Goal: Task Accomplishment & Management: Manage account settings

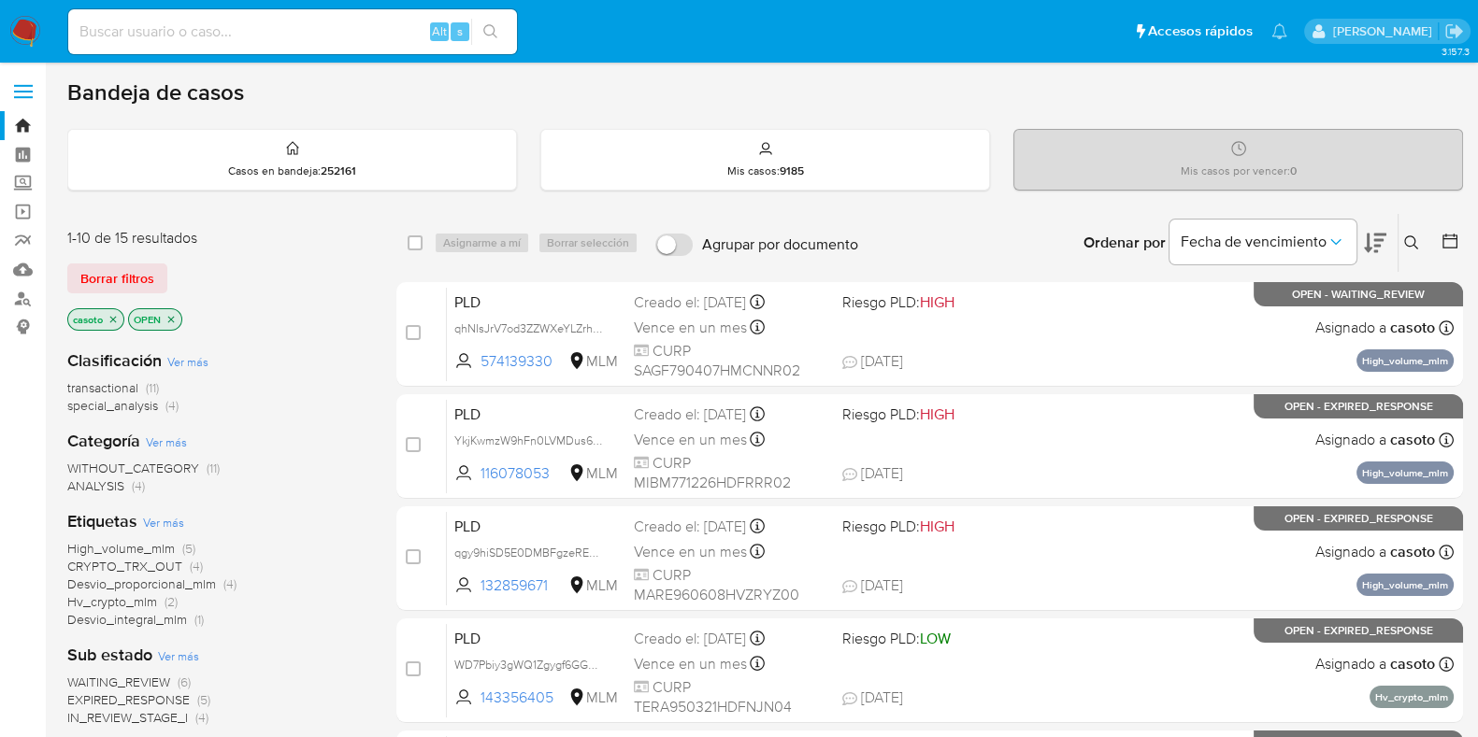
click at [1412, 236] on icon at bounding box center [1411, 243] width 15 height 15
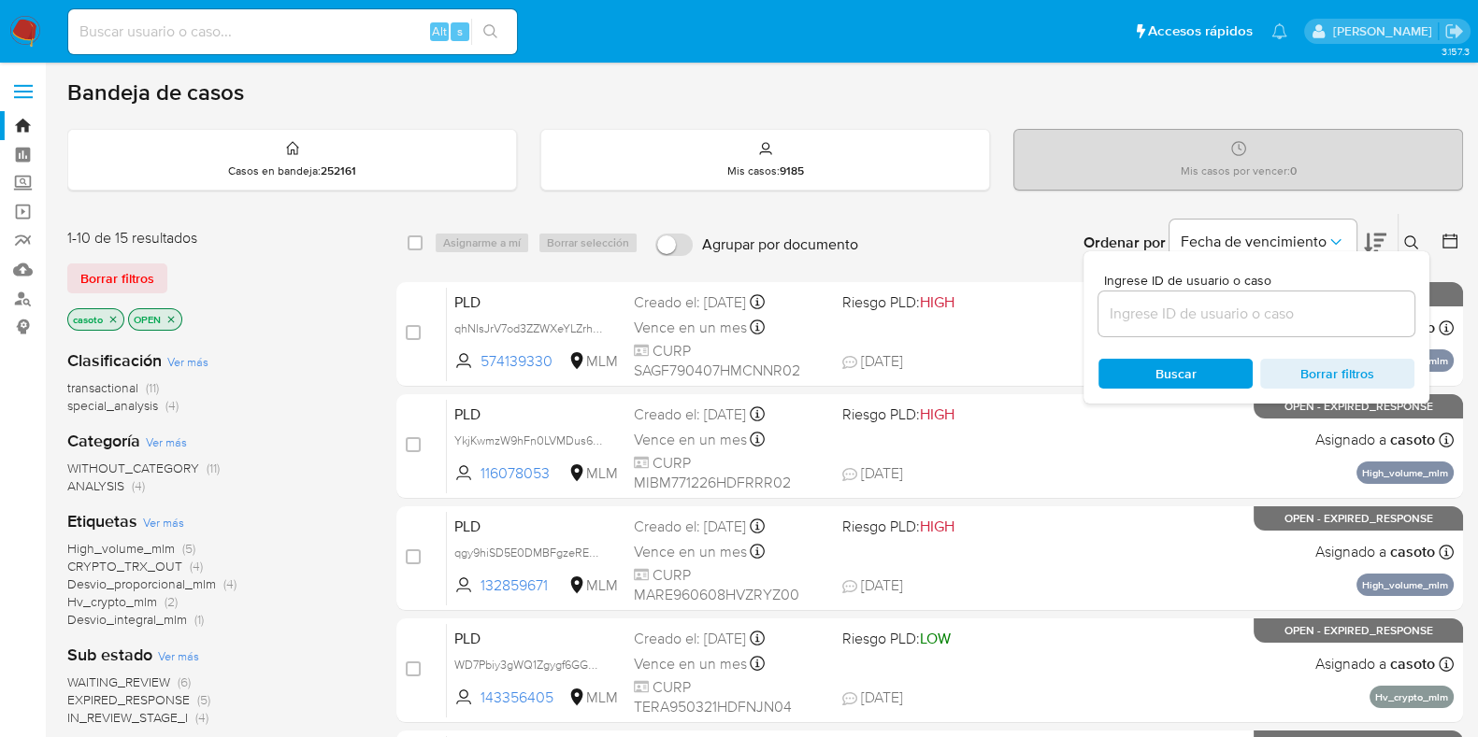
click at [1215, 296] on div at bounding box center [1256, 314] width 316 height 45
click at [1202, 310] on input at bounding box center [1256, 314] width 316 height 24
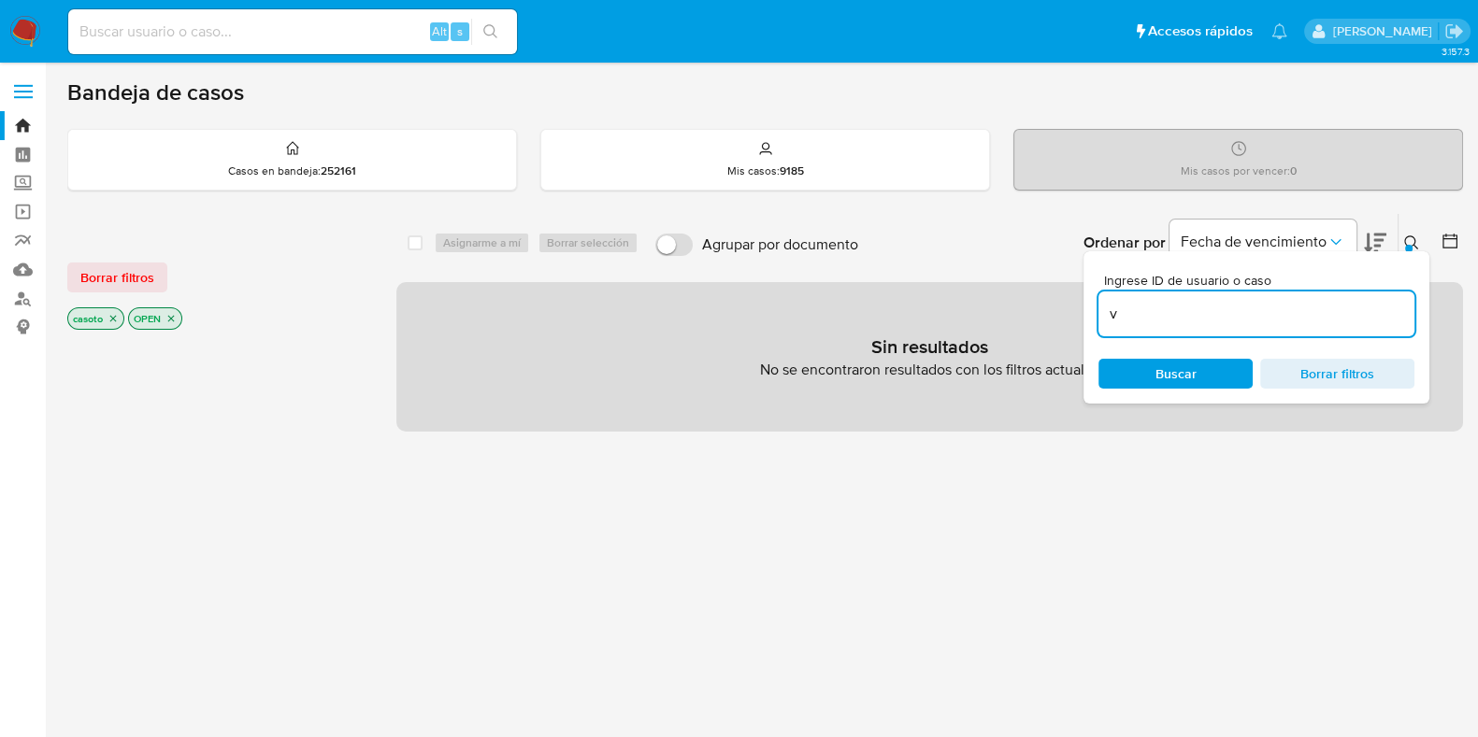
drag, startPoint x: 1202, startPoint y: 310, endPoint x: 1103, endPoint y: 299, distance: 99.7
click at [1103, 299] on div "v" at bounding box center [1256, 314] width 316 height 45
paste input "116078053"
type input "116078053"
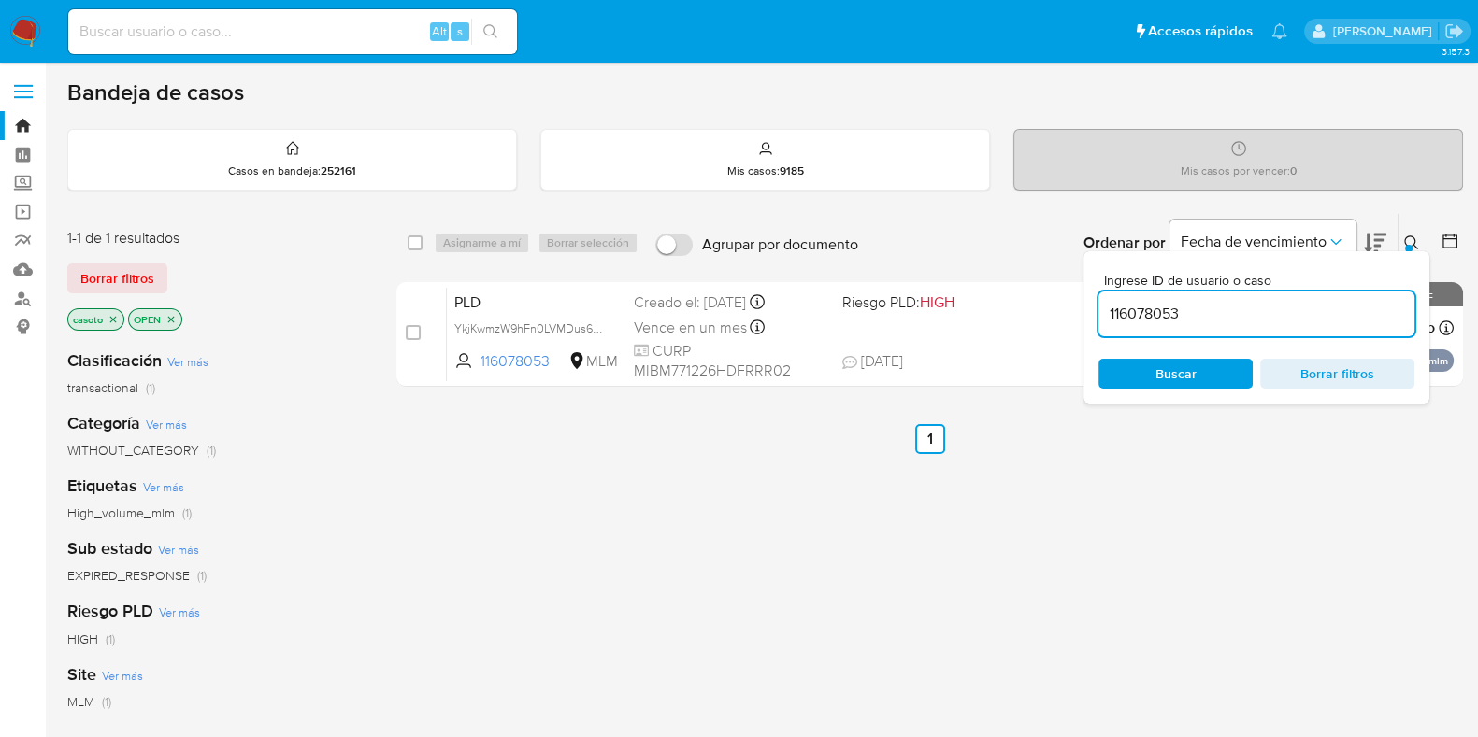
click at [1410, 225] on div "Ingrese ID de usuario o caso 116078053 Buscar Borrar filtros" at bounding box center [1413, 243] width 32 height 58
click at [1410, 233] on button at bounding box center [1413, 243] width 31 height 22
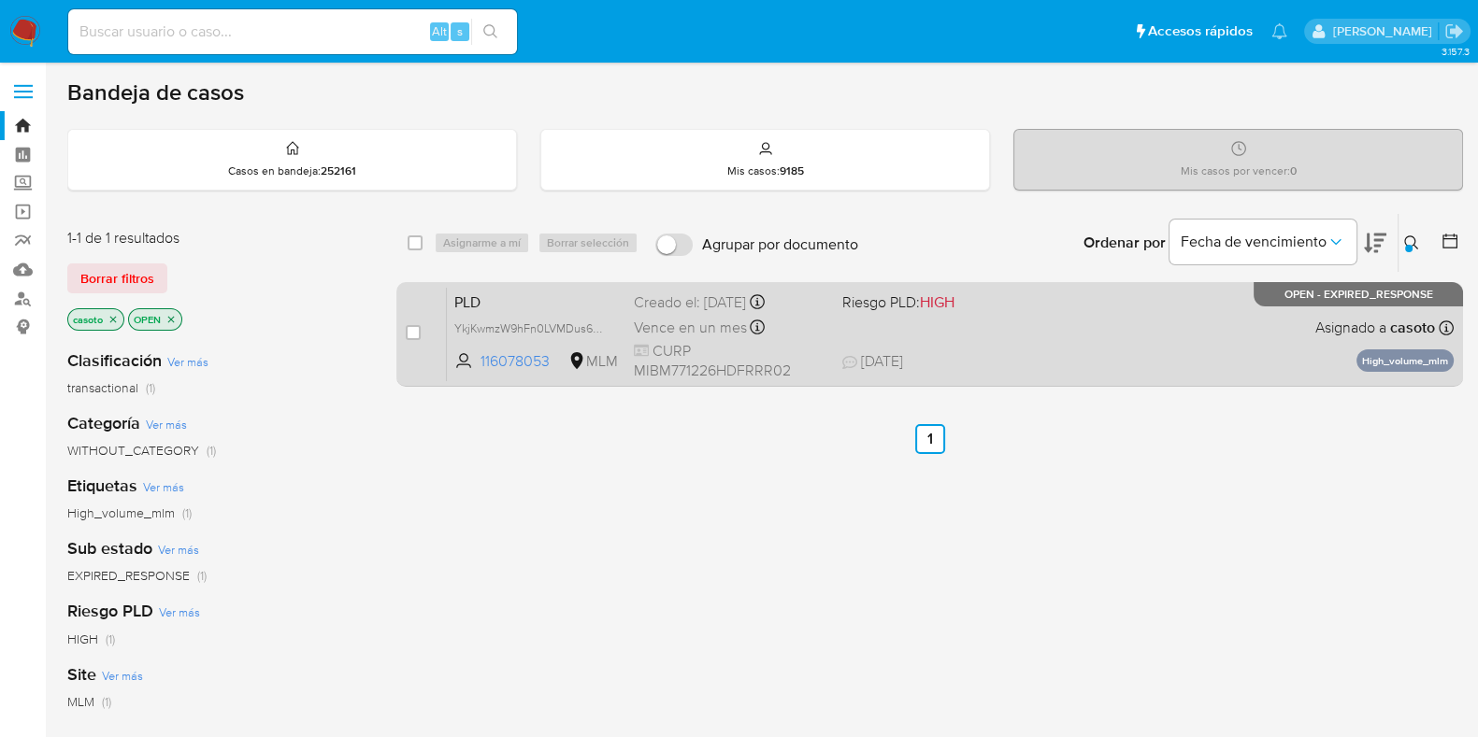
click at [1143, 343] on div "PLD YkjKwmzW9hFn0LVMDus60YZz 116078053 MLM Riesgo PLD: HIGH Creado el: 12/08/20…" at bounding box center [950, 334] width 1007 height 94
drag, startPoint x: 411, startPoint y: 328, endPoint x: 435, endPoint y: 301, distance: 35.8
click at [413, 329] on input "checkbox" at bounding box center [413, 332] width 15 height 15
checkbox input "true"
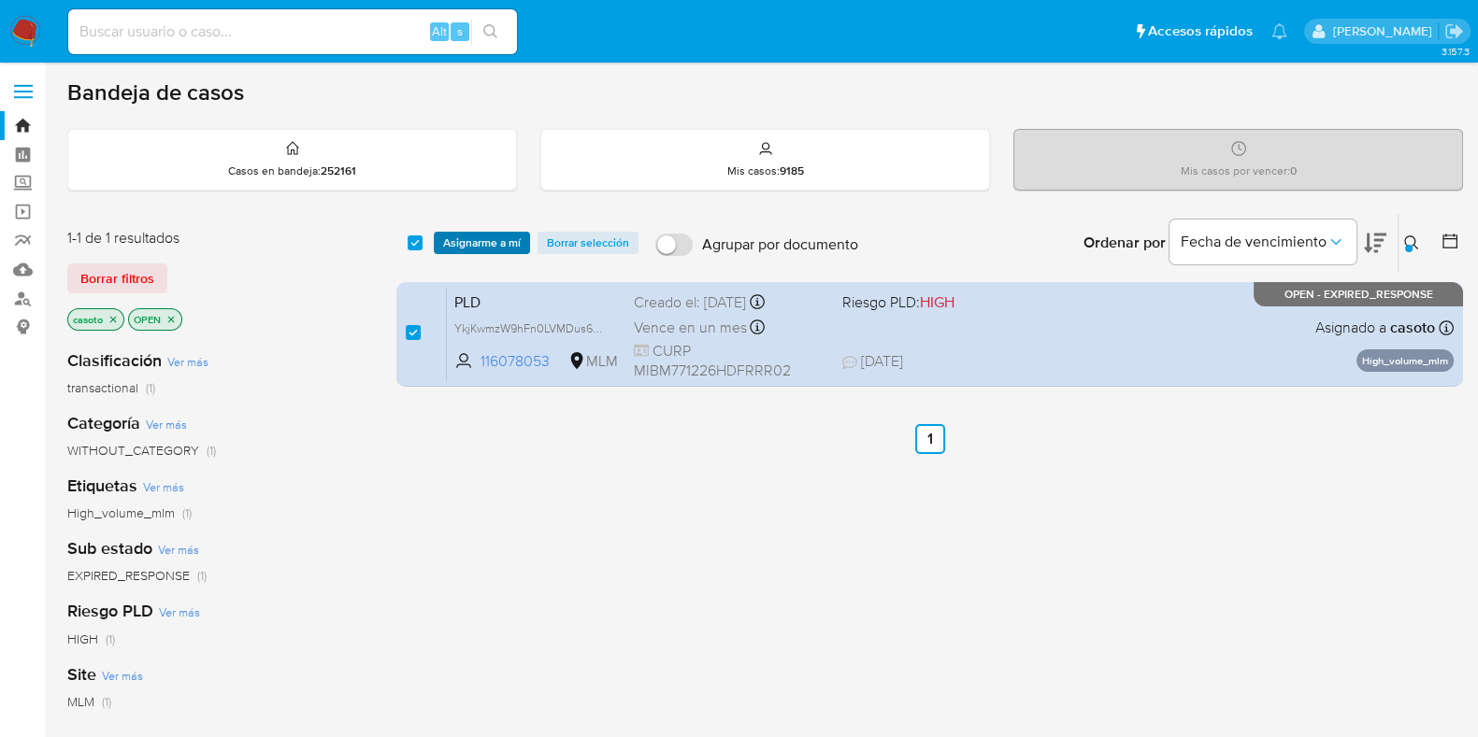
click at [465, 246] on span "Asignarme a mí" at bounding box center [482, 243] width 78 height 19
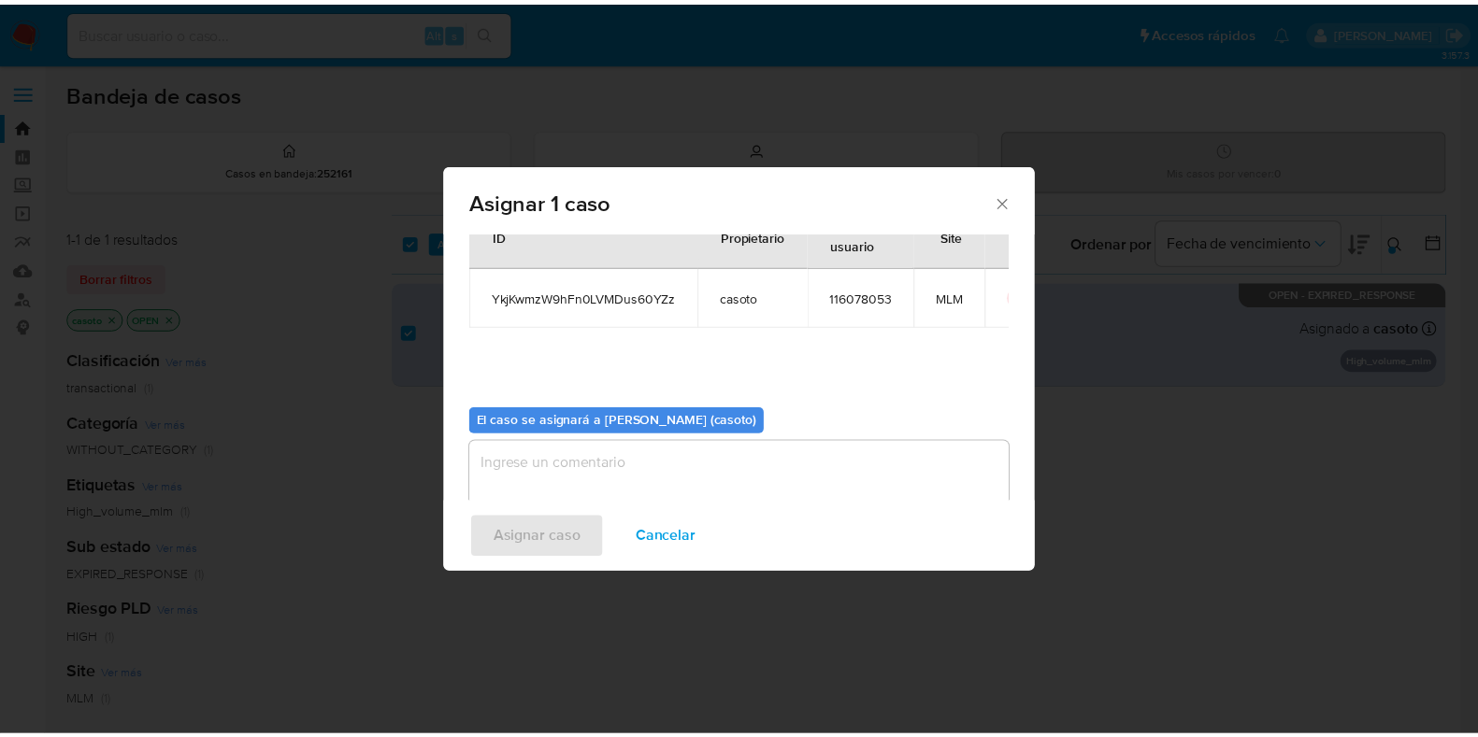
scroll to position [96, 0]
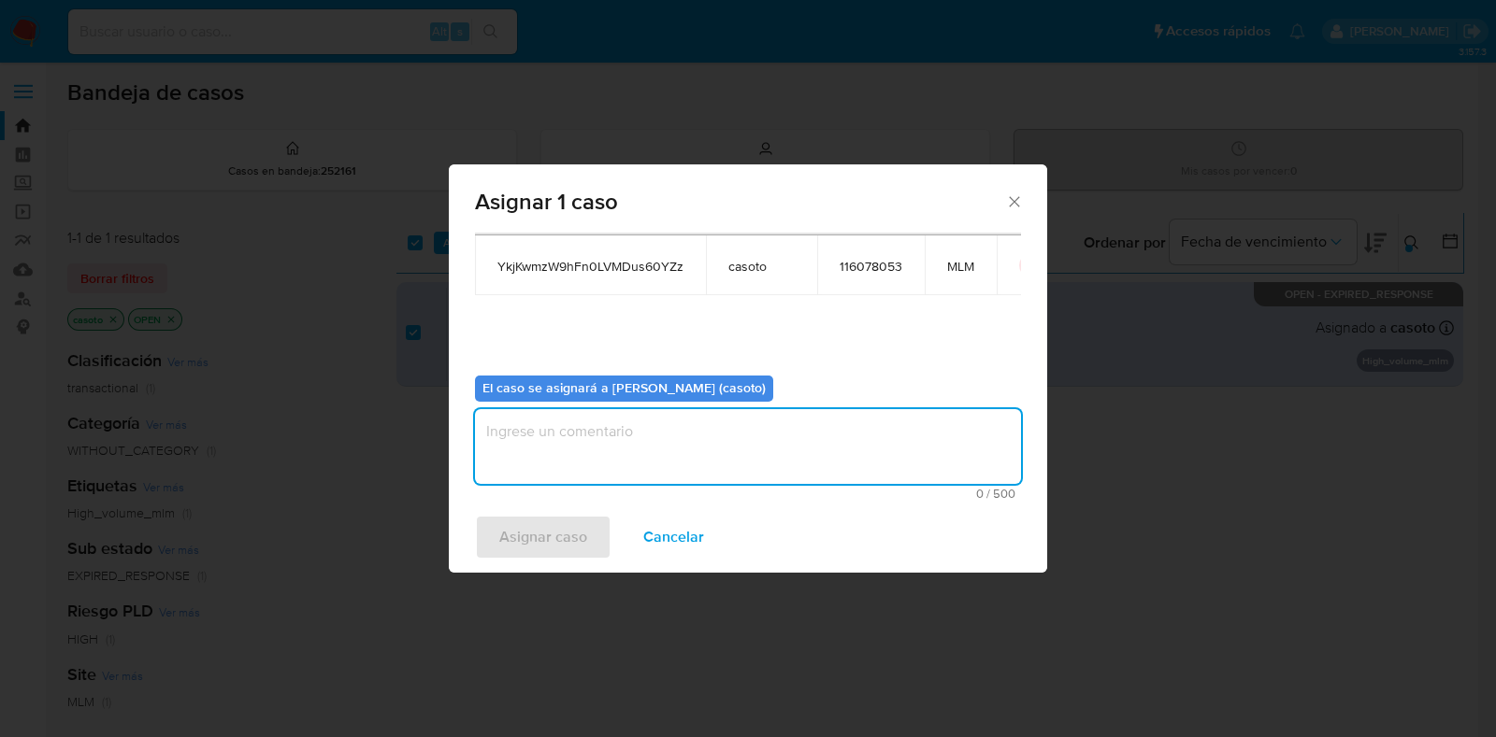
click at [607, 433] on textarea "assign-modal" at bounding box center [748, 446] width 546 height 75
type textarea "L1"
click at [561, 539] on span "Asignar caso" at bounding box center [543, 537] width 88 height 41
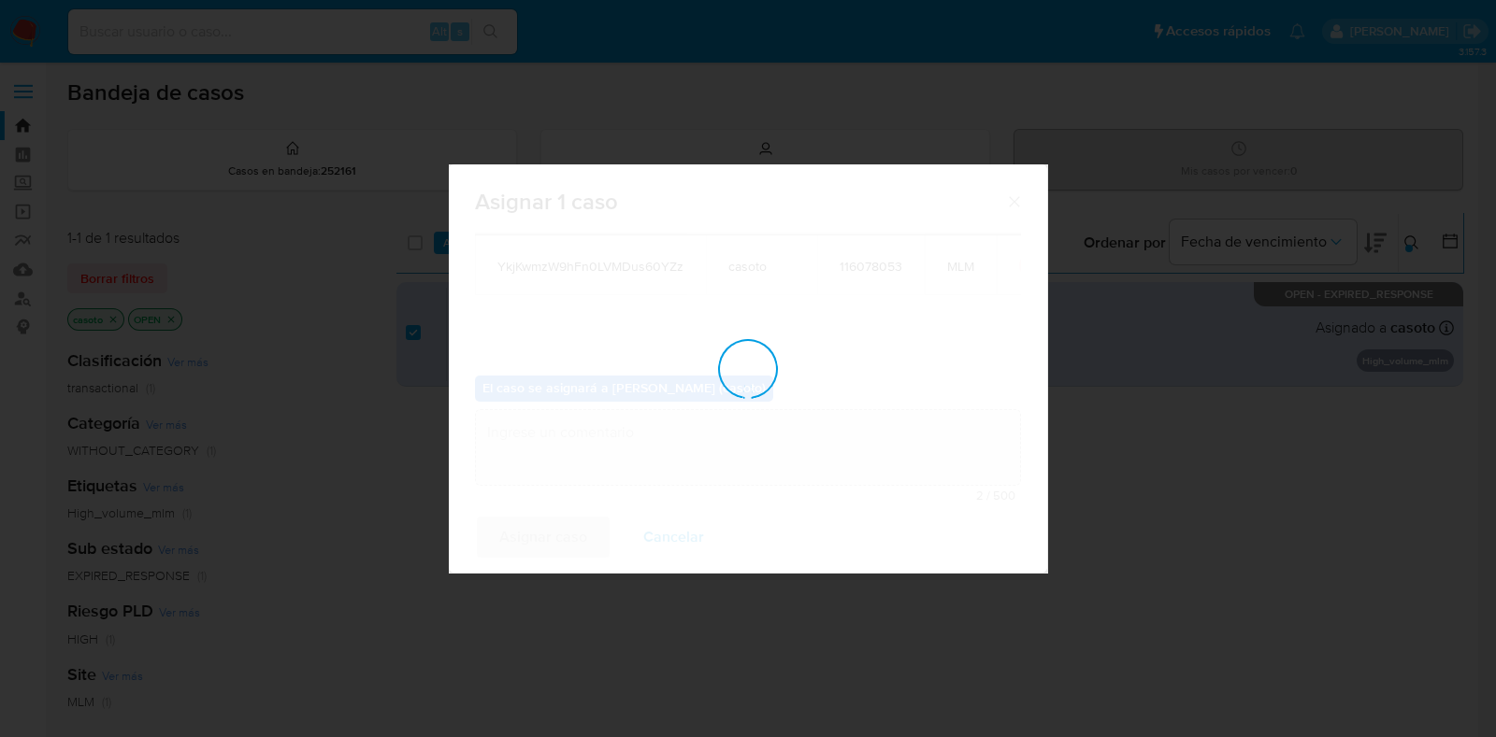
checkbox input "false"
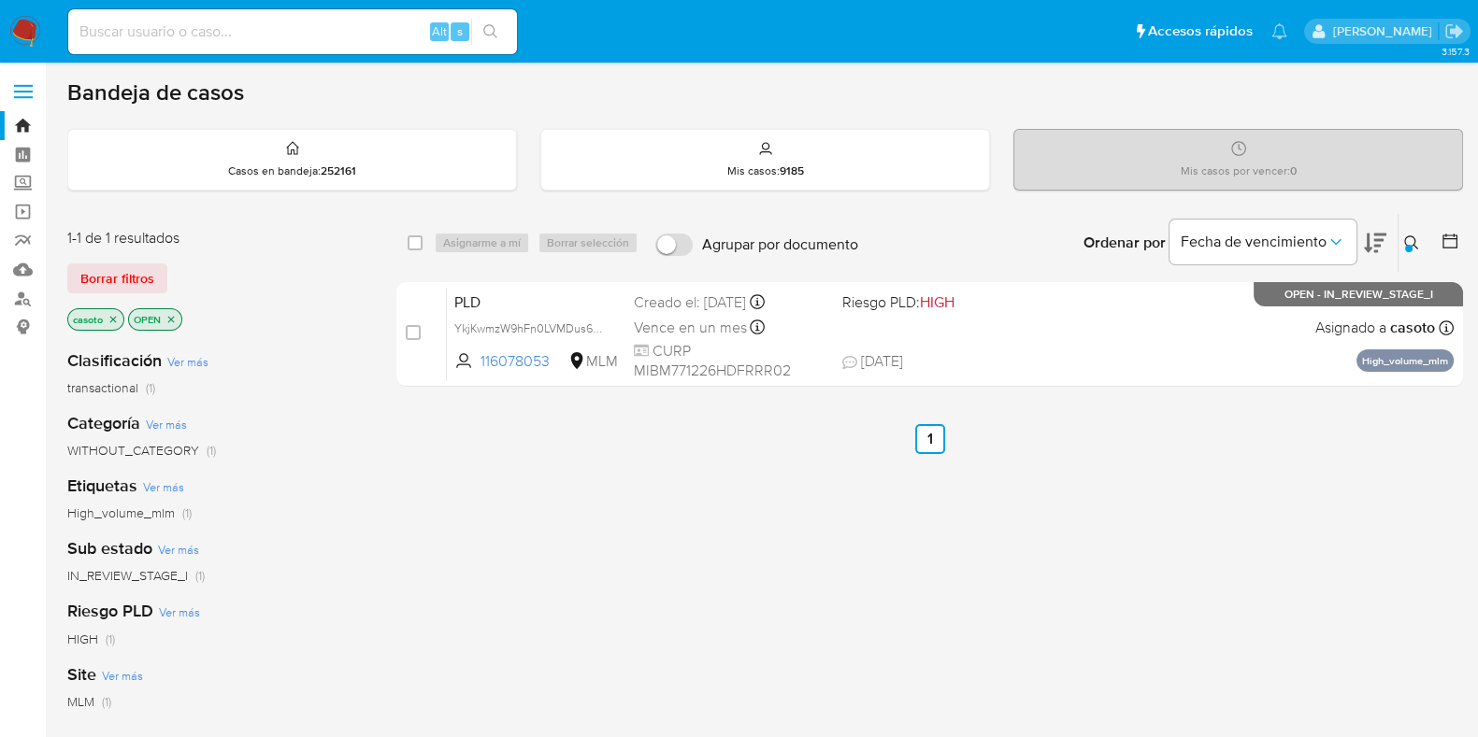
click at [1410, 236] on icon at bounding box center [1411, 243] width 14 height 14
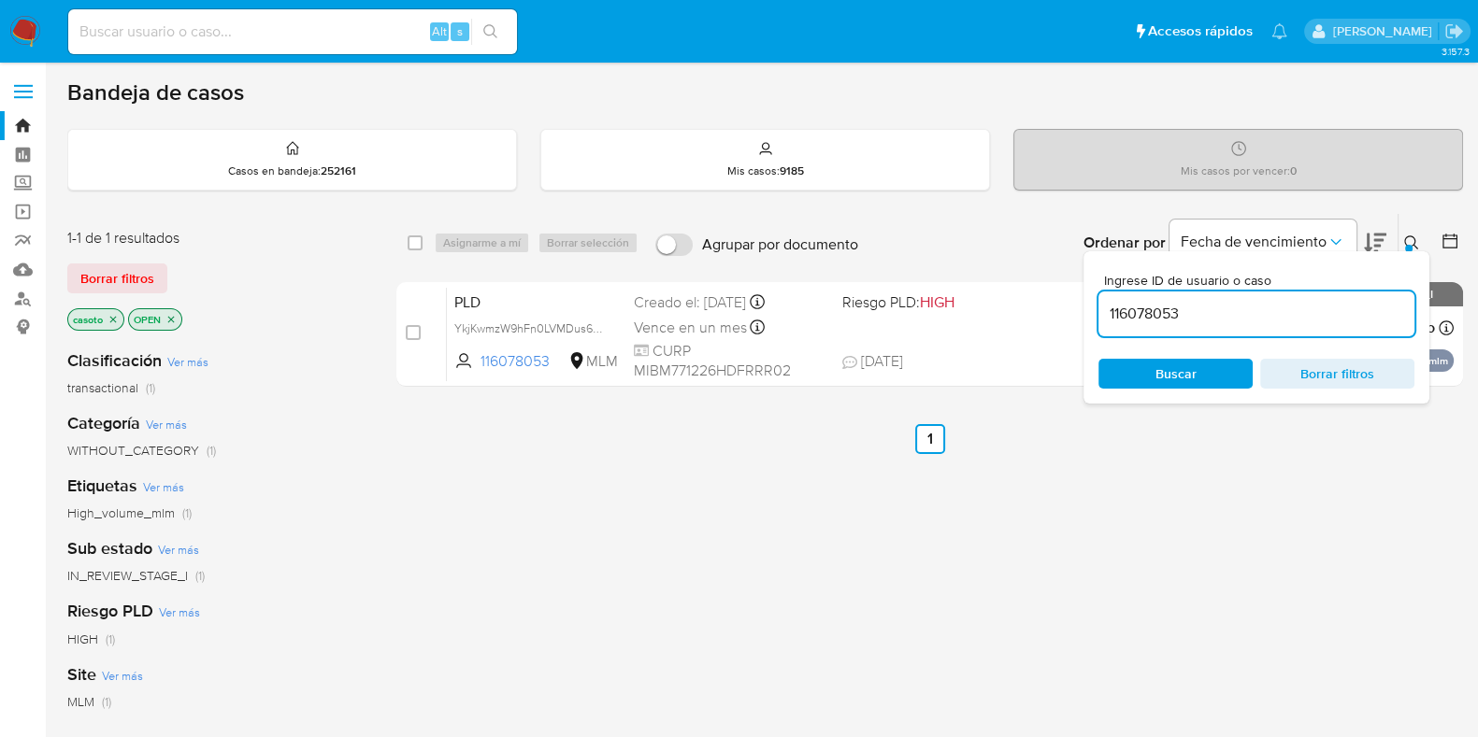
click at [1148, 318] on input "116078053" at bounding box center [1256, 314] width 316 height 24
type input "132859671"
click at [1404, 236] on icon at bounding box center [1411, 243] width 15 height 15
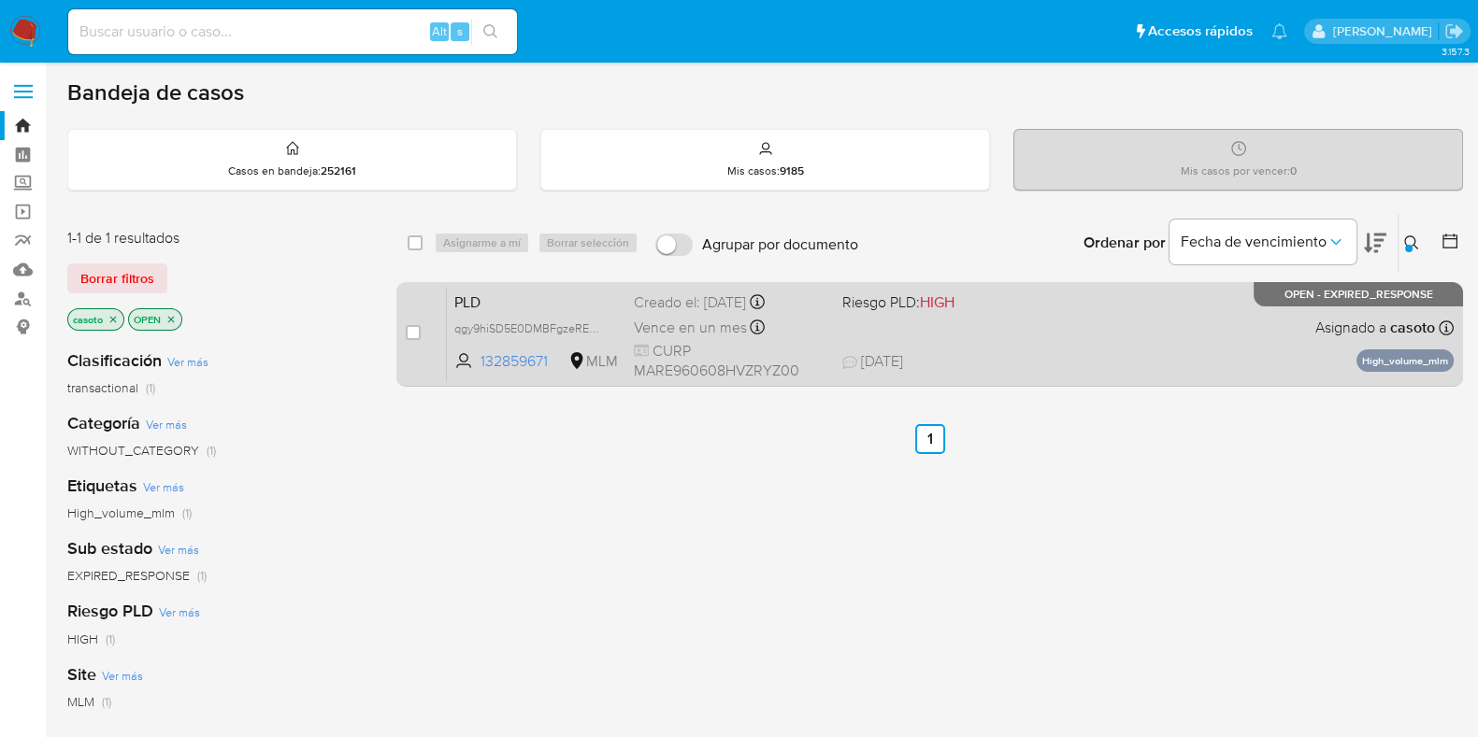
click at [1180, 338] on div "PLD qgy9hiSD5E0DMBFgzeREhWR4 132859671 MLM Riesgo PLD: HIGH Creado el: 12/08/20…" at bounding box center [950, 334] width 1007 height 94
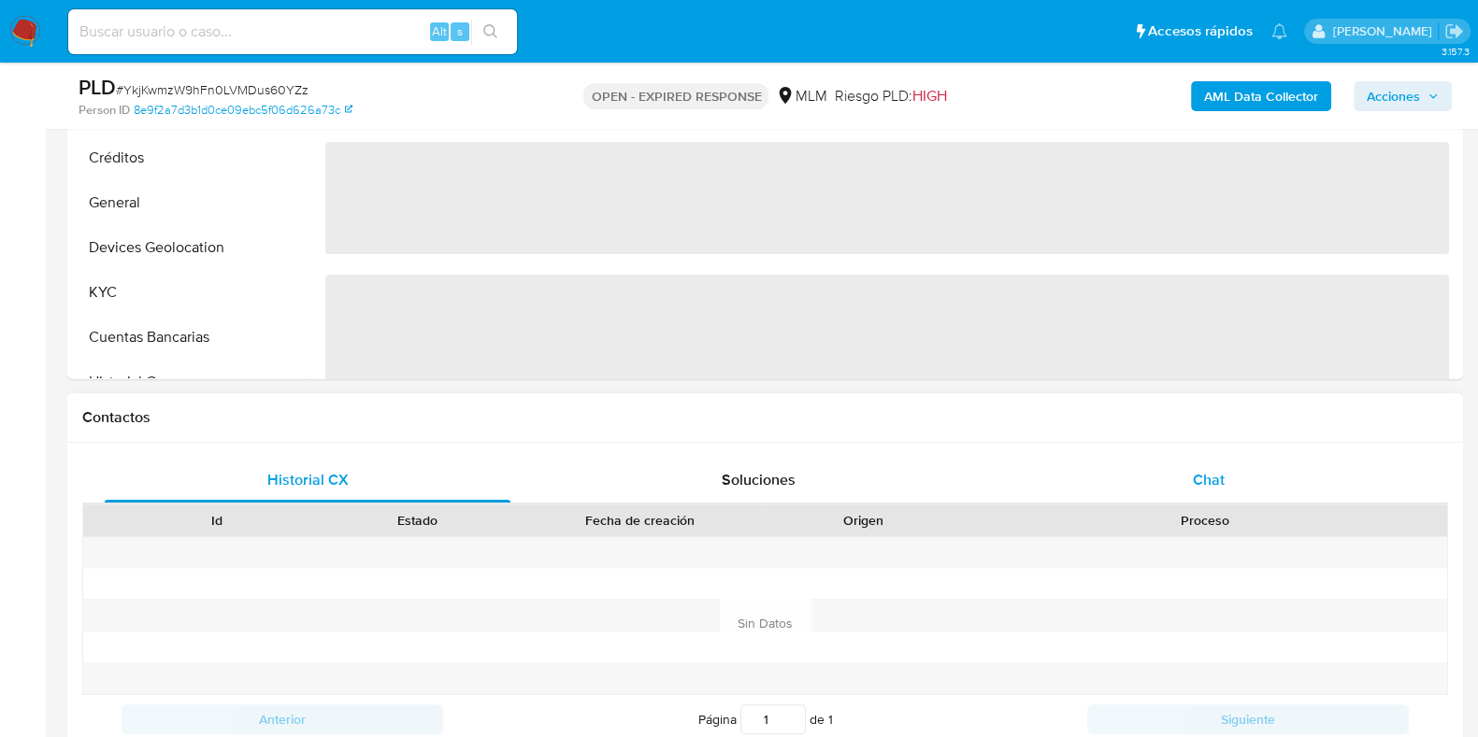
click at [1224, 470] on div "Chat" at bounding box center [1209, 480] width 406 height 45
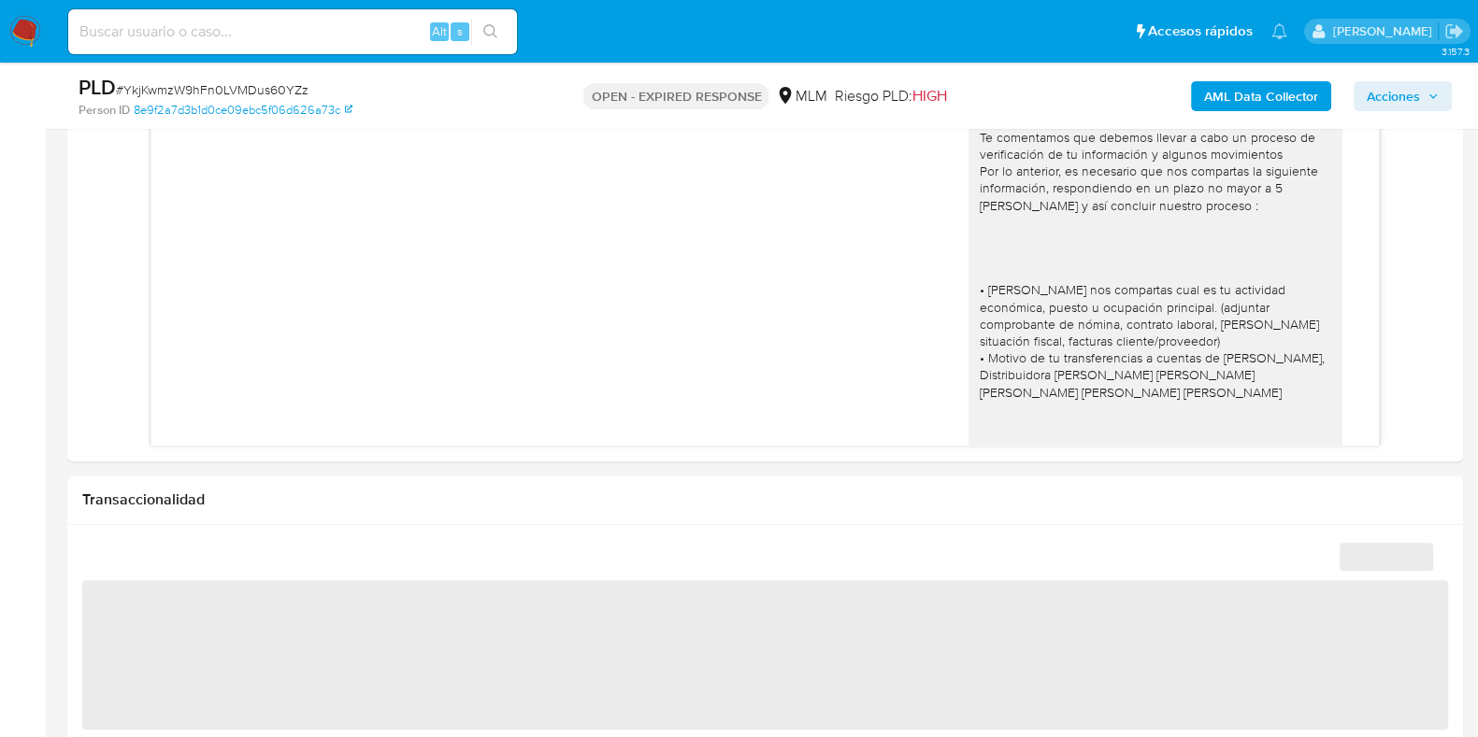
scroll to position [536, 0]
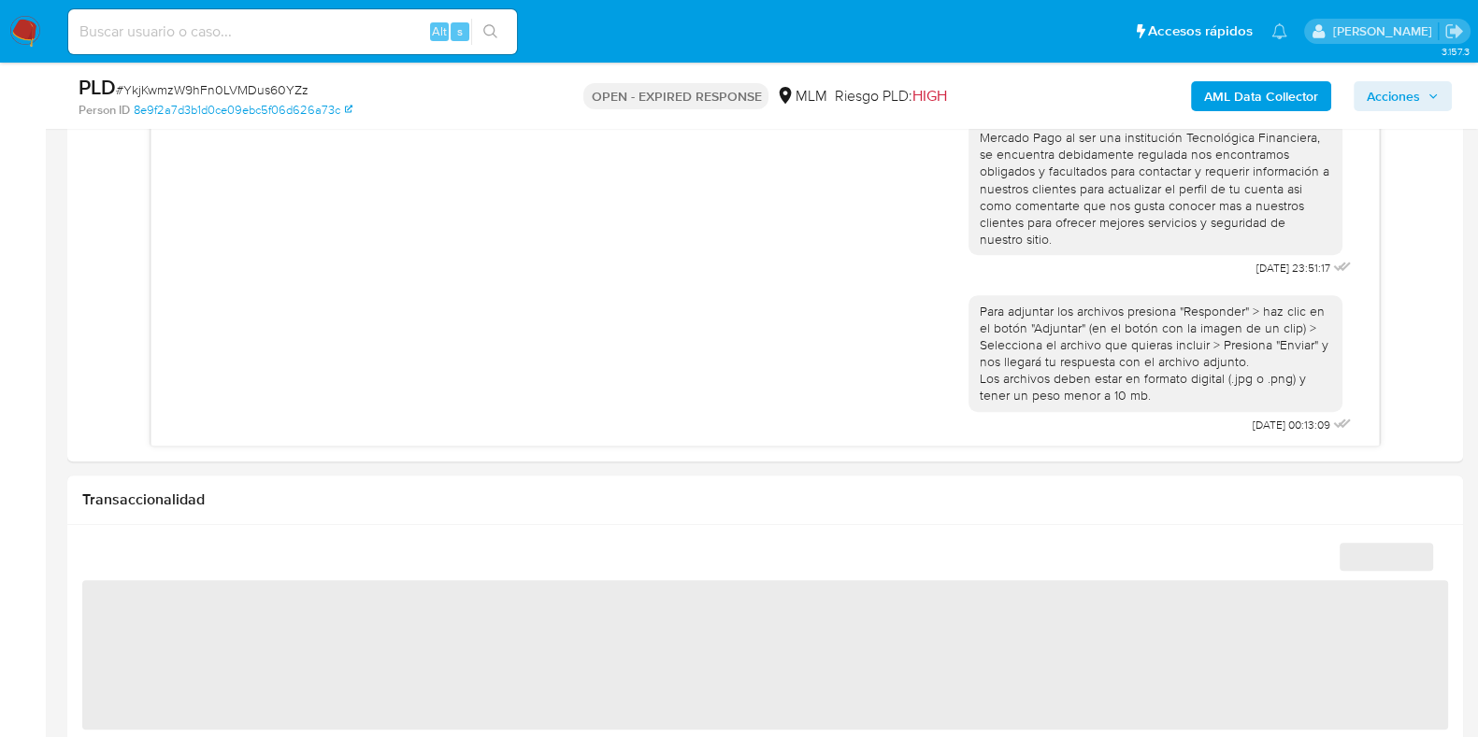
select select "10"
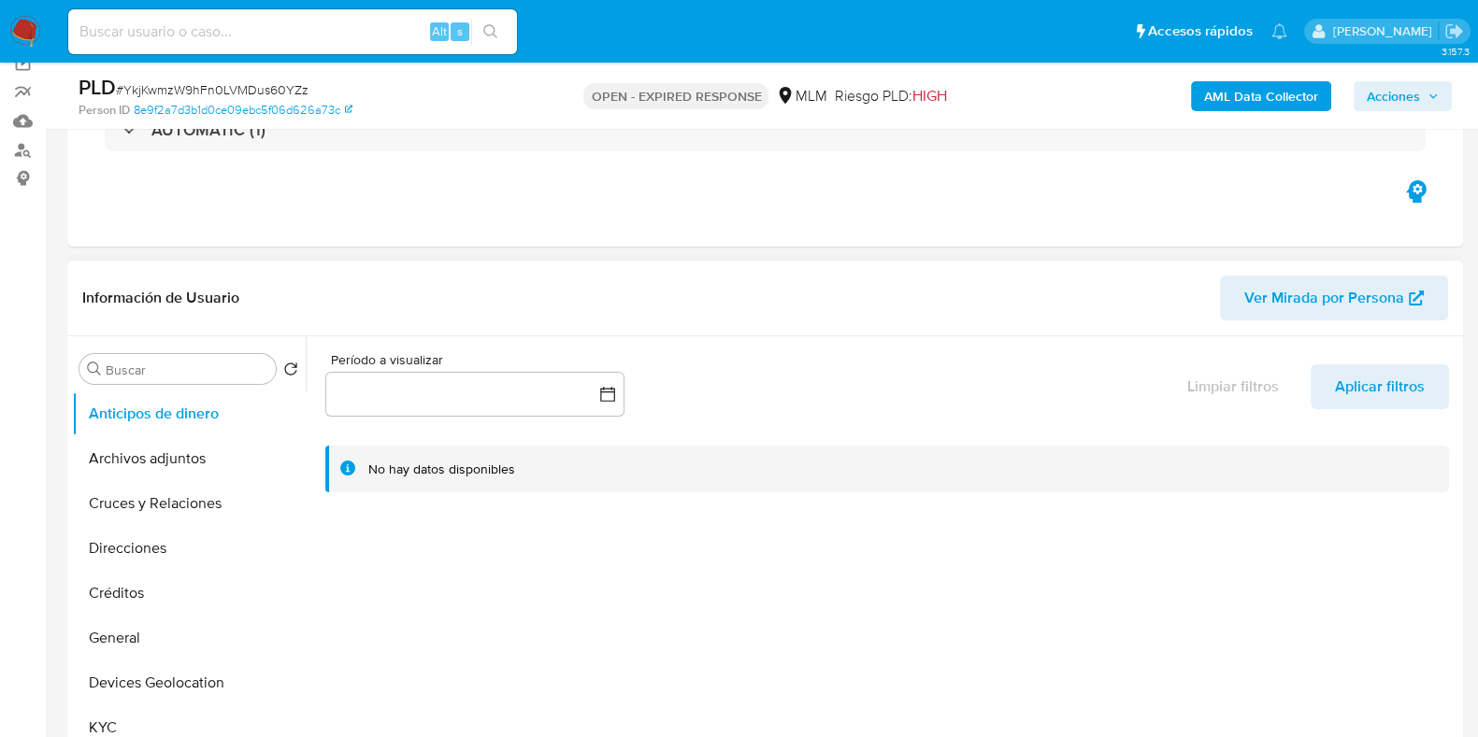
scroll to position [233, 0]
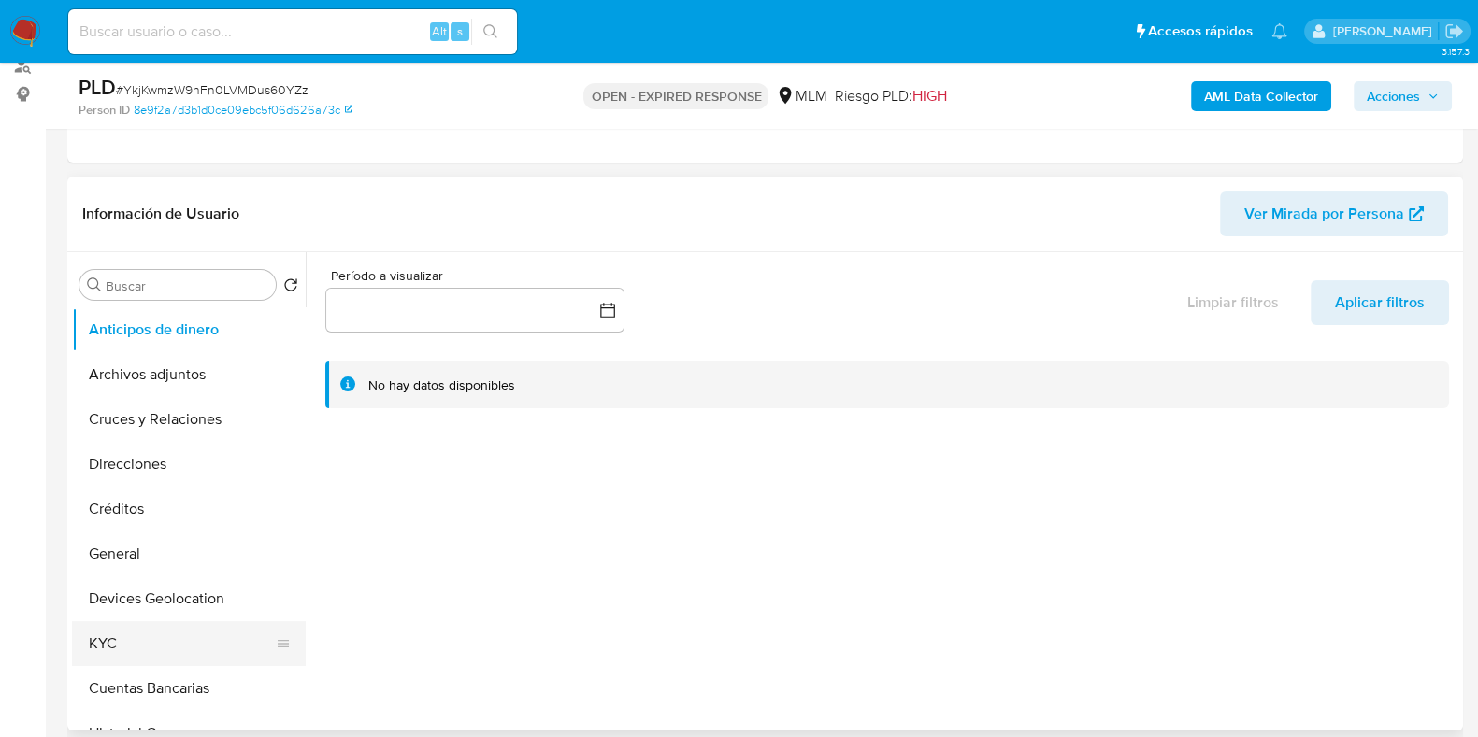
click at [150, 647] on button "KYC" at bounding box center [181, 644] width 219 height 45
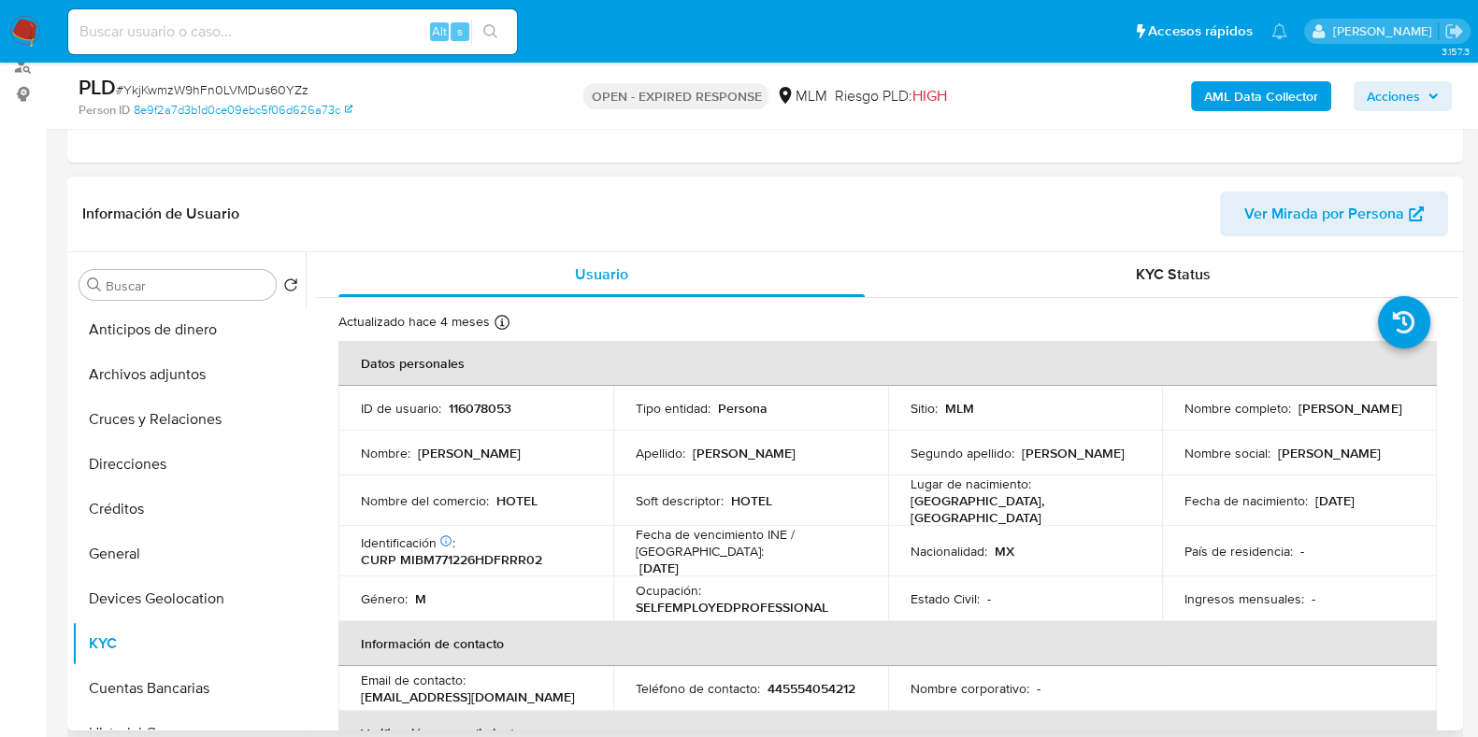
scroll to position [116, 0]
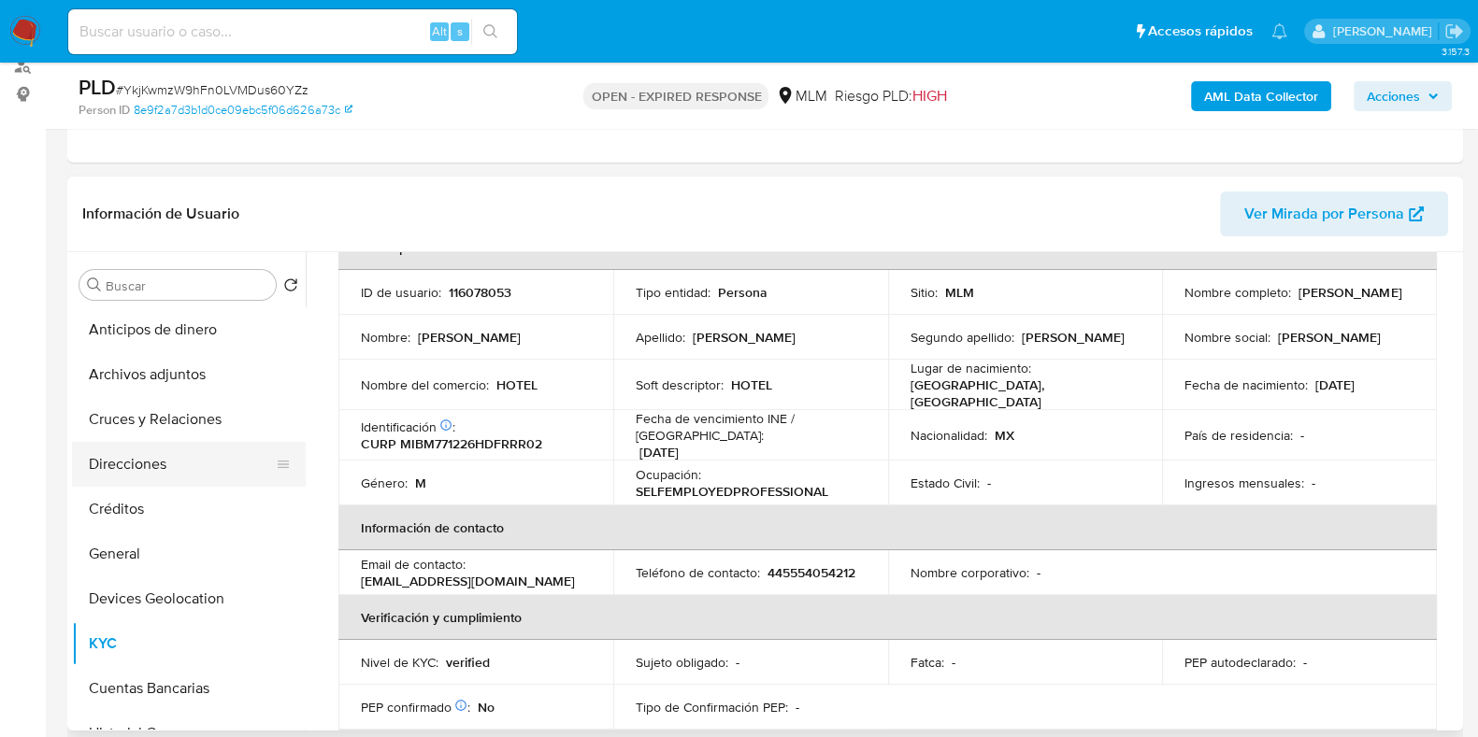
click at [178, 475] on button "Direcciones" at bounding box center [181, 464] width 219 height 45
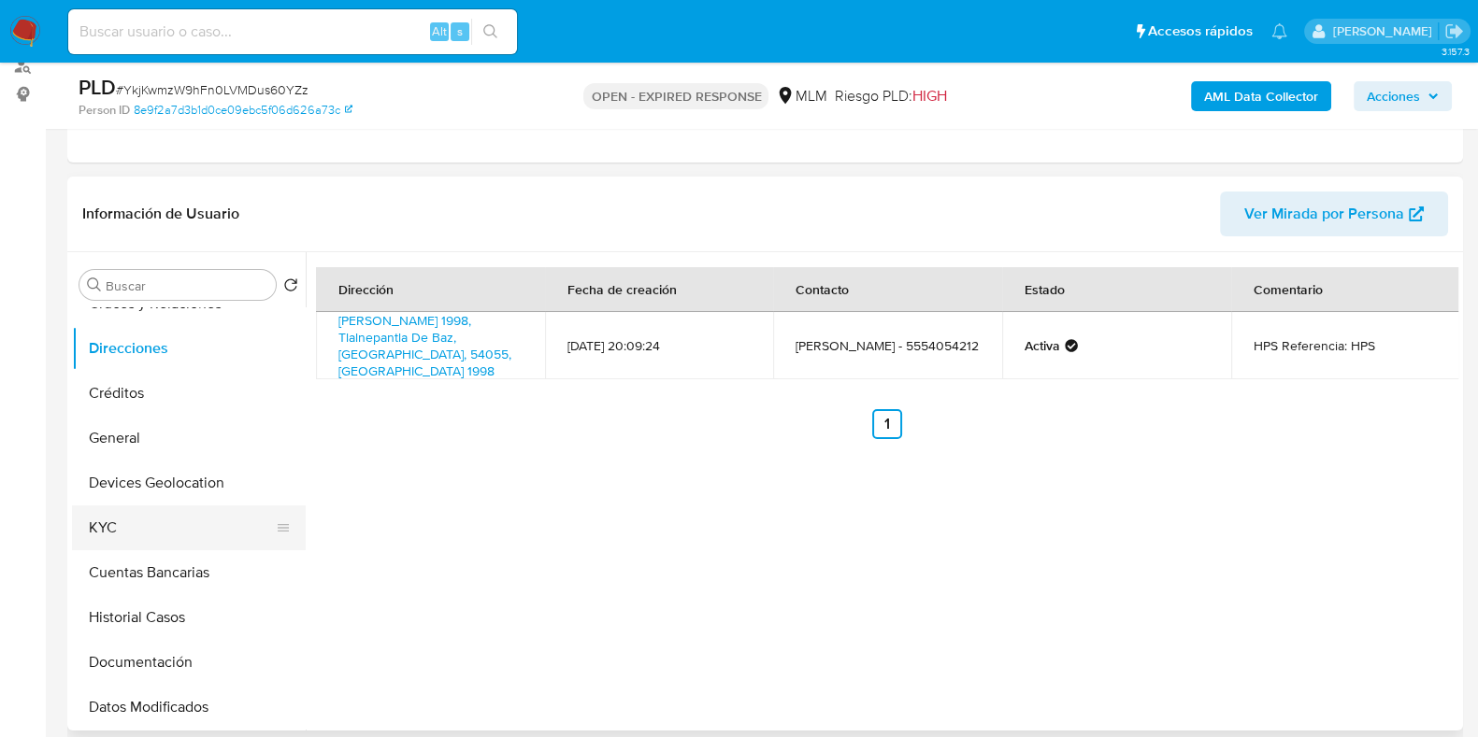
click at [145, 508] on button "KYC" at bounding box center [181, 528] width 219 height 45
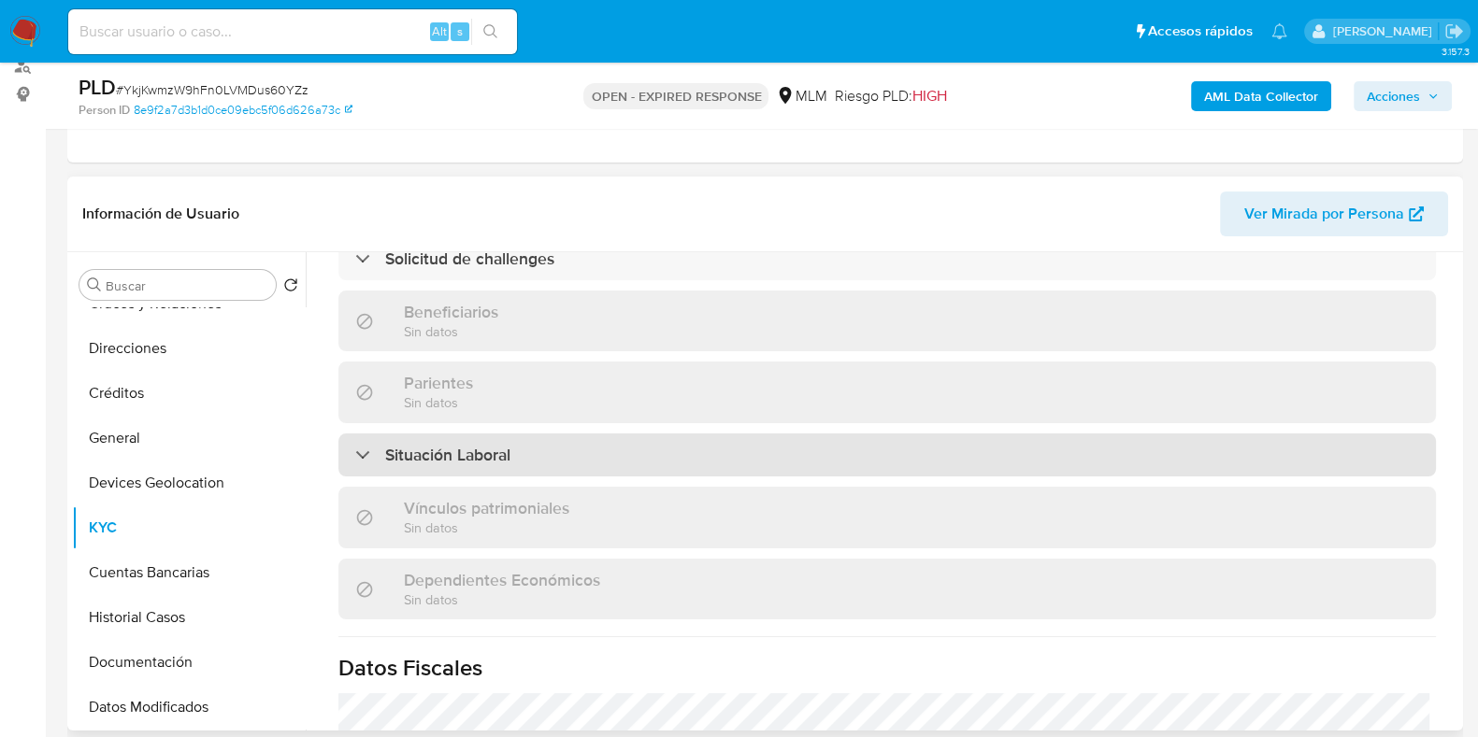
scroll to position [792, 0]
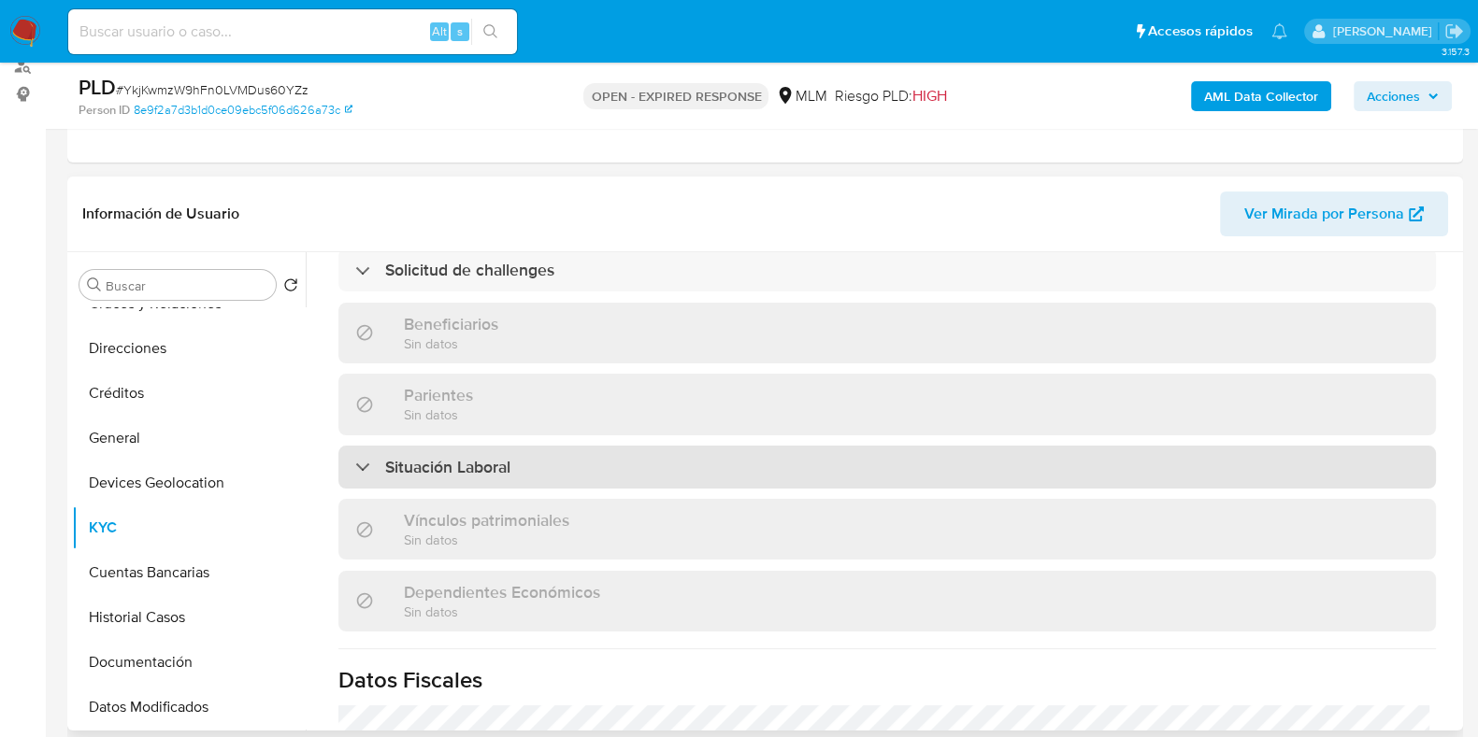
click at [659, 446] on div "Situación Laboral" at bounding box center [886, 467] width 1097 height 43
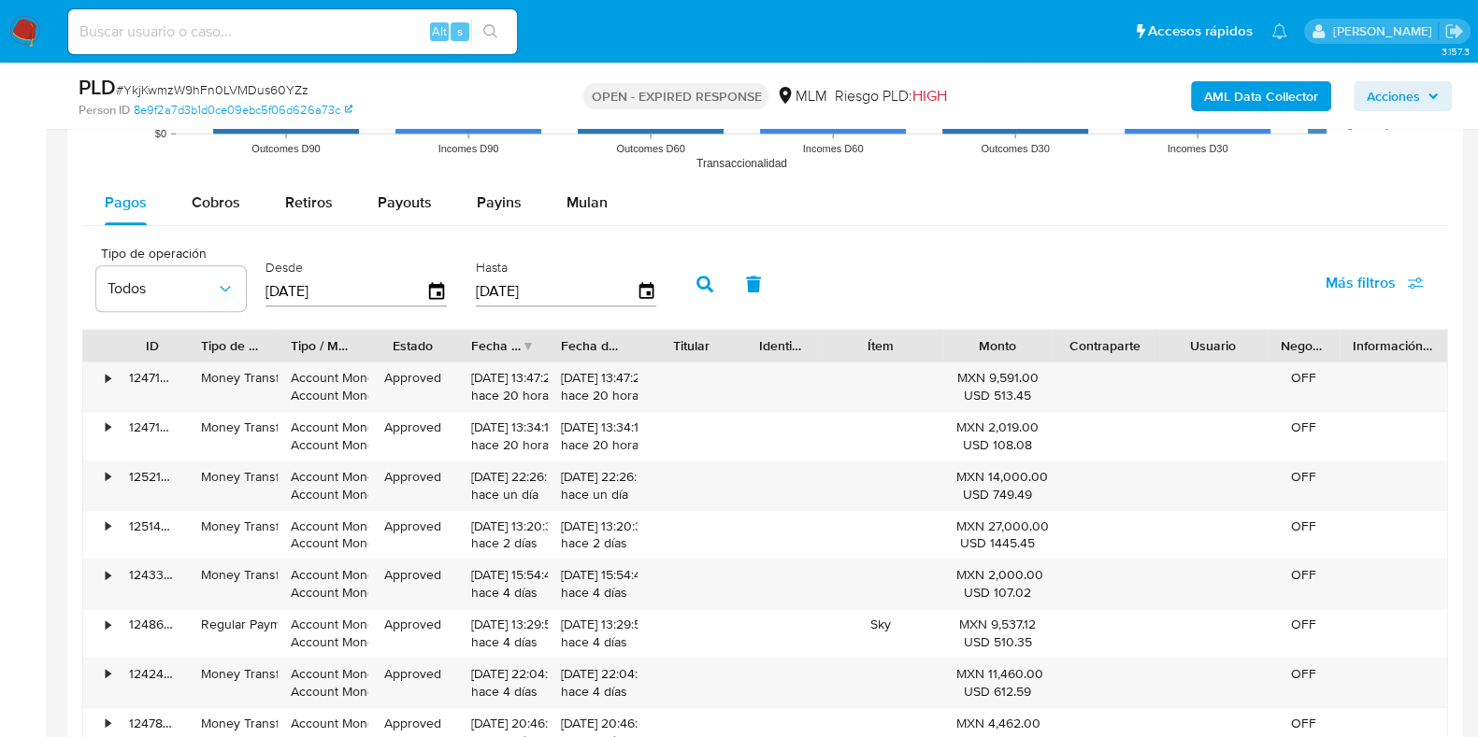
scroll to position [2103, 0]
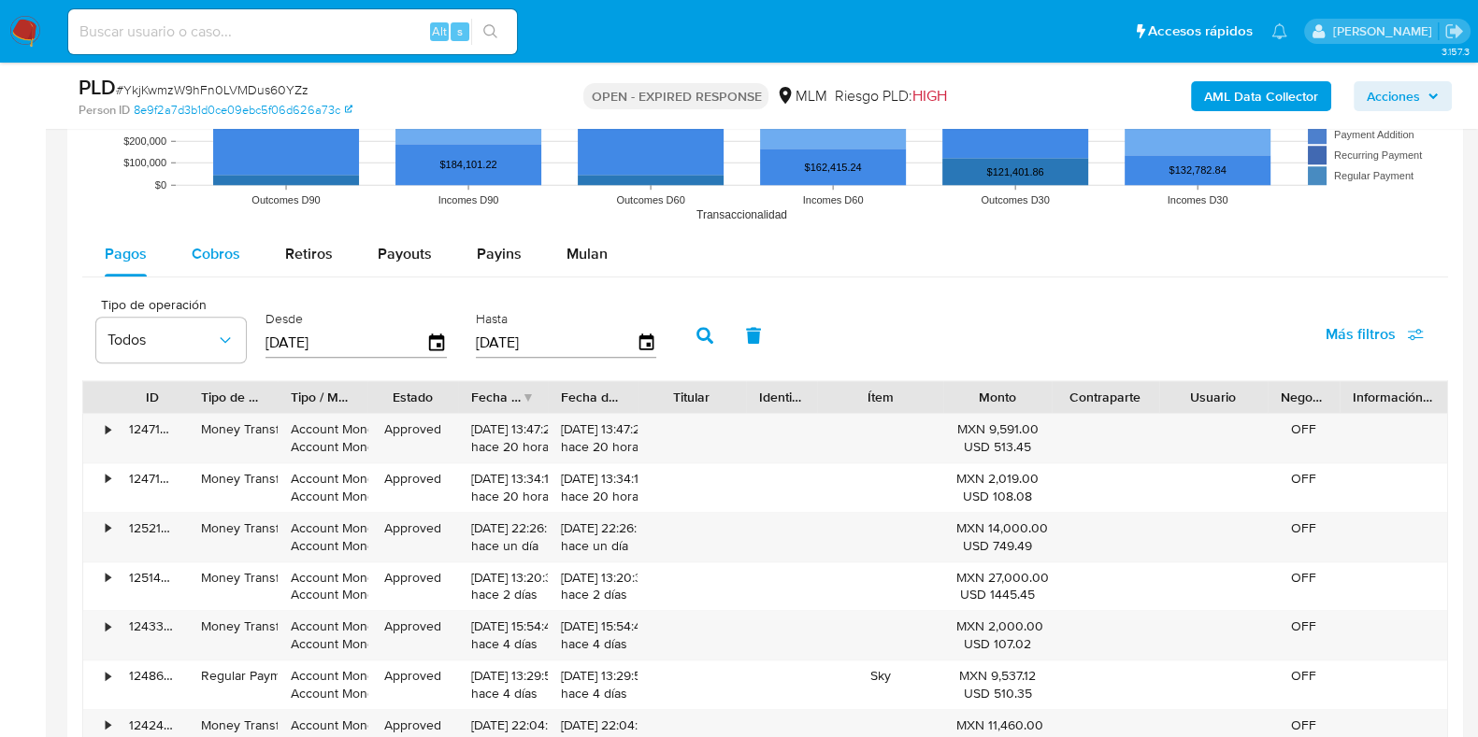
click at [201, 266] on div "Cobros" at bounding box center [216, 254] width 49 height 45
select select "10"
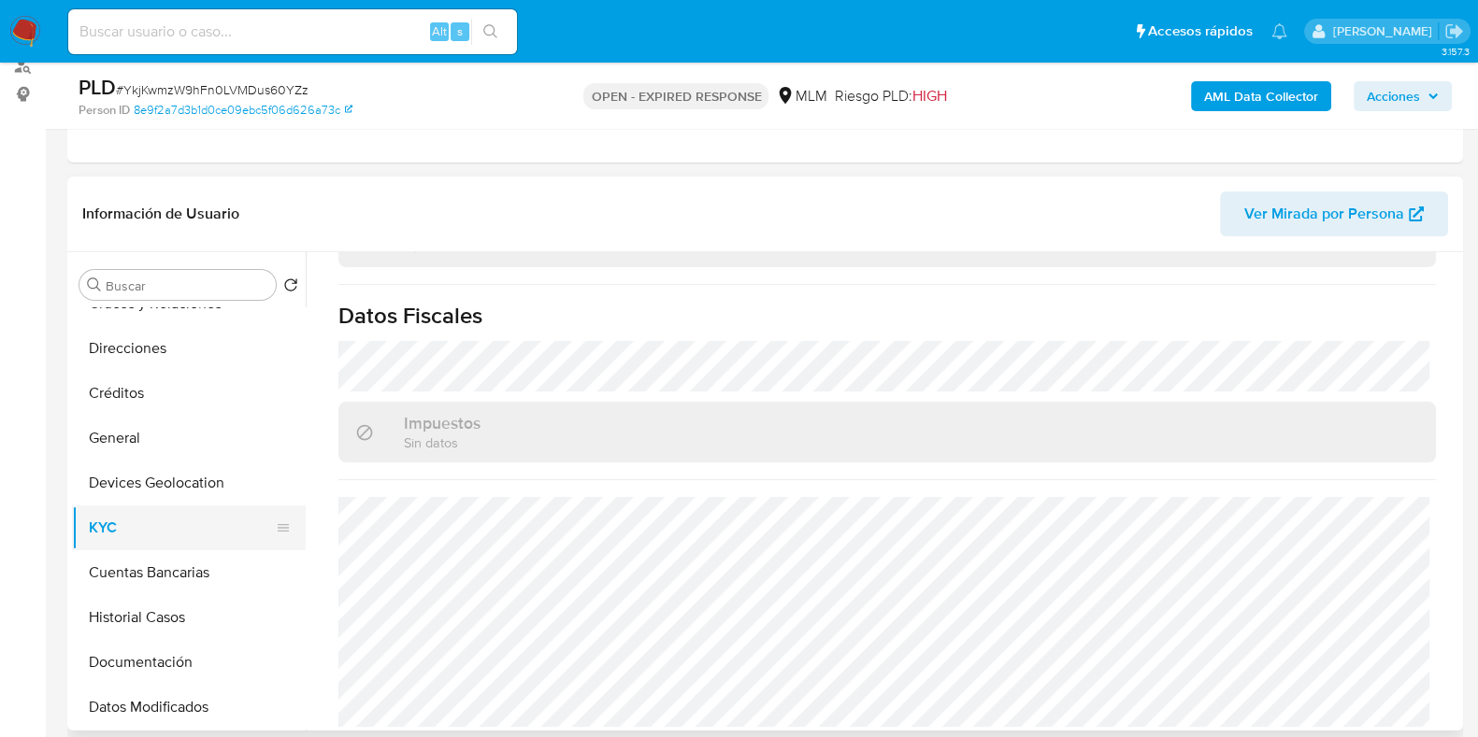
scroll to position [0, 0]
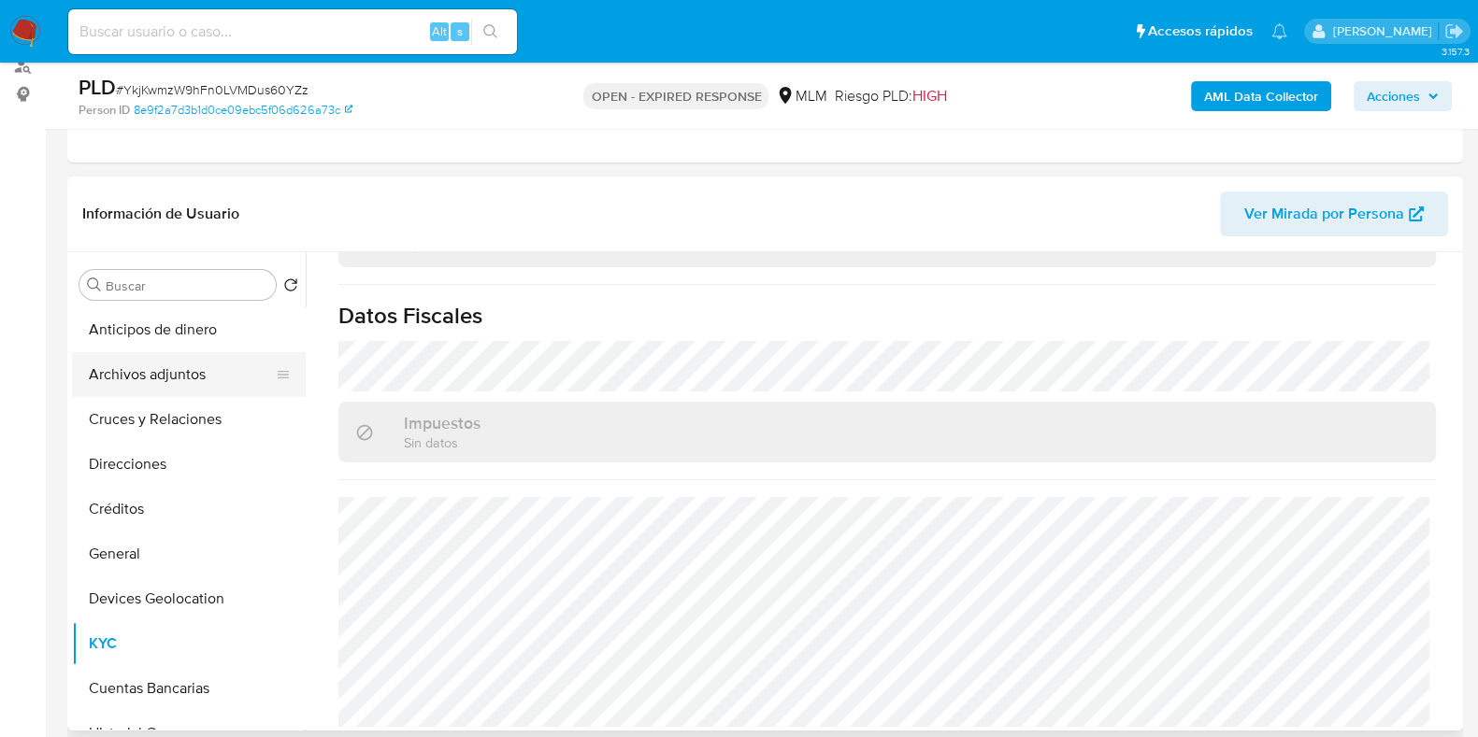
click at [166, 386] on button "Archivos adjuntos" at bounding box center [181, 374] width 219 height 45
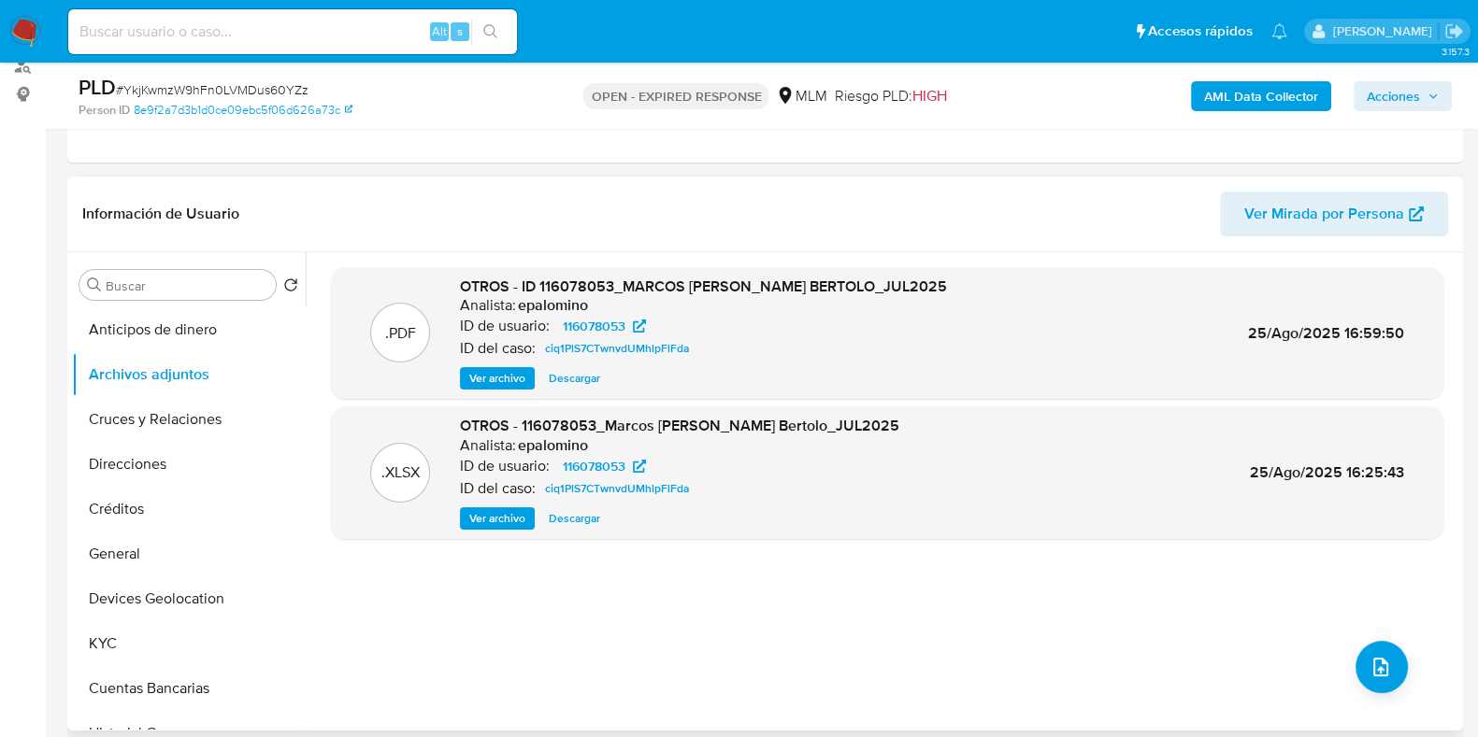
click at [509, 382] on span "Ver archivo" at bounding box center [497, 378] width 56 height 19
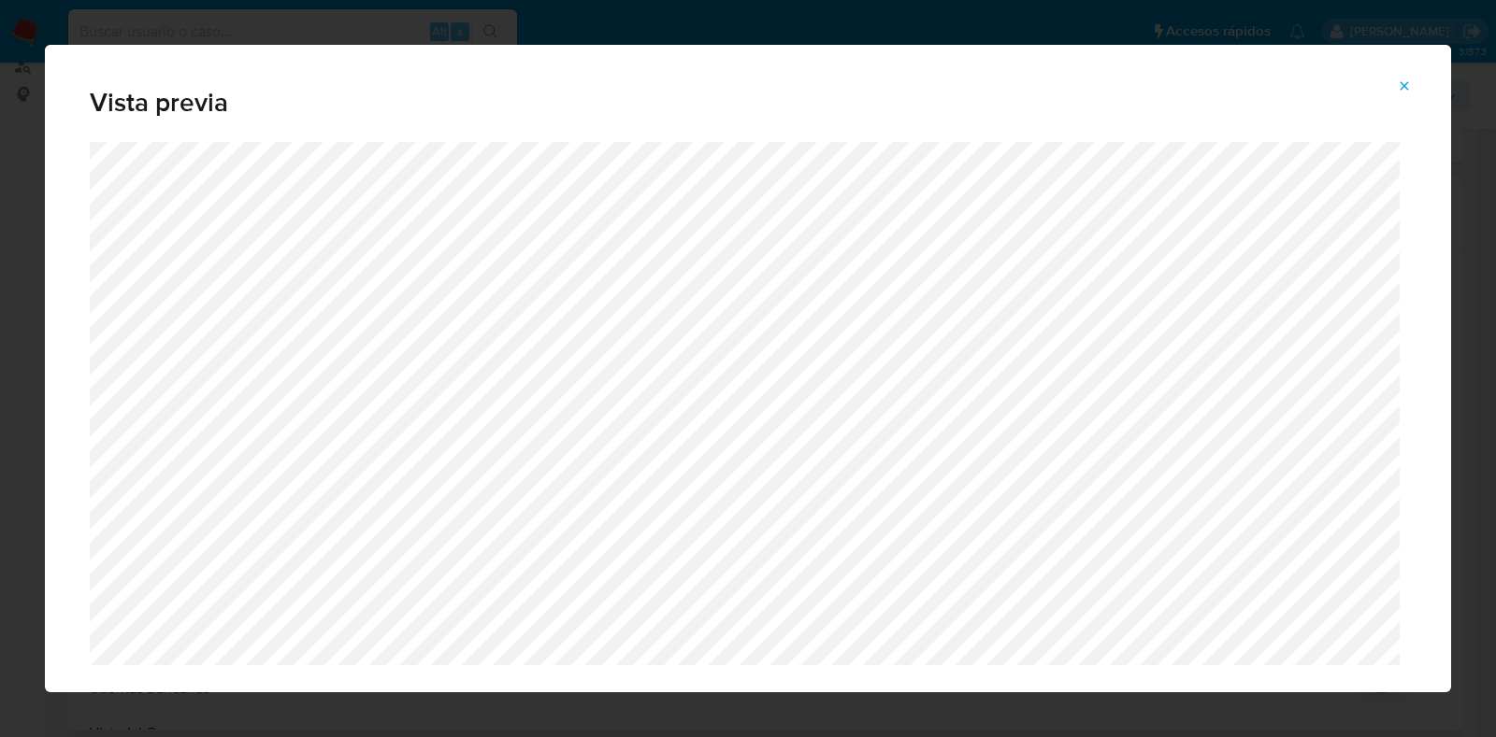
click at [1403, 90] on icon "Attachment preview" at bounding box center [1403, 86] width 15 height 15
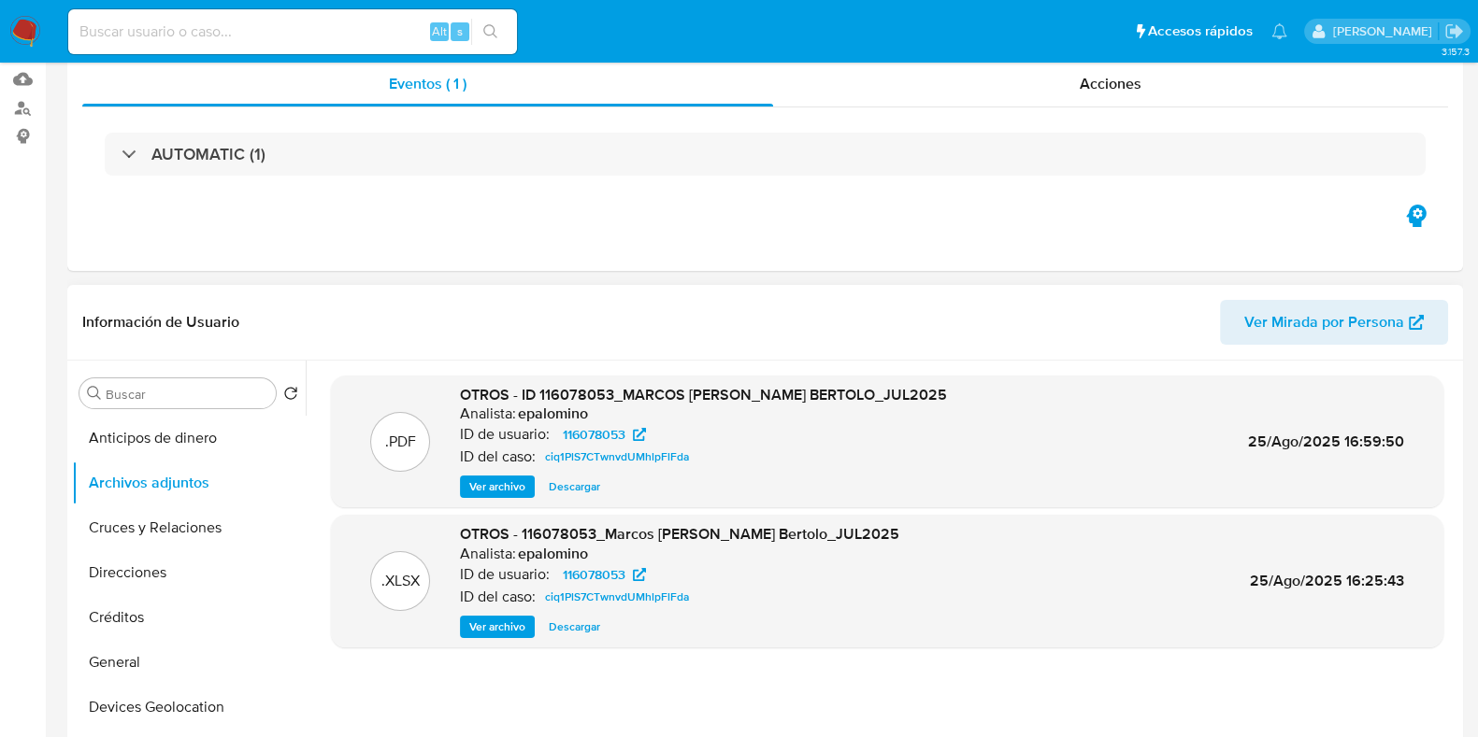
scroll to position [351, 0]
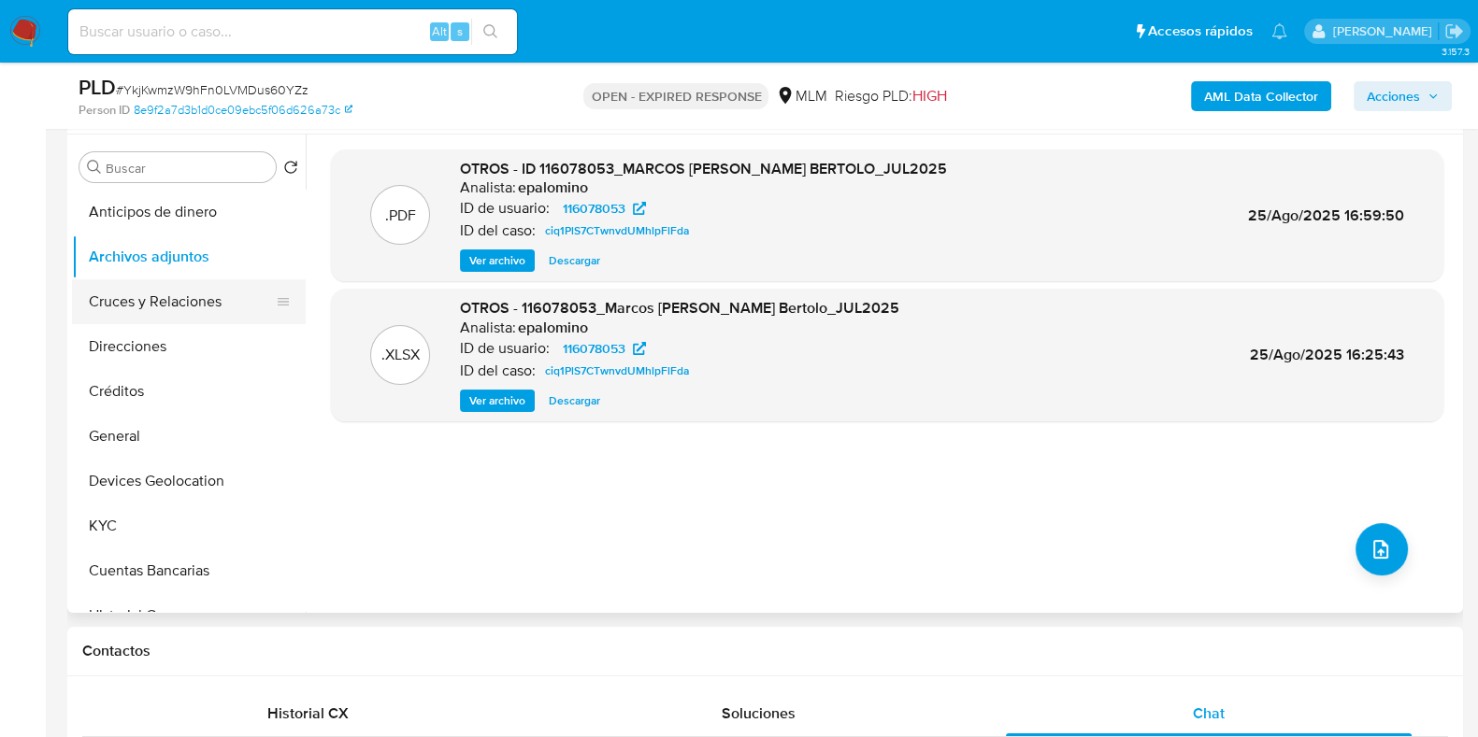
click at [171, 312] on button "Cruces y Relaciones" at bounding box center [181, 301] width 219 height 45
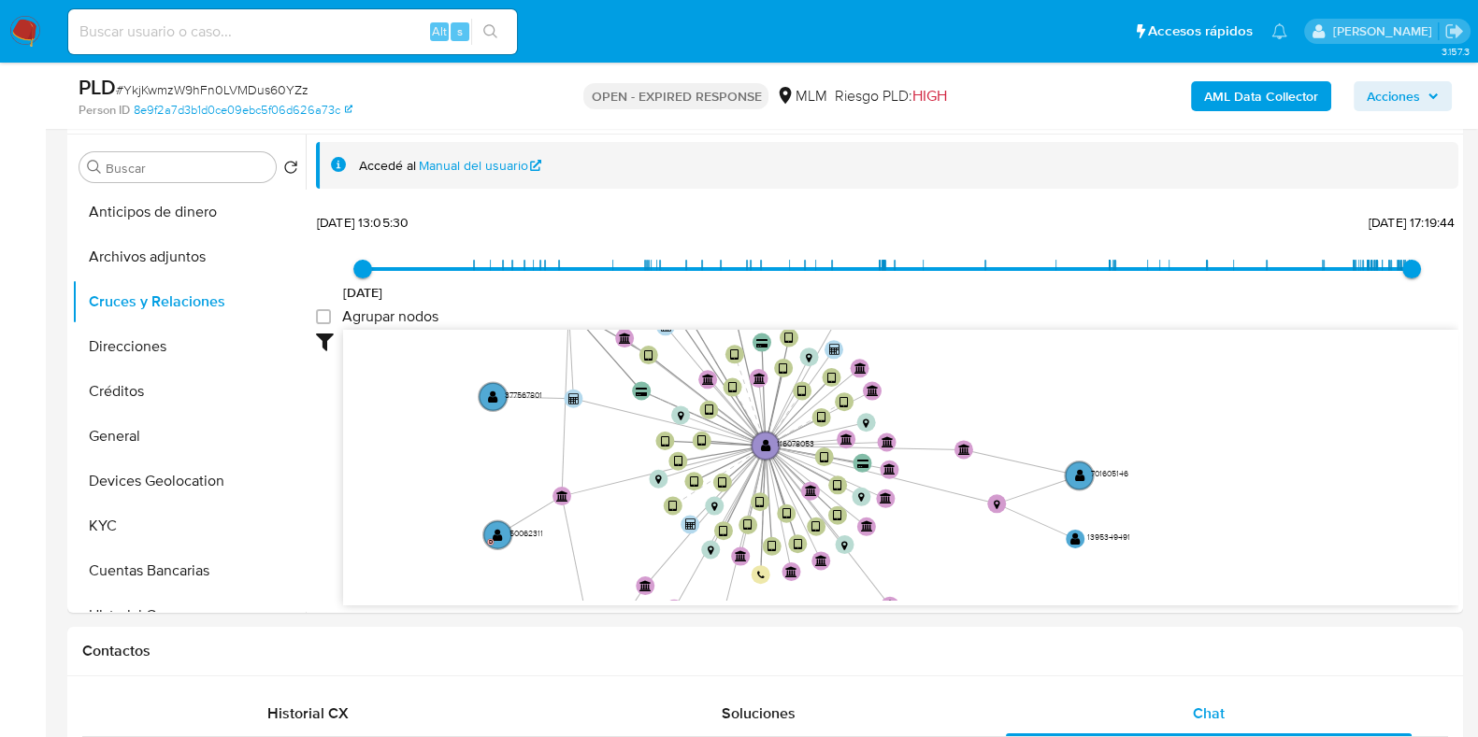
drag, startPoint x: 1233, startPoint y: 474, endPoint x: 1178, endPoint y: 529, distance: 78.0
click at [1178, 529] on icon "device-625f0d0608813b00199436f7  user-116078053  116078053 device-63976bf3088…" at bounding box center [900, 465] width 1115 height 271
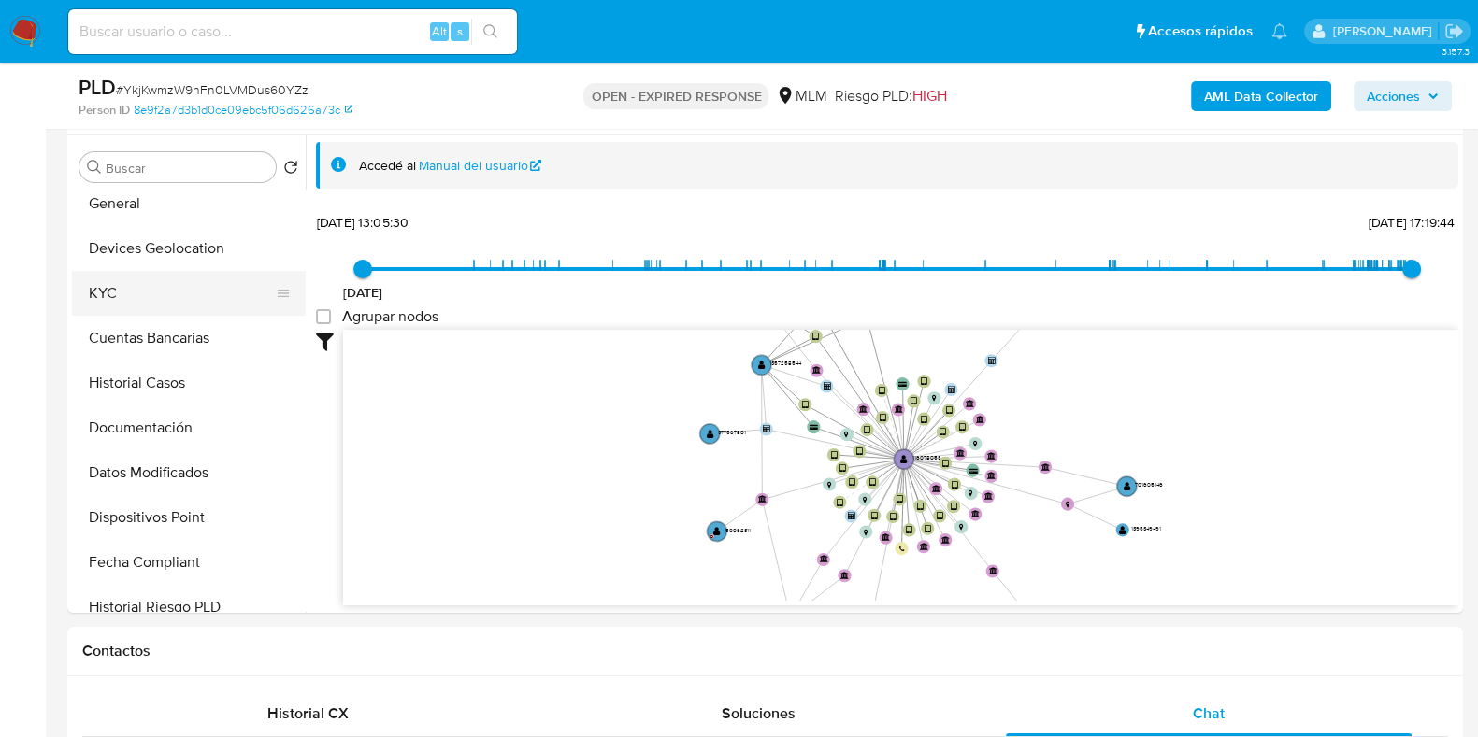
scroll to position [233, 0]
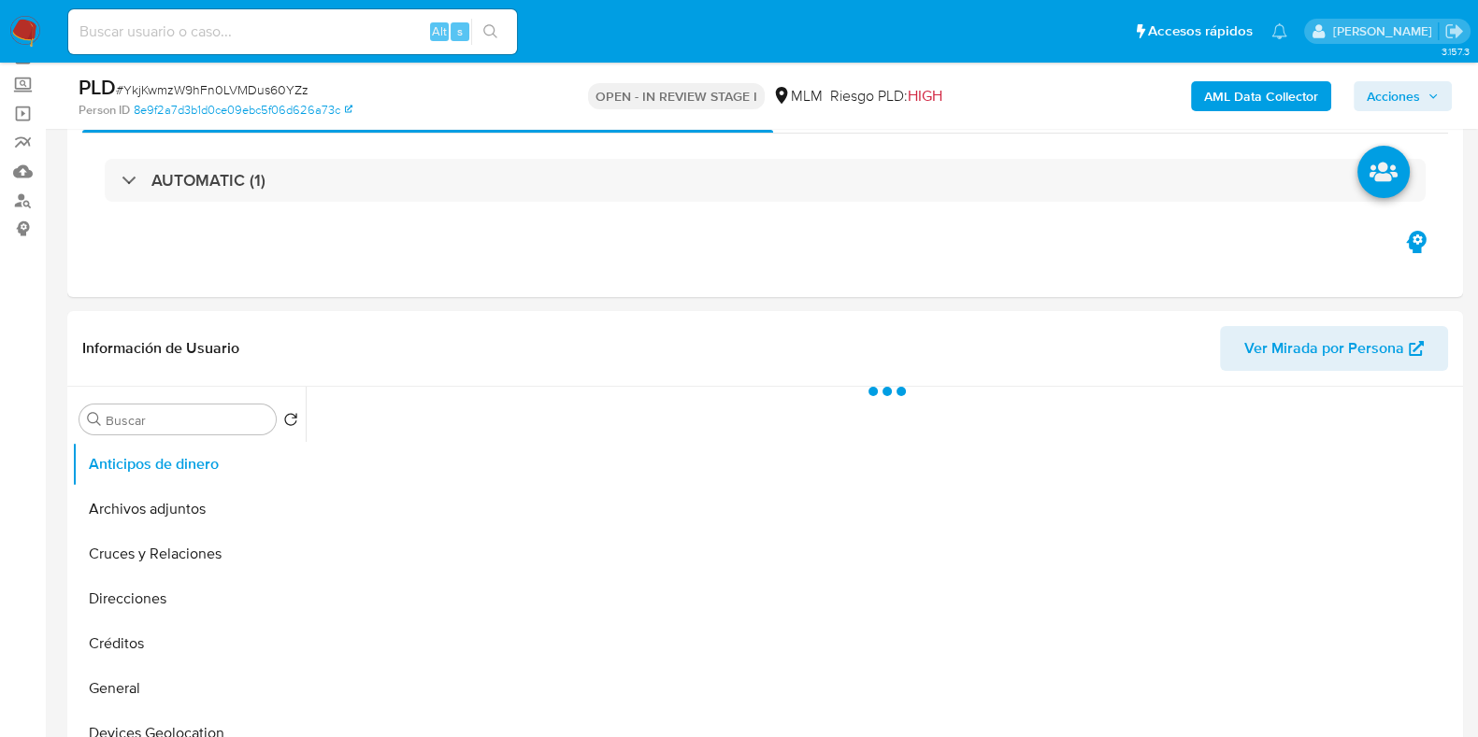
scroll to position [466, 0]
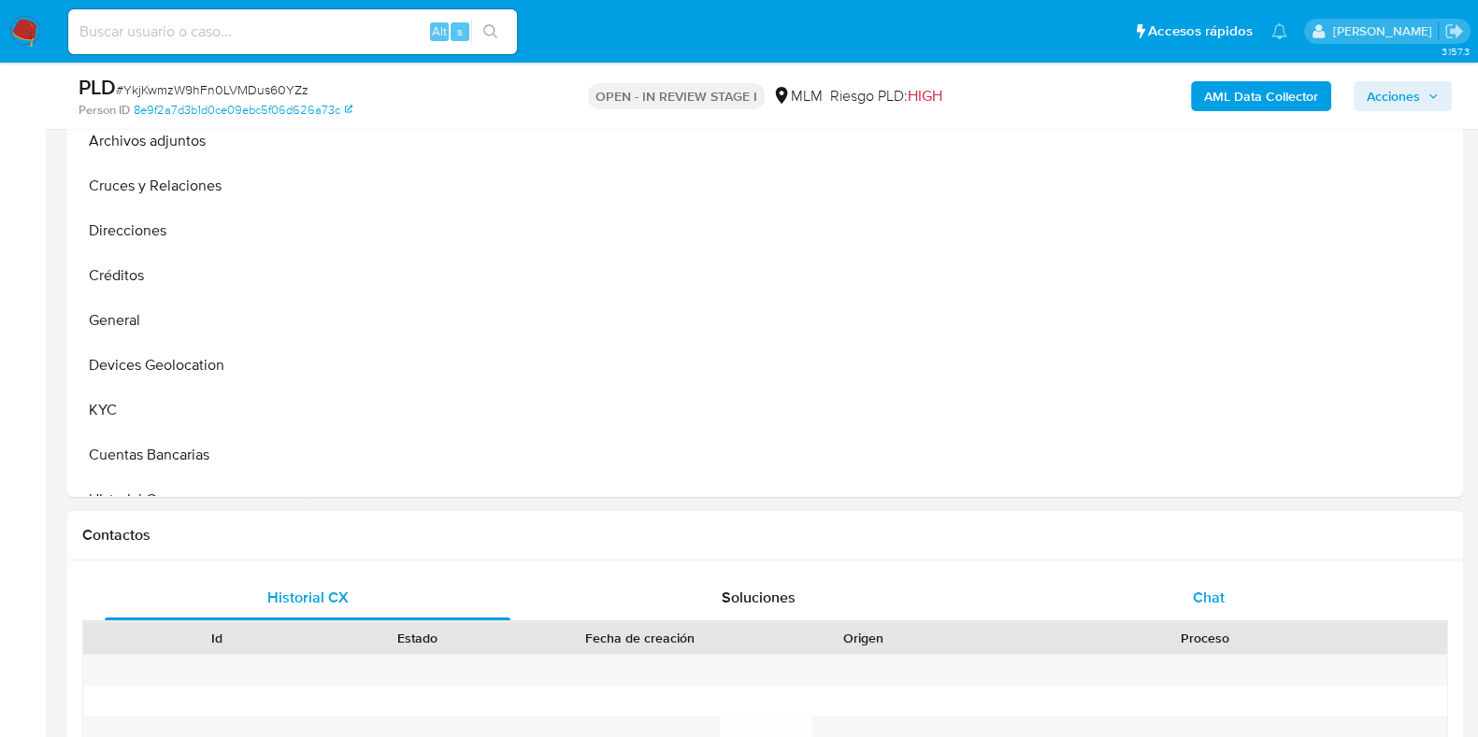
click at [1197, 590] on span "Chat" at bounding box center [1209, 597] width 32 height 21
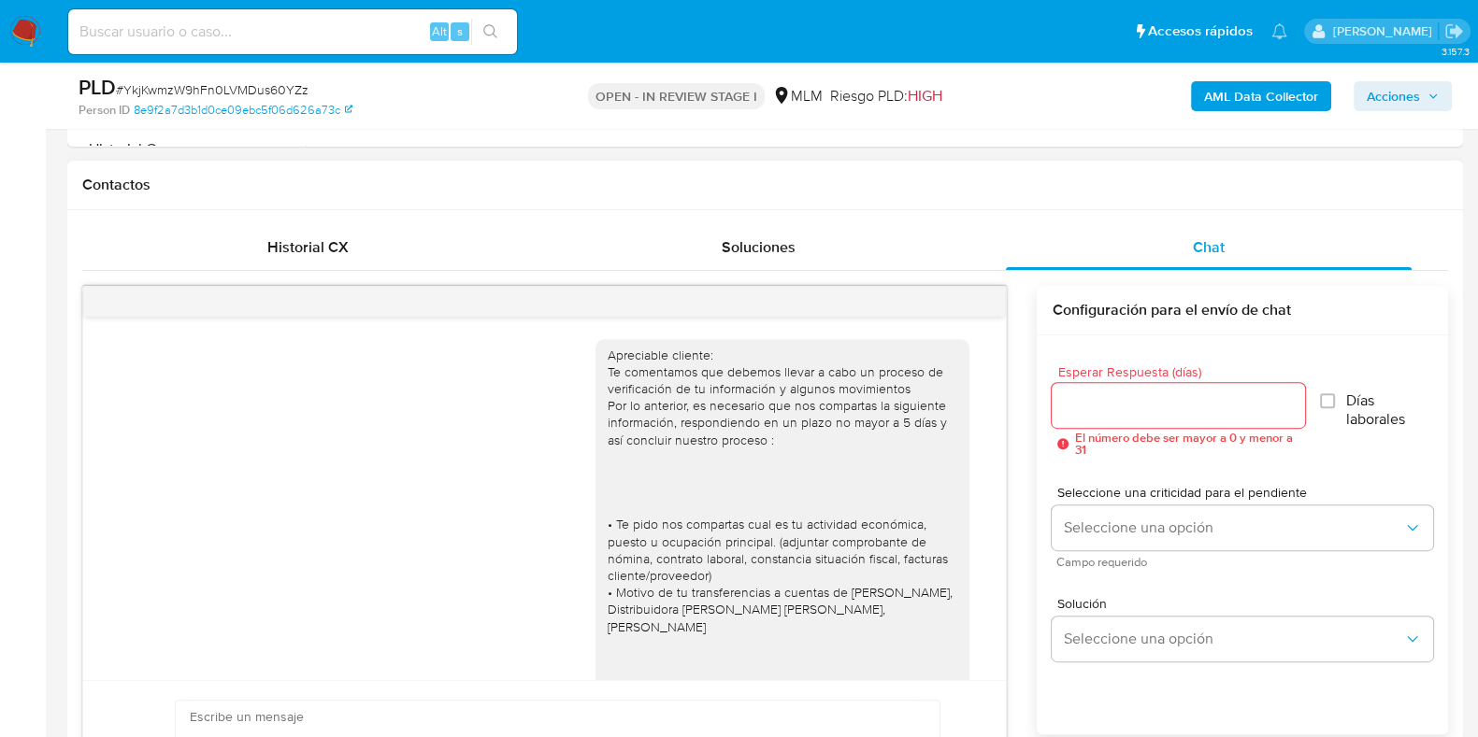
scroll to position [536, 0]
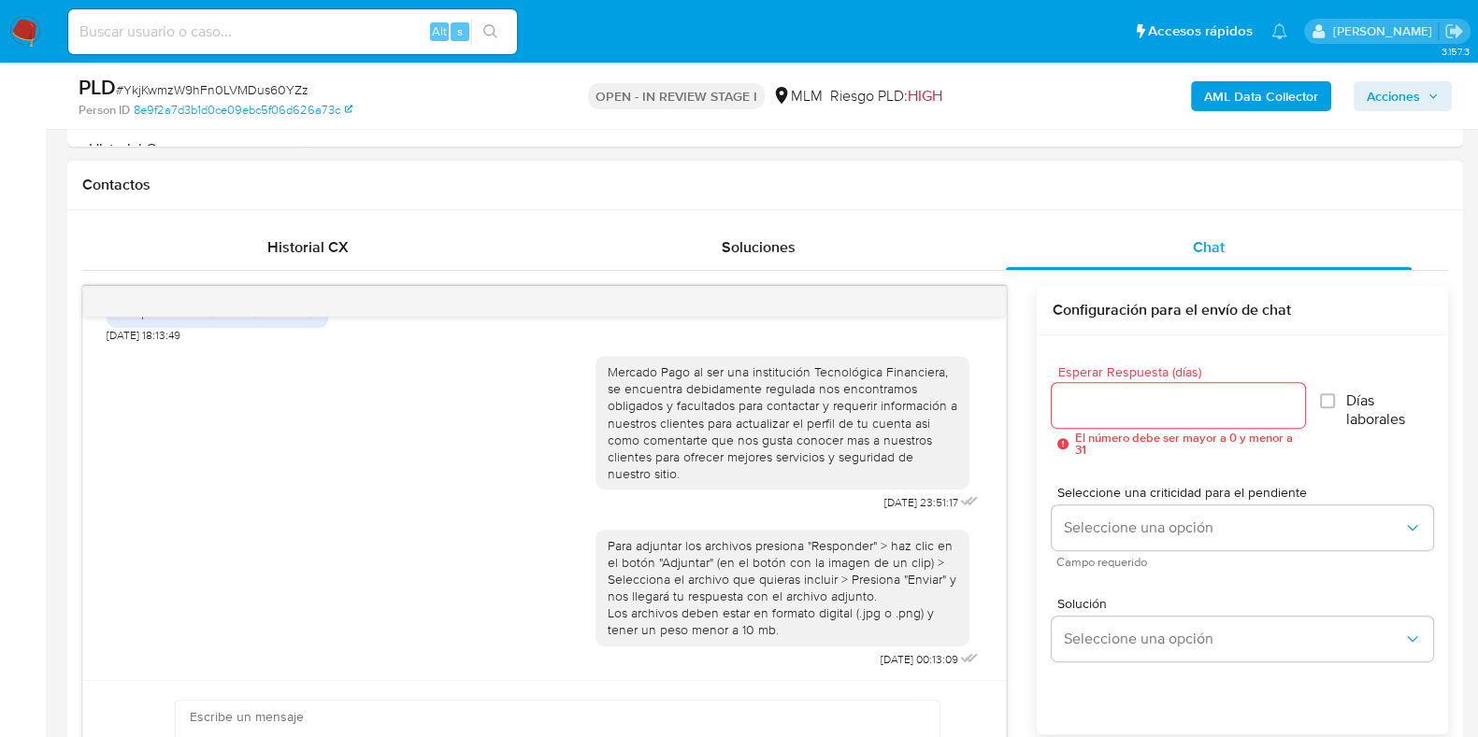
select select "10"
click at [962, 304] on icon "menu-action" at bounding box center [960, 301] width 17 height 17
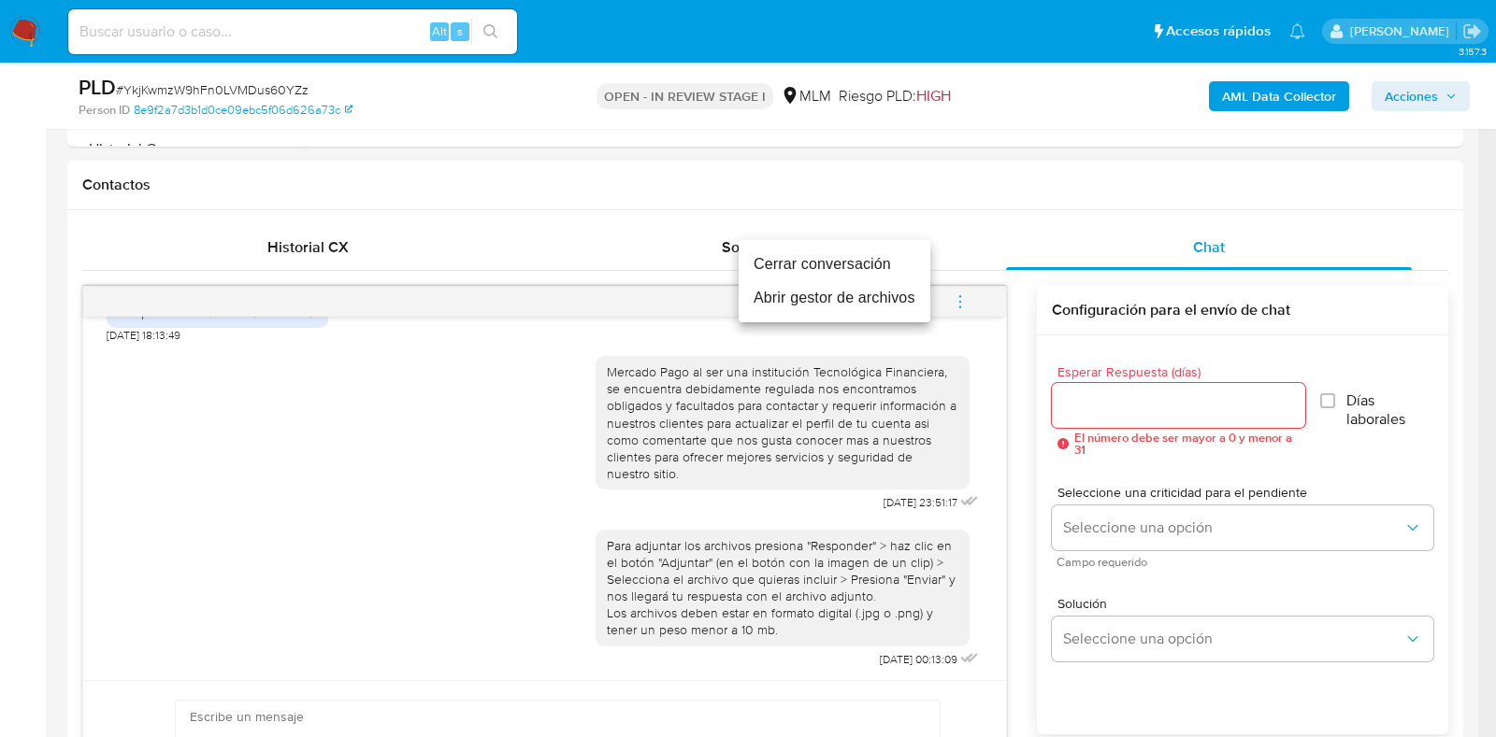
click at [783, 268] on li "Cerrar conversación" at bounding box center [834, 265] width 192 height 34
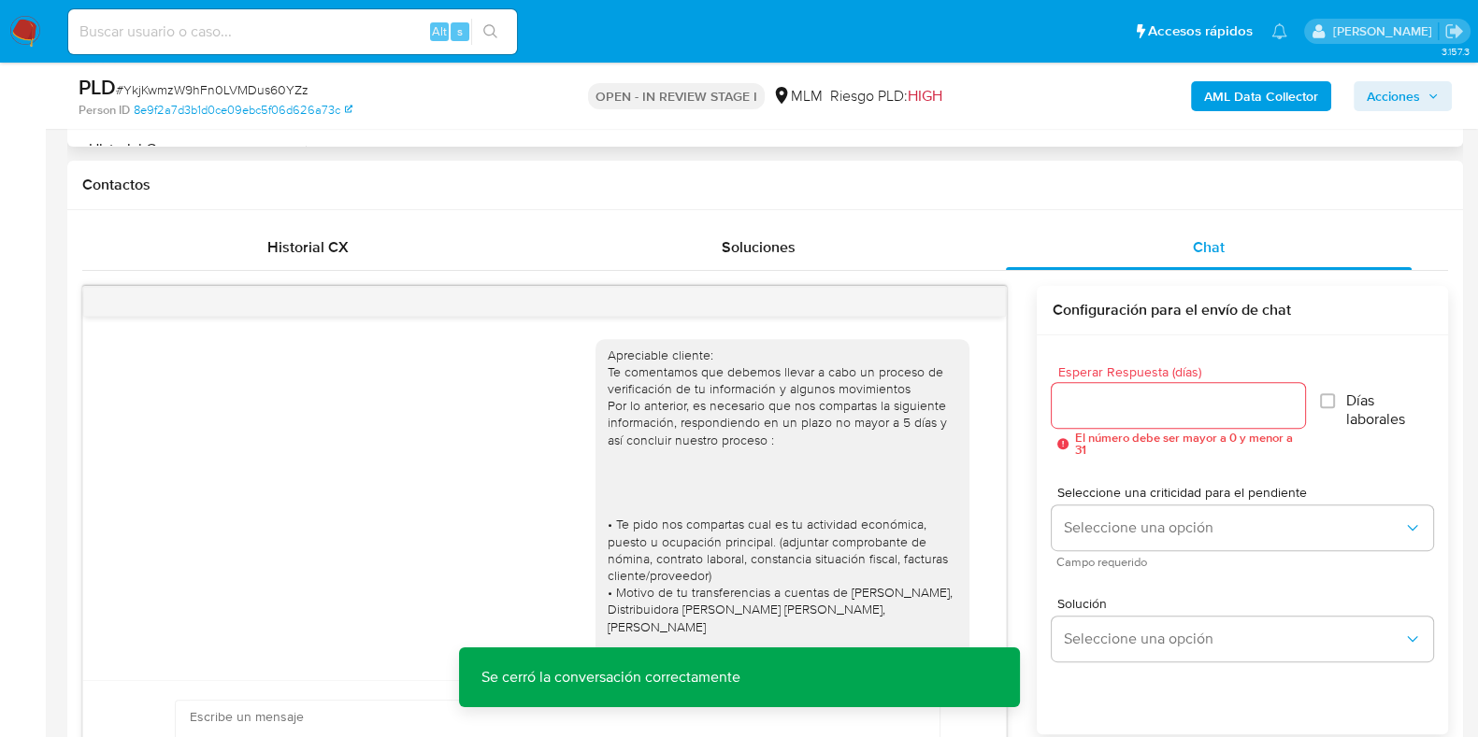
scroll to position [466, 0]
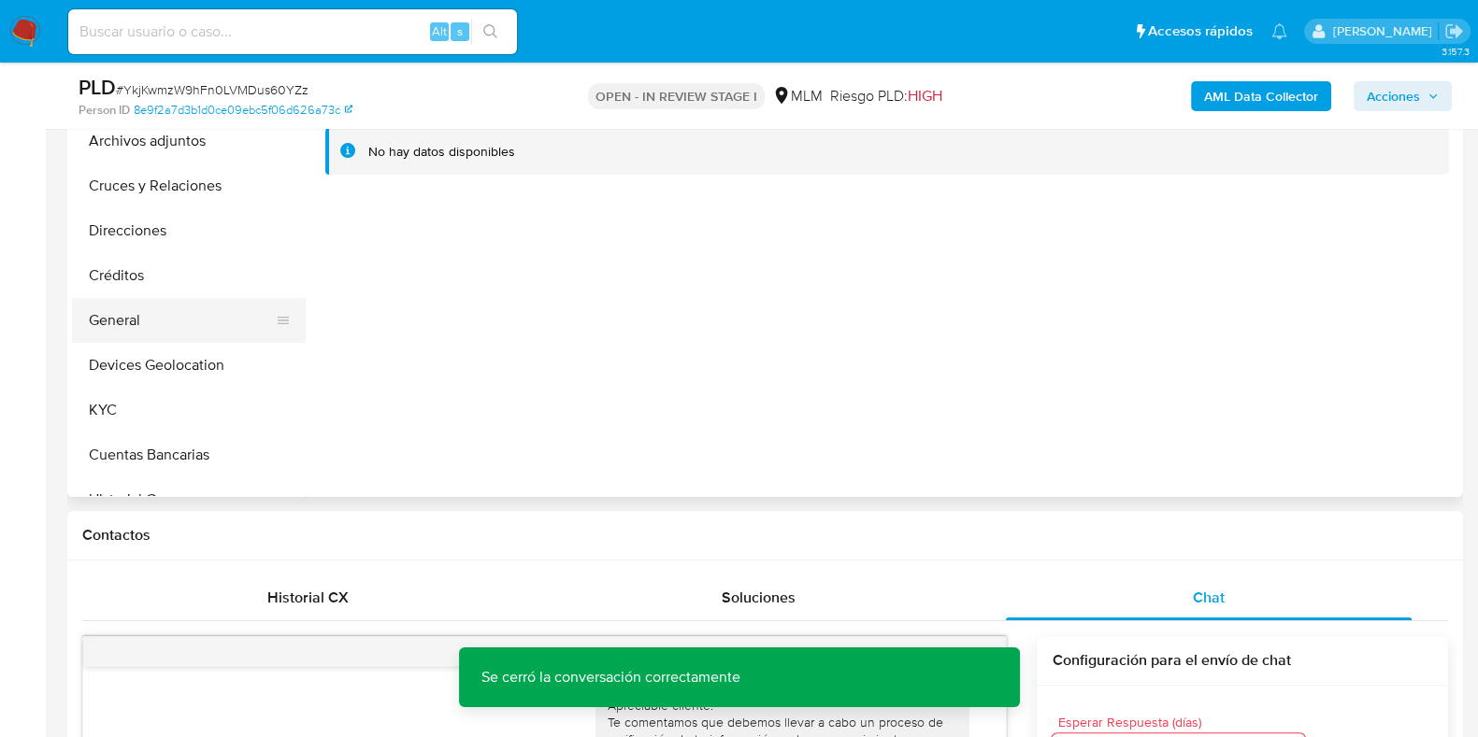
click at [137, 329] on button "General" at bounding box center [181, 320] width 219 height 45
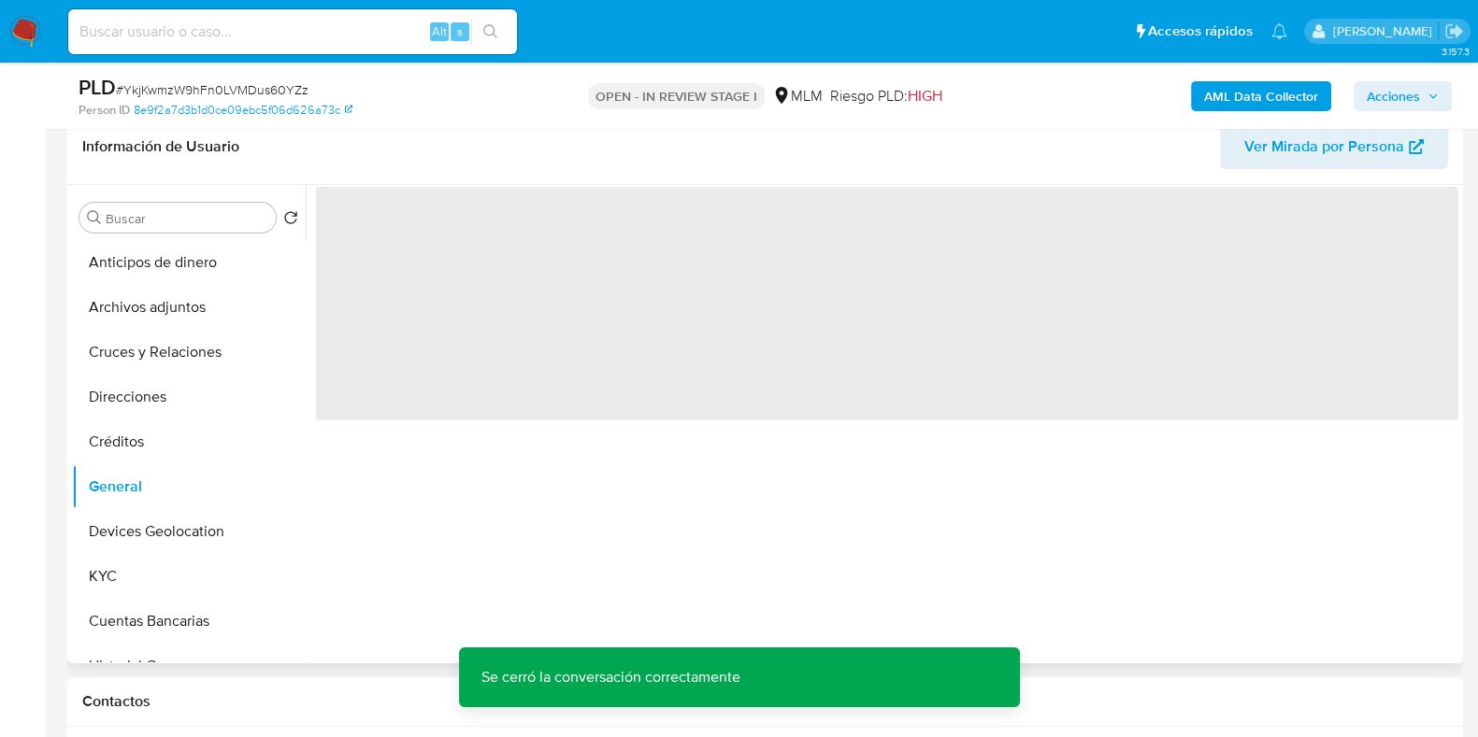
scroll to position [116, 0]
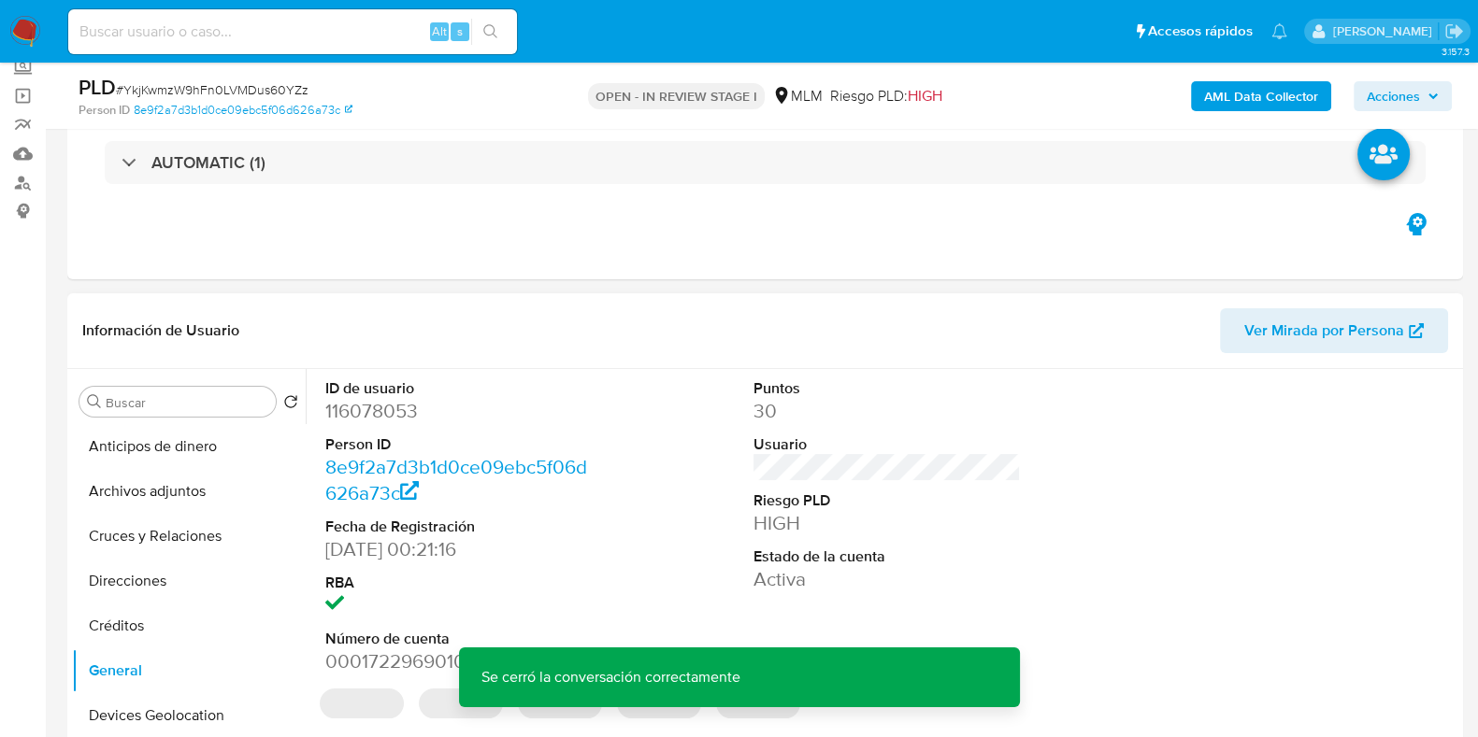
click at [386, 417] on dd "116078053" at bounding box center [458, 411] width 267 height 26
copy dd "116078053"
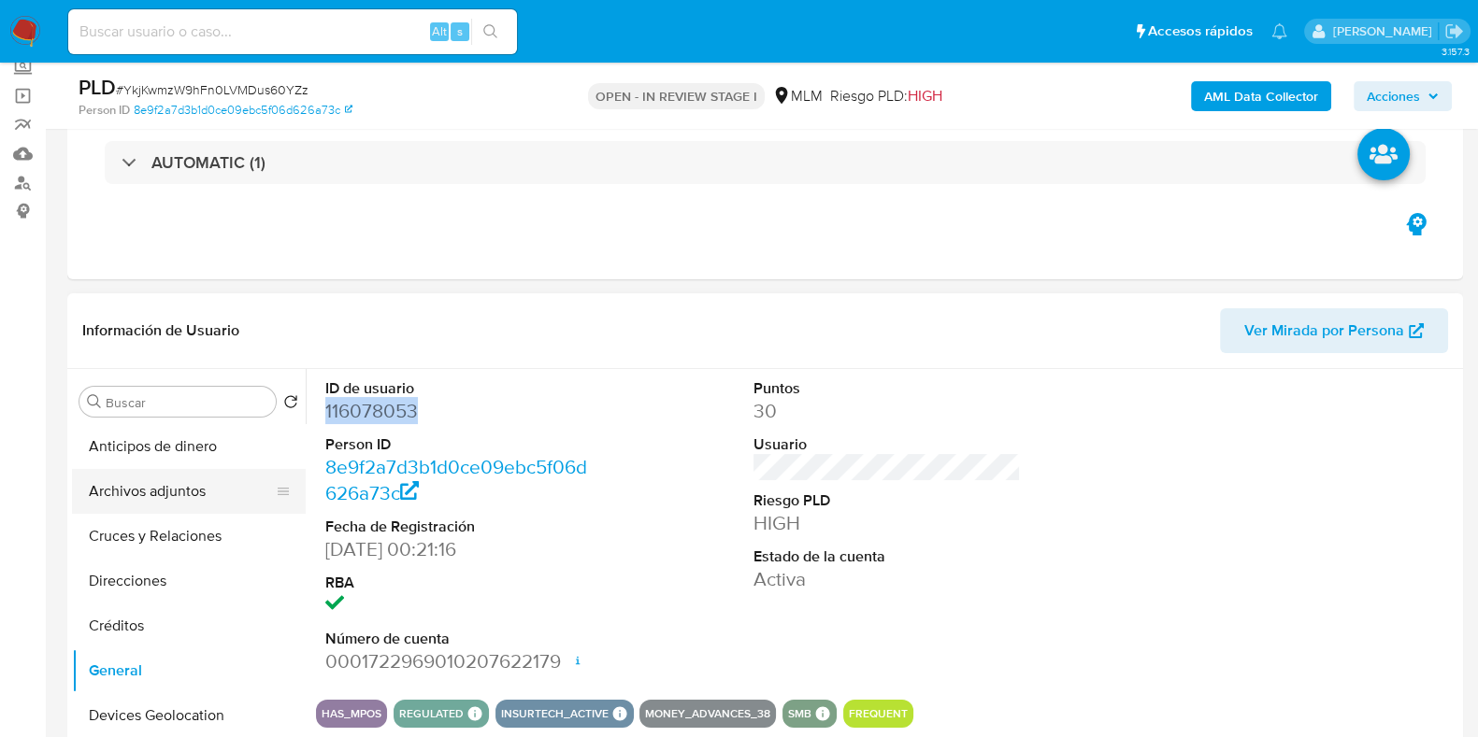
click at [173, 490] on button "Archivos adjuntos" at bounding box center [181, 491] width 219 height 45
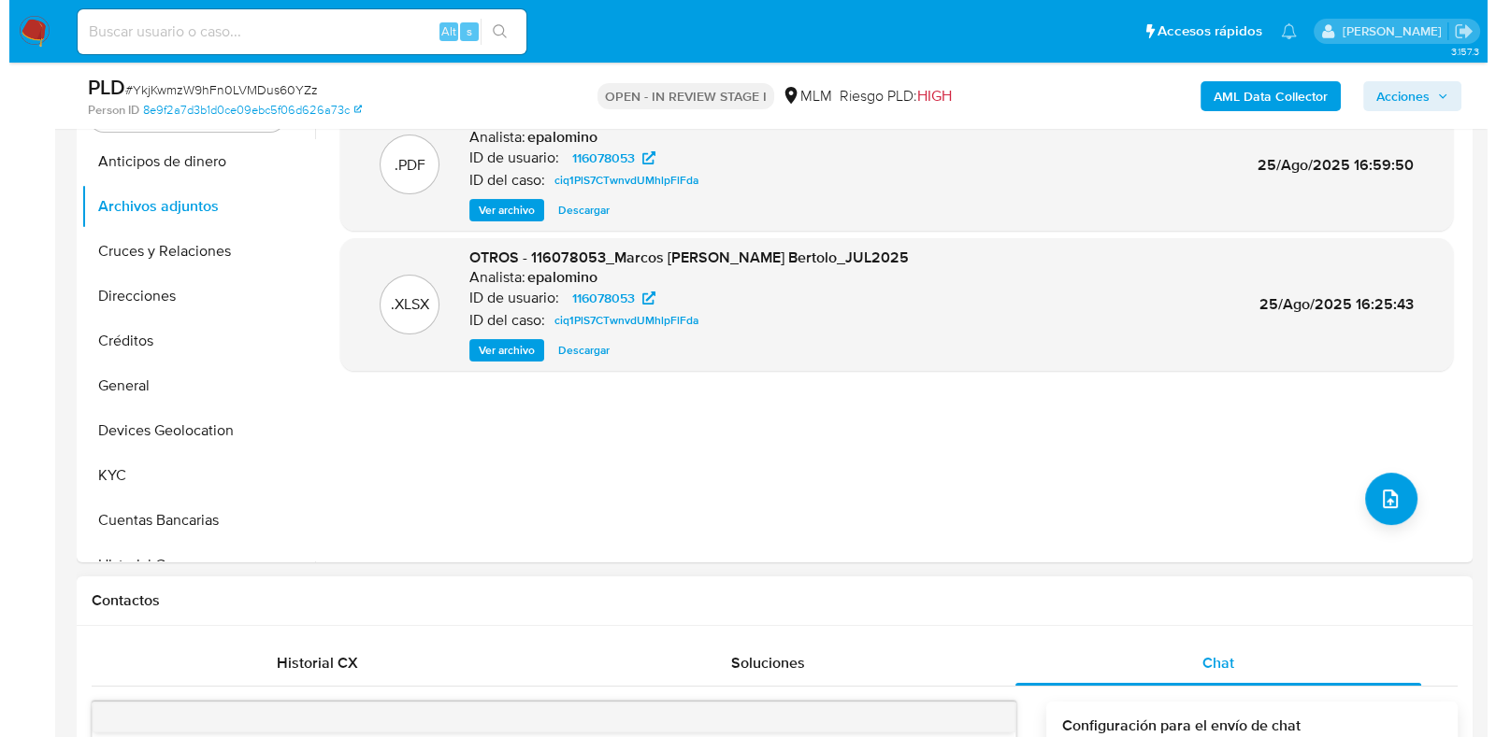
scroll to position [466, 0]
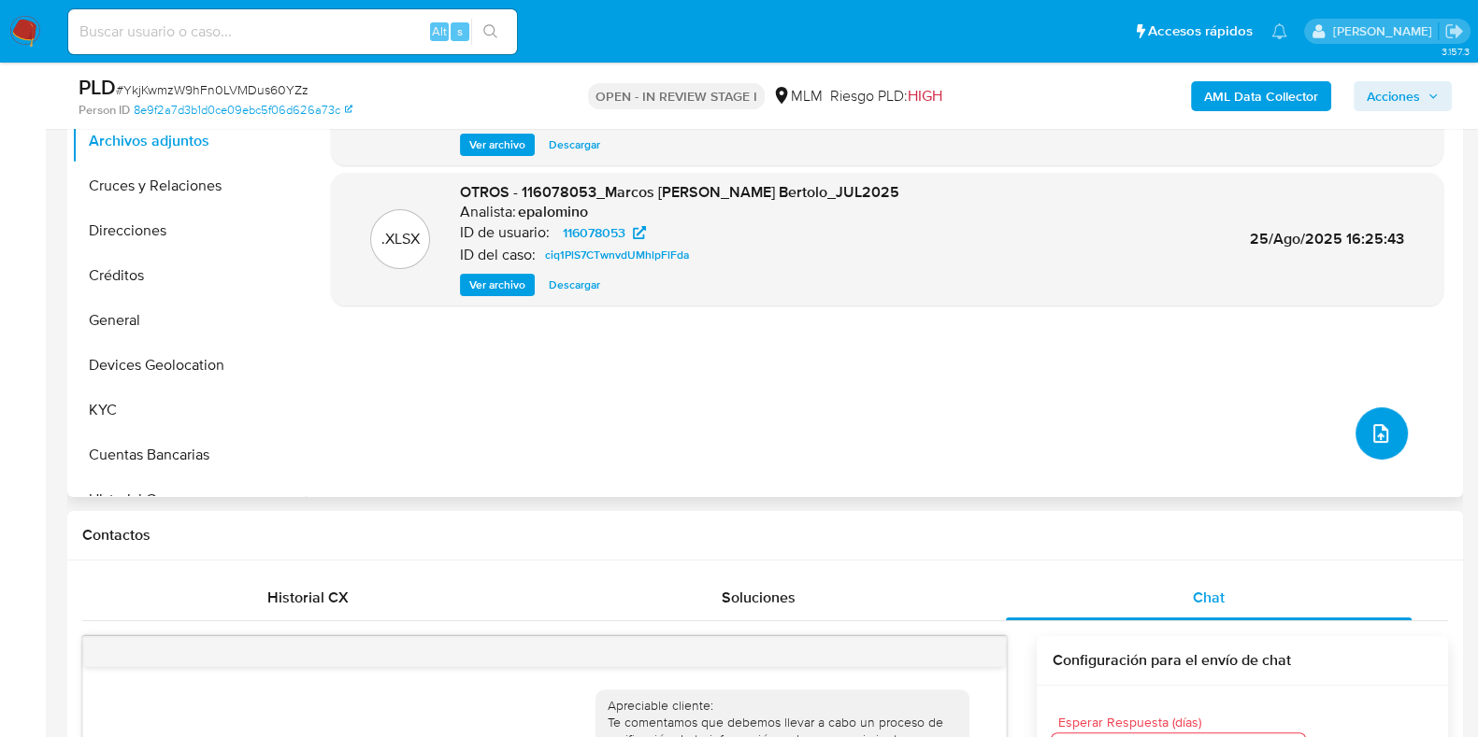
click at [1385, 450] on button "upload-file" at bounding box center [1381, 434] width 52 height 52
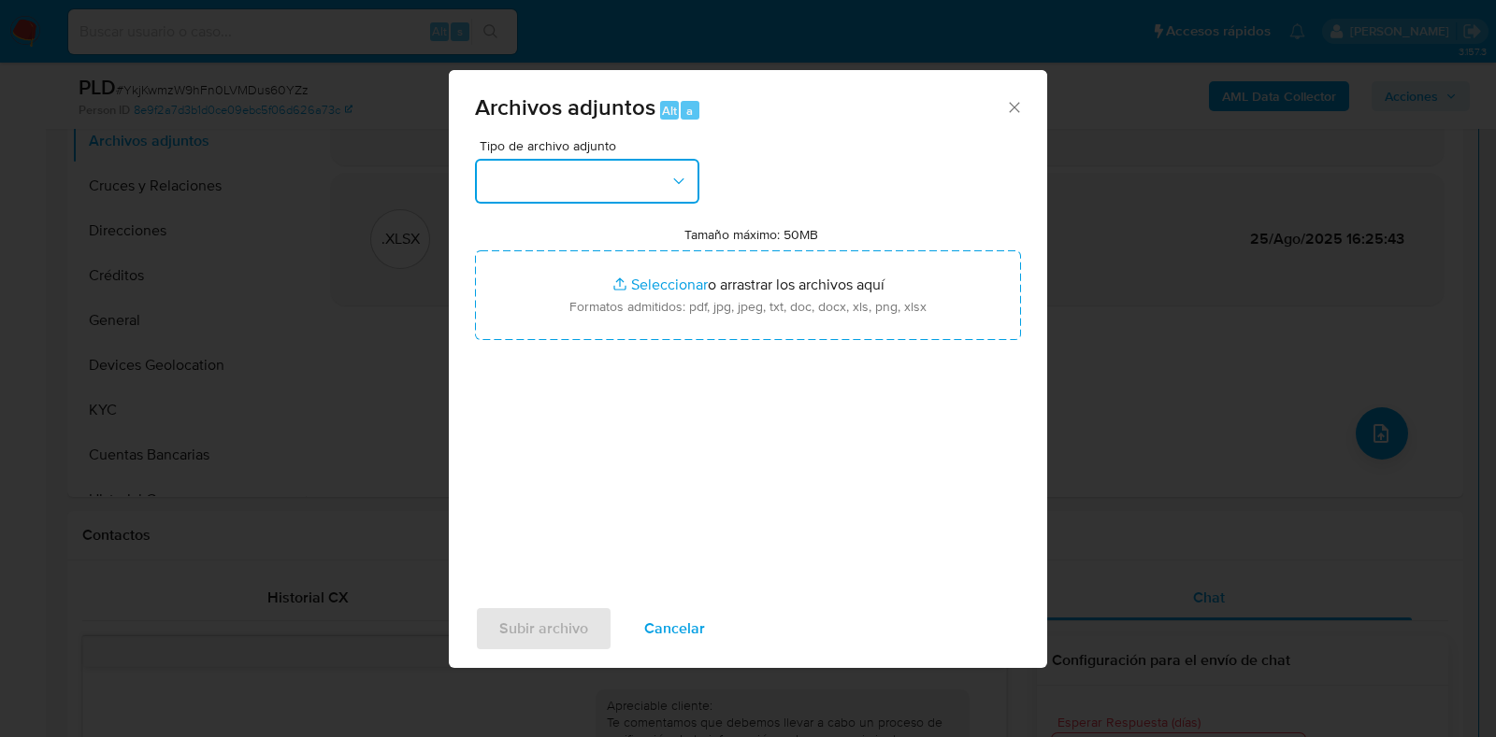
click at [655, 186] on button "button" at bounding box center [587, 181] width 224 height 45
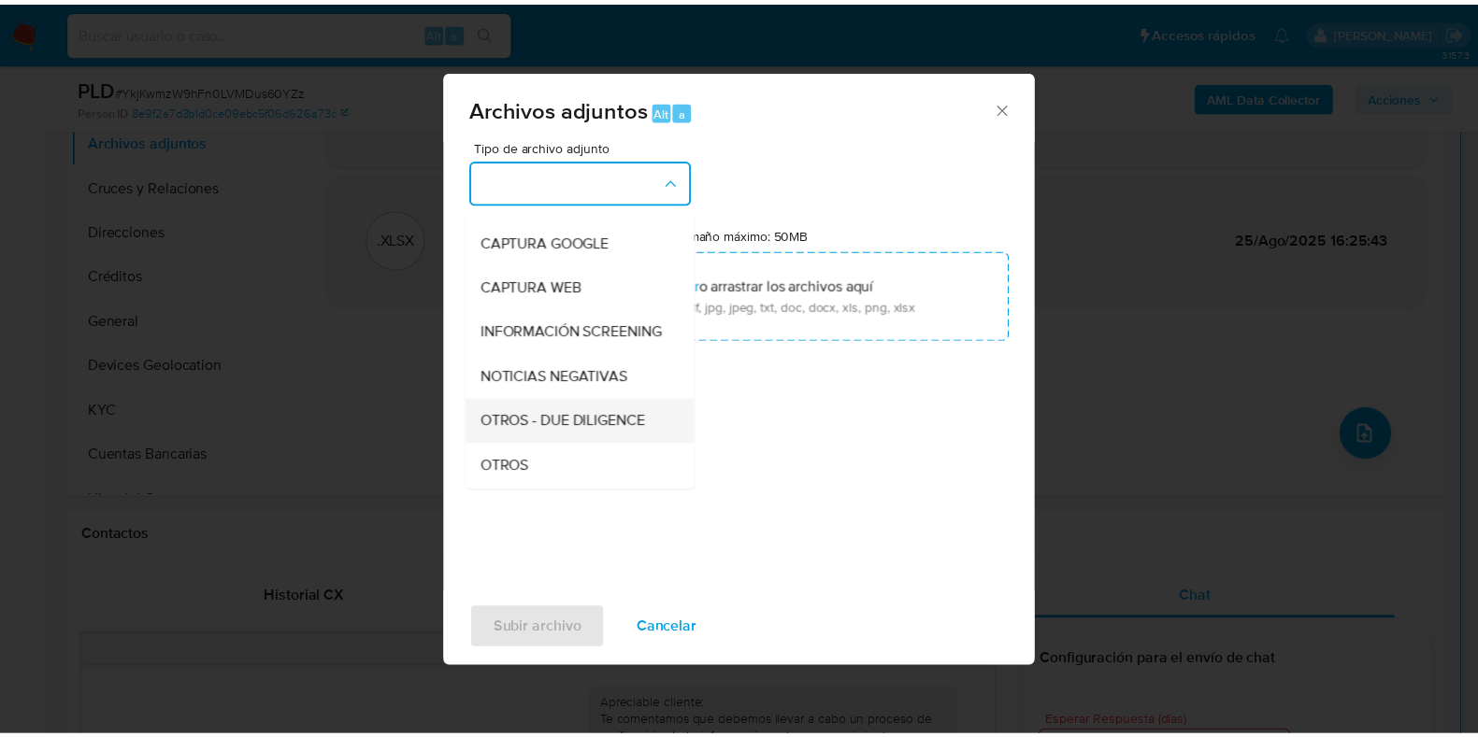
scroll to position [116, 0]
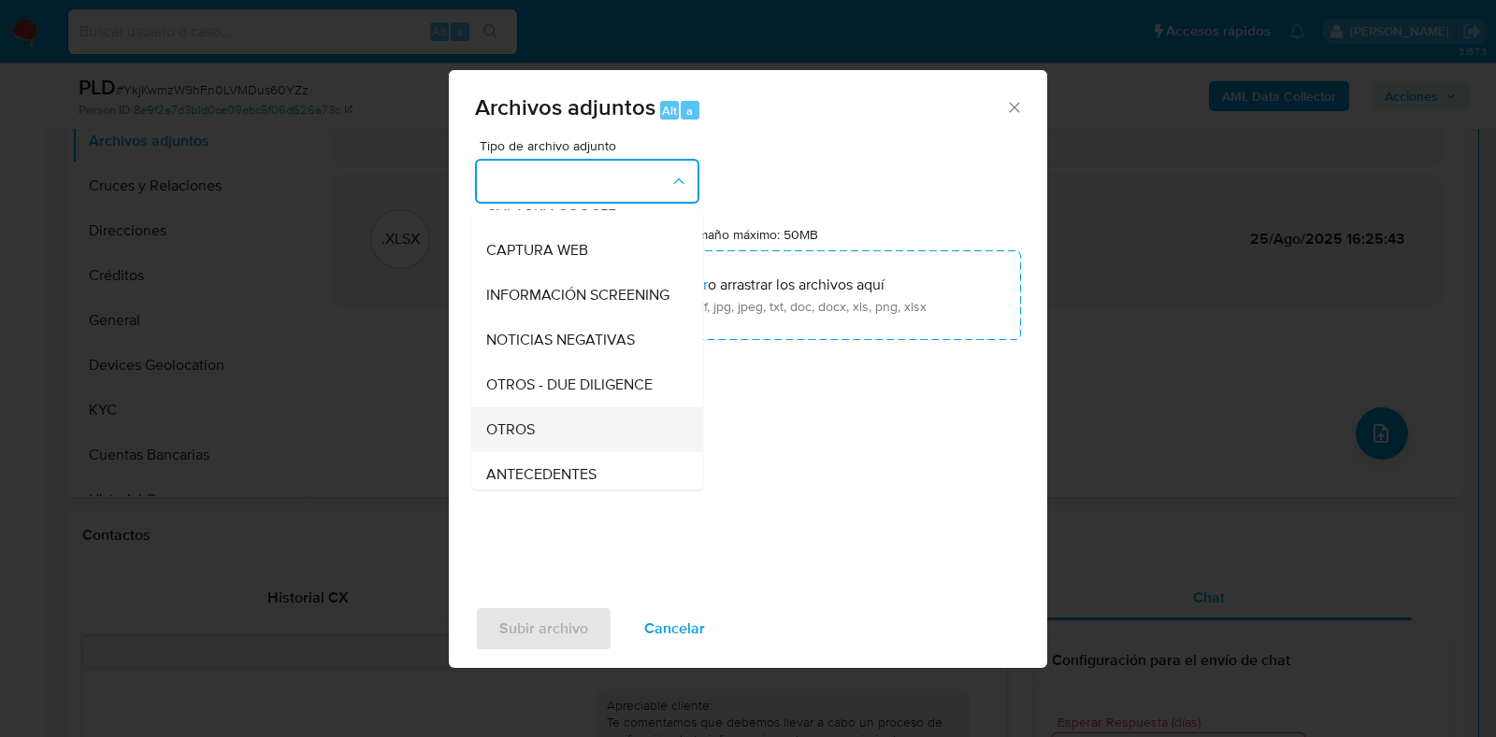
click at [514, 439] on span "OTROS" at bounding box center [510, 430] width 49 height 19
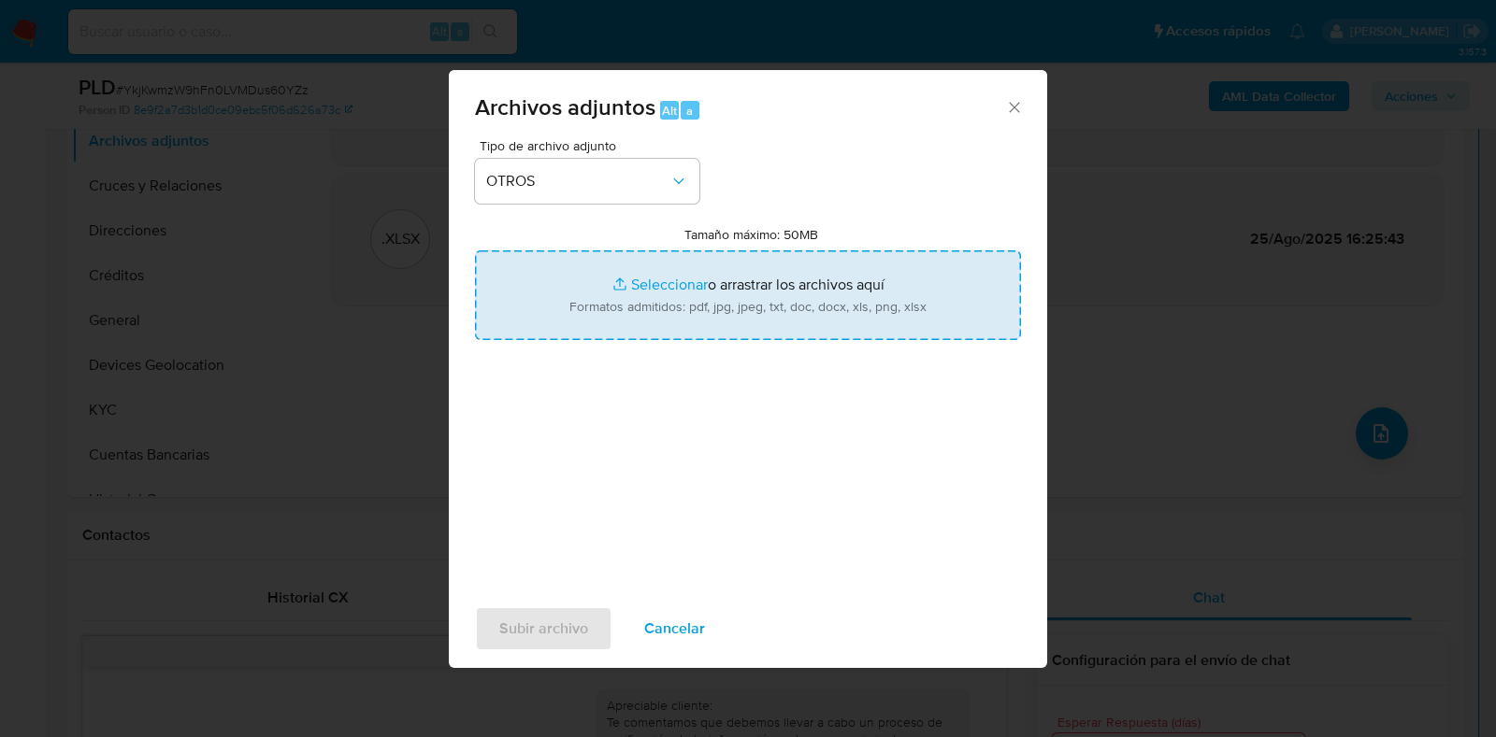
click at [674, 286] on input "Tamaño máximo: 50MB Seleccionar archivos" at bounding box center [748, 295] width 546 height 90
type input "C:\fakepath\116078053_MARCOS MIRON BERTOLO_AGO2025.pdf"
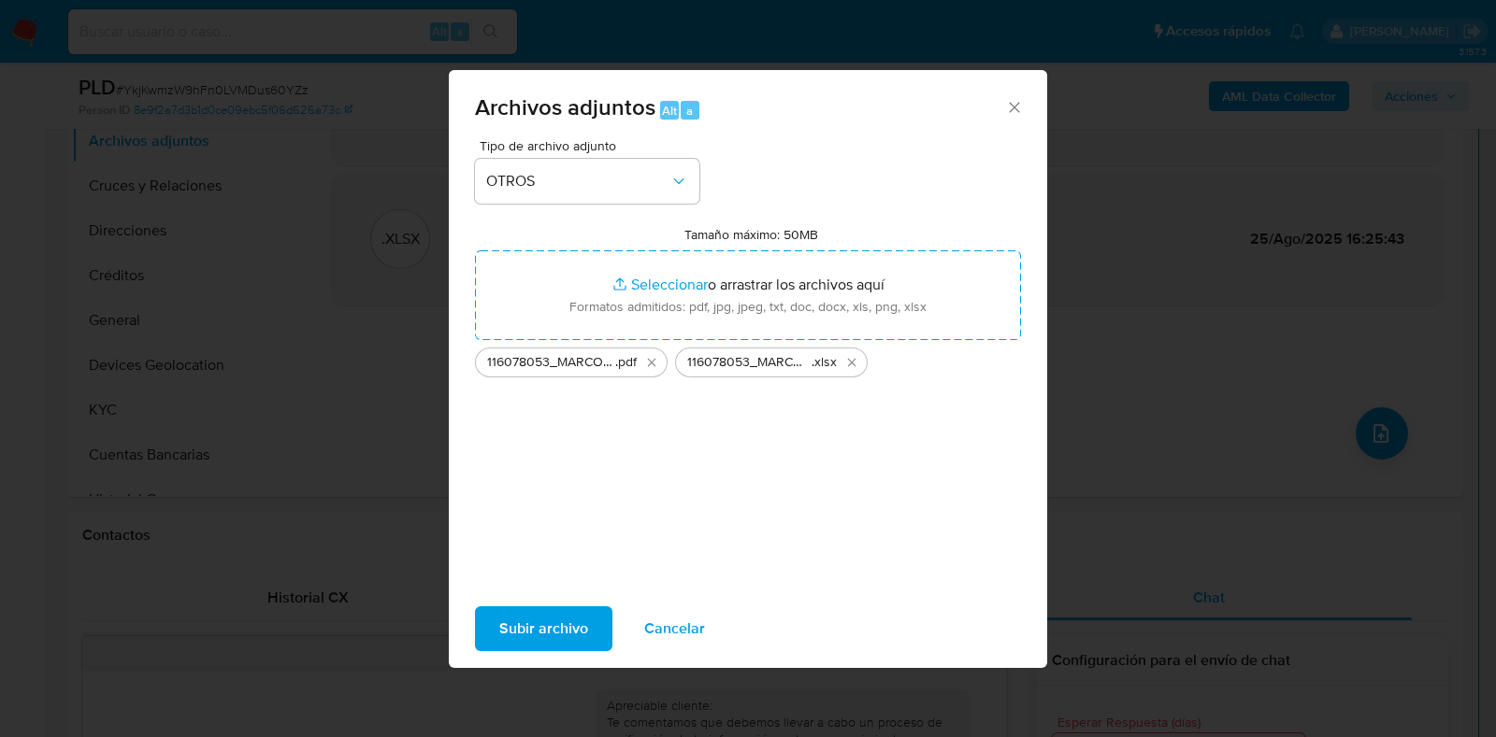
click at [541, 645] on span "Subir archivo" at bounding box center [543, 628] width 89 height 41
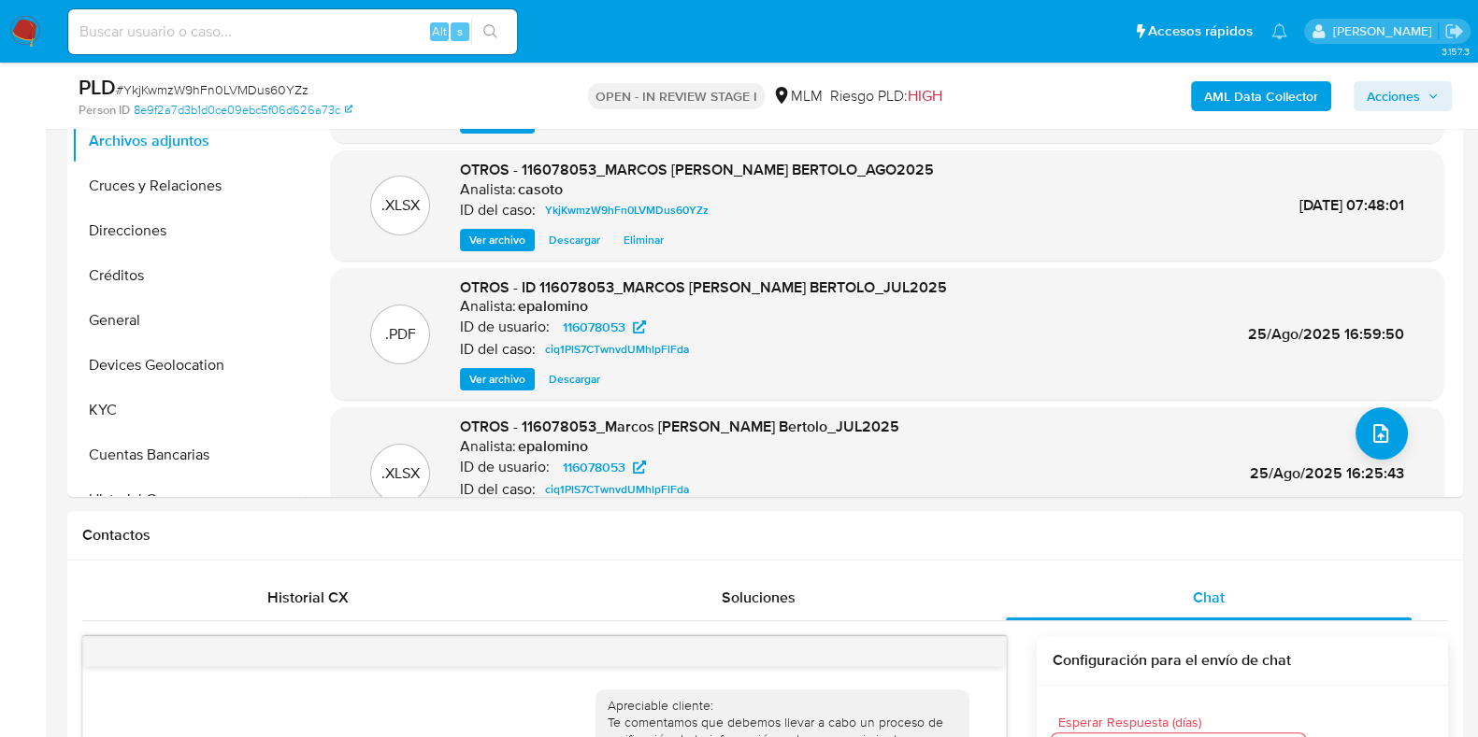
click at [1374, 92] on span "Acciones" at bounding box center [1393, 96] width 53 height 30
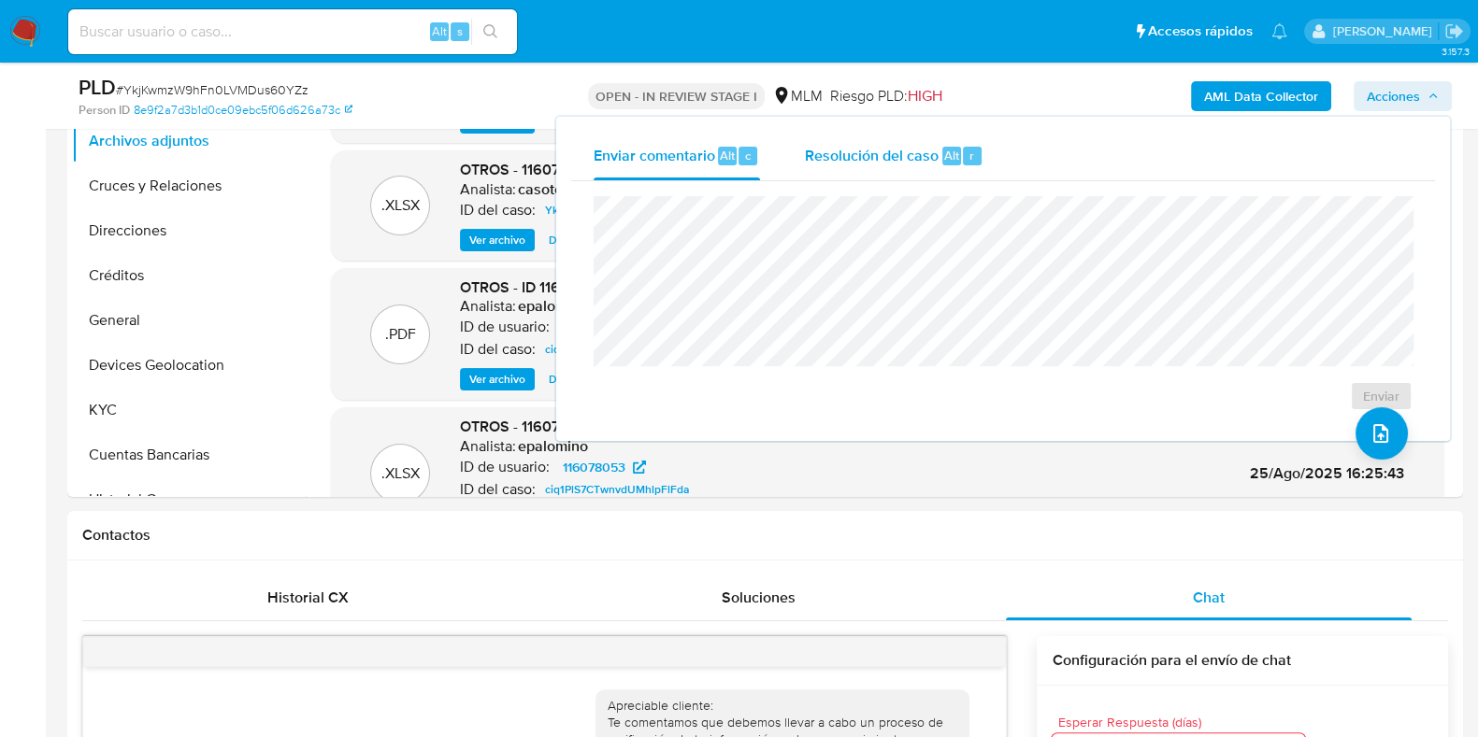
click at [937, 169] on div "Resolución del caso Alt r" at bounding box center [894, 156] width 179 height 49
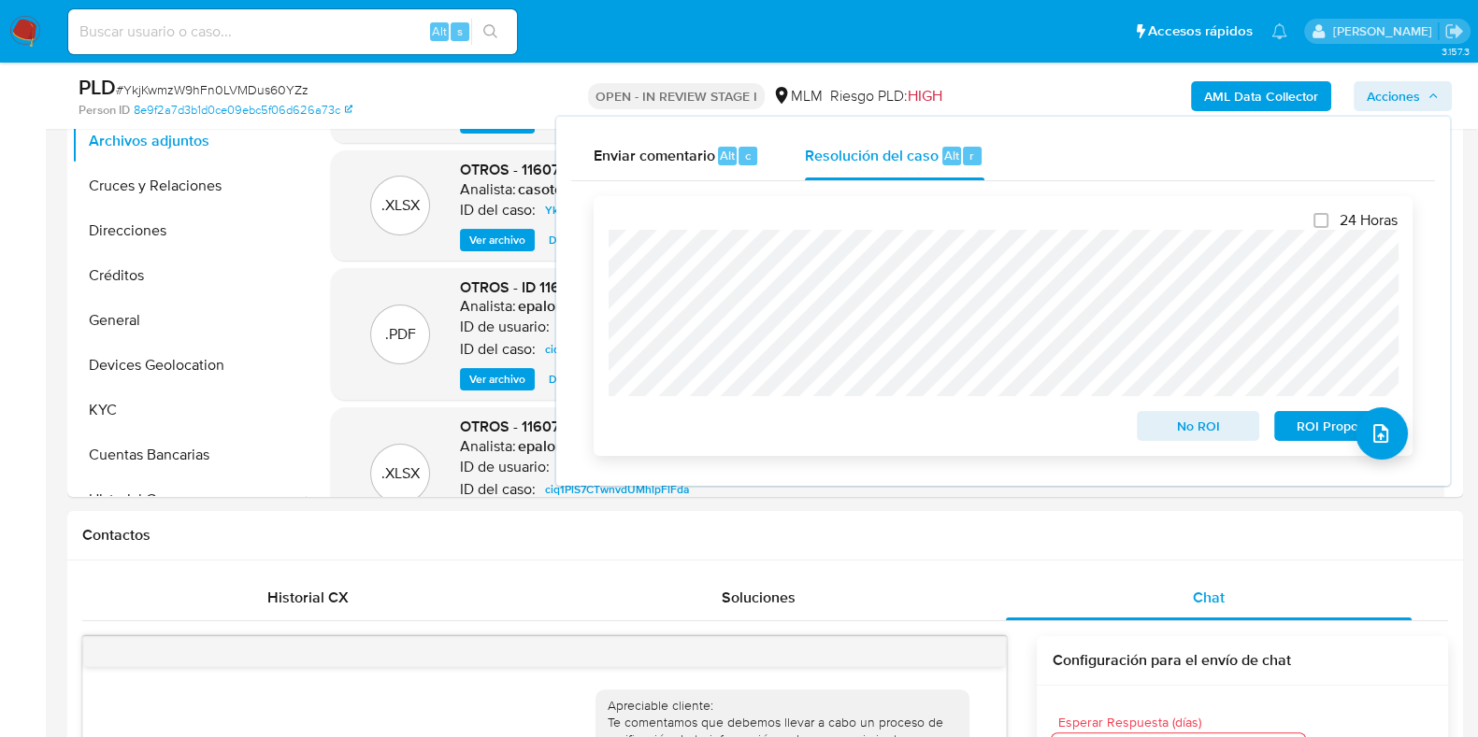
click at [1174, 427] on span "No ROI" at bounding box center [1198, 426] width 97 height 26
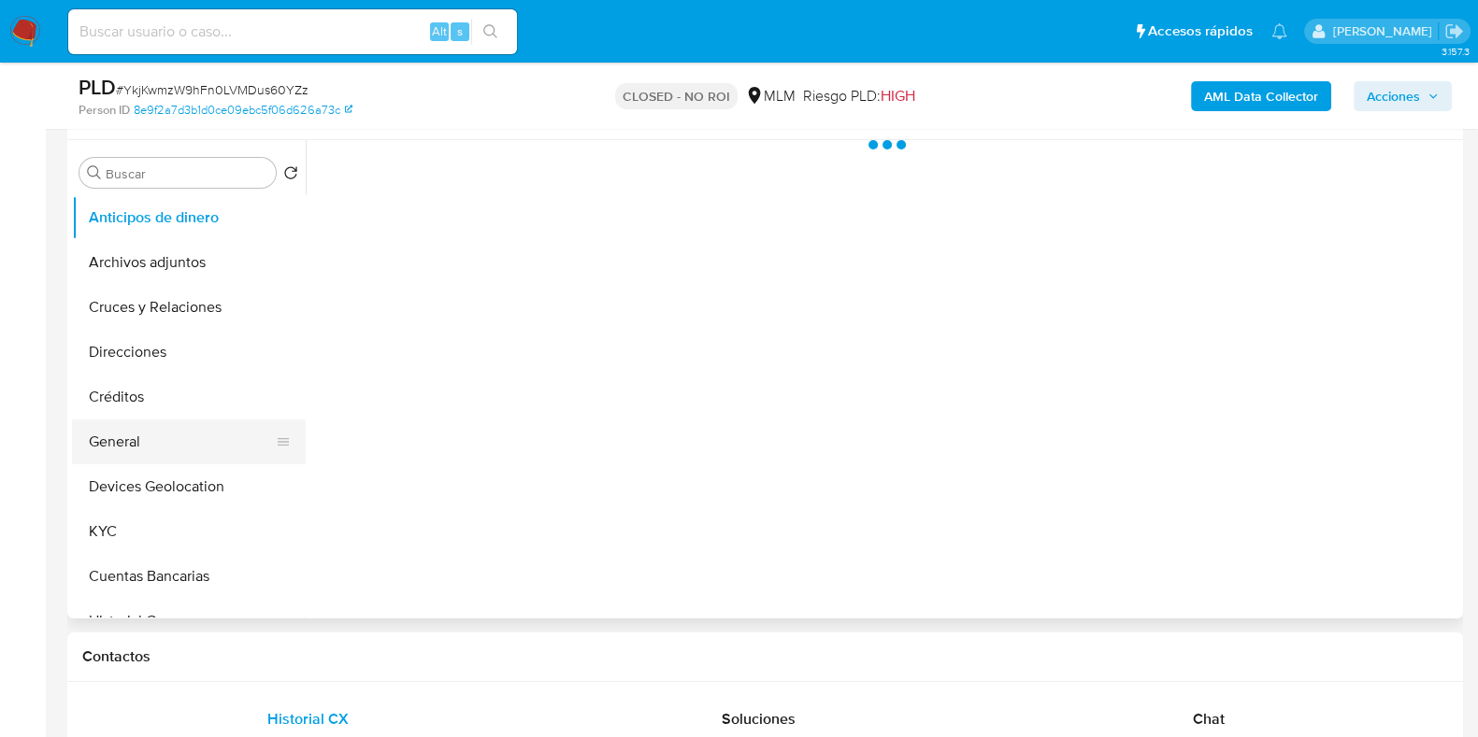
scroll to position [351, 0]
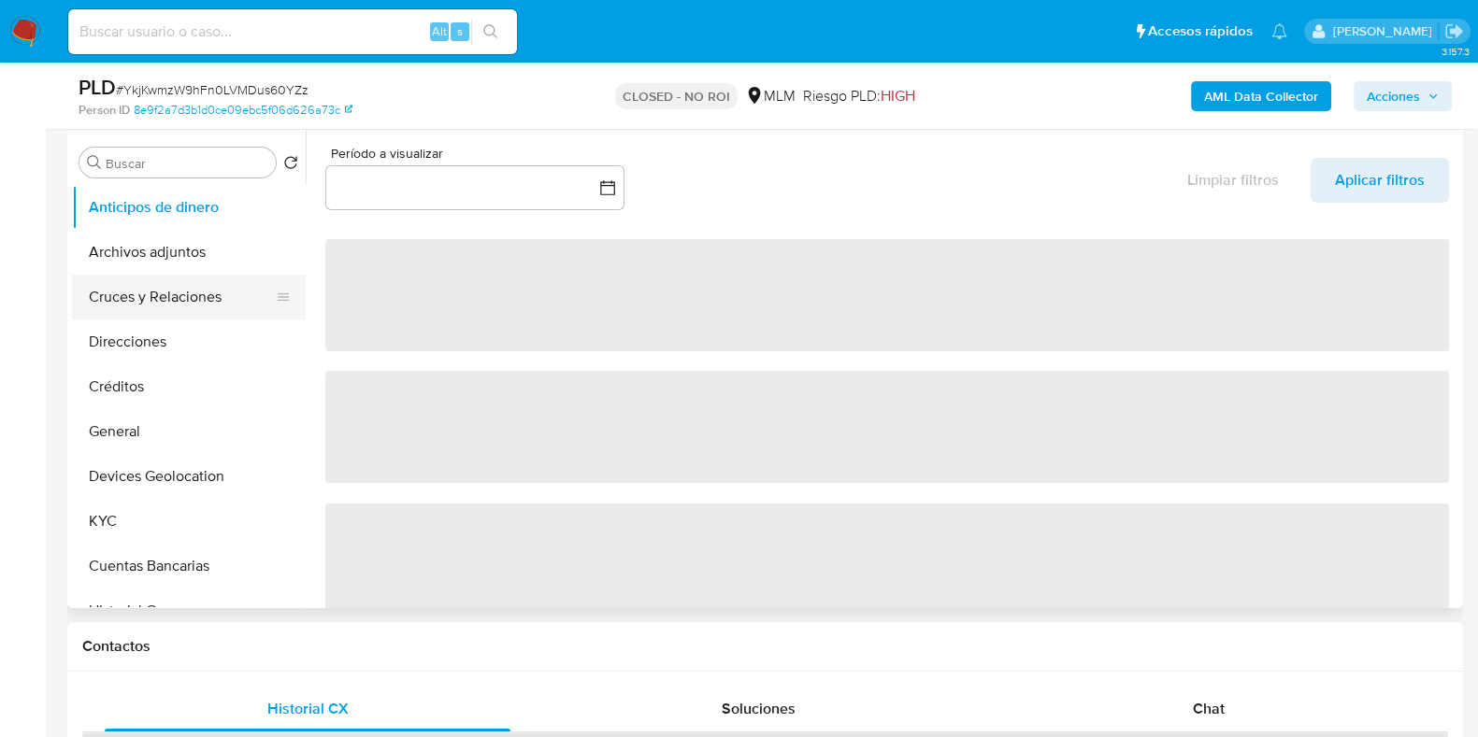
click at [121, 275] on button "Cruces y Relaciones" at bounding box center [181, 297] width 219 height 45
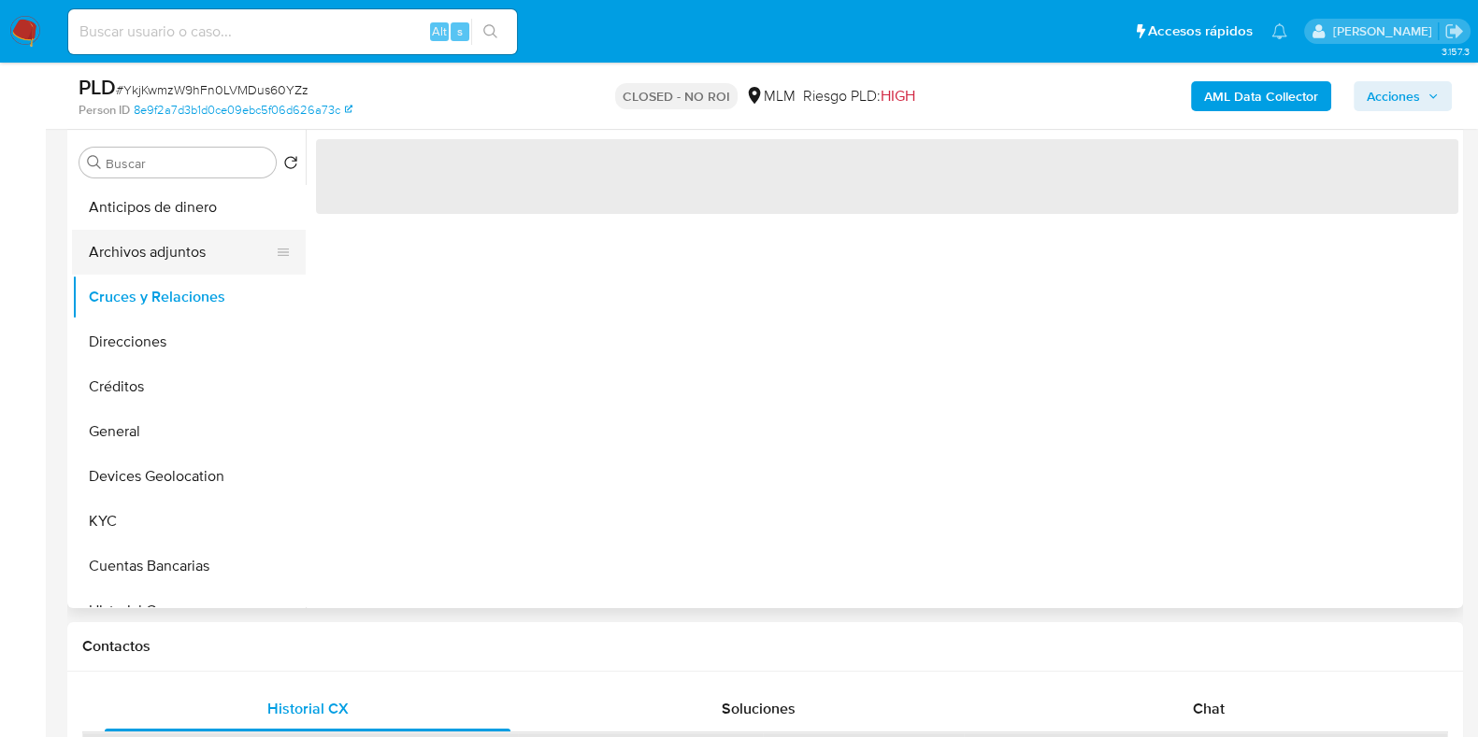
select select "10"
click at [136, 263] on button "Archivos adjuntos" at bounding box center [181, 252] width 219 height 45
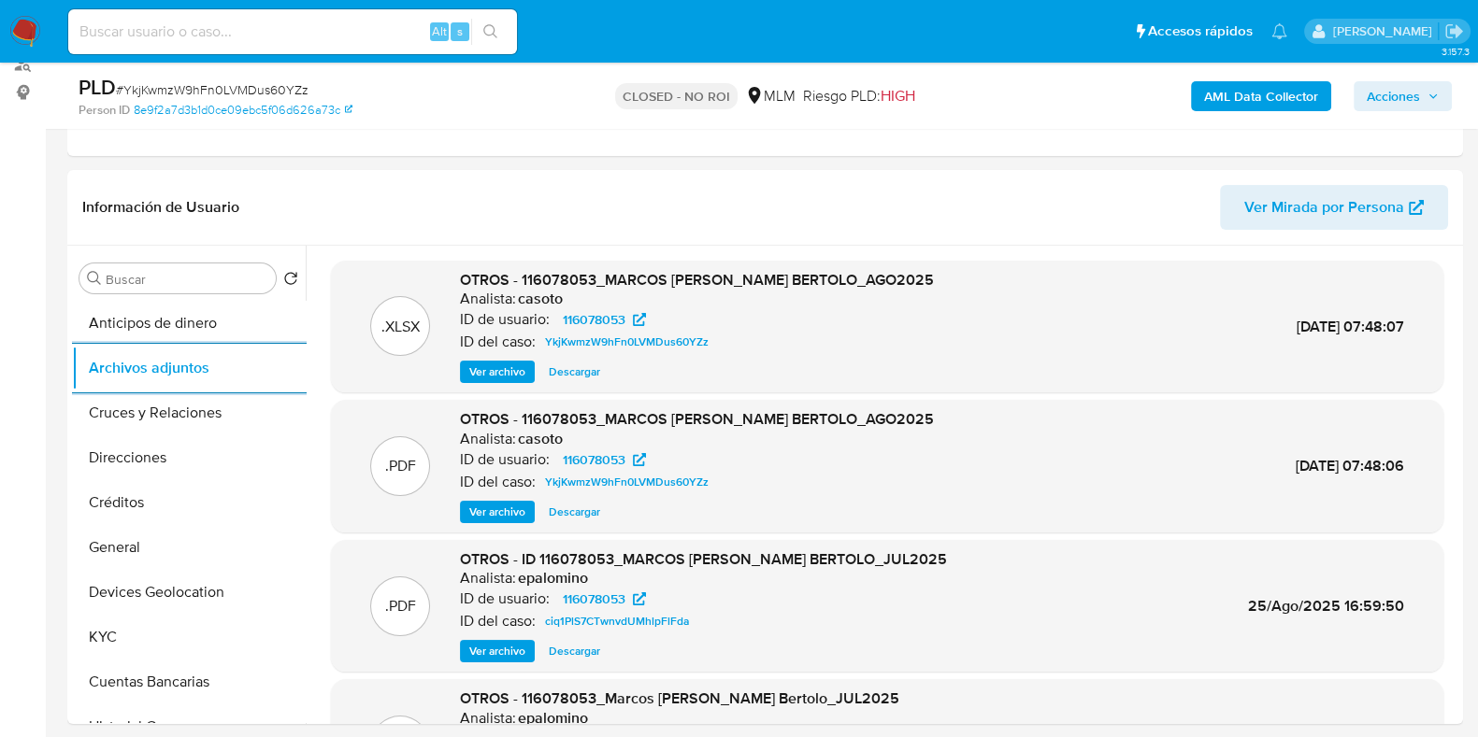
scroll to position [233, 0]
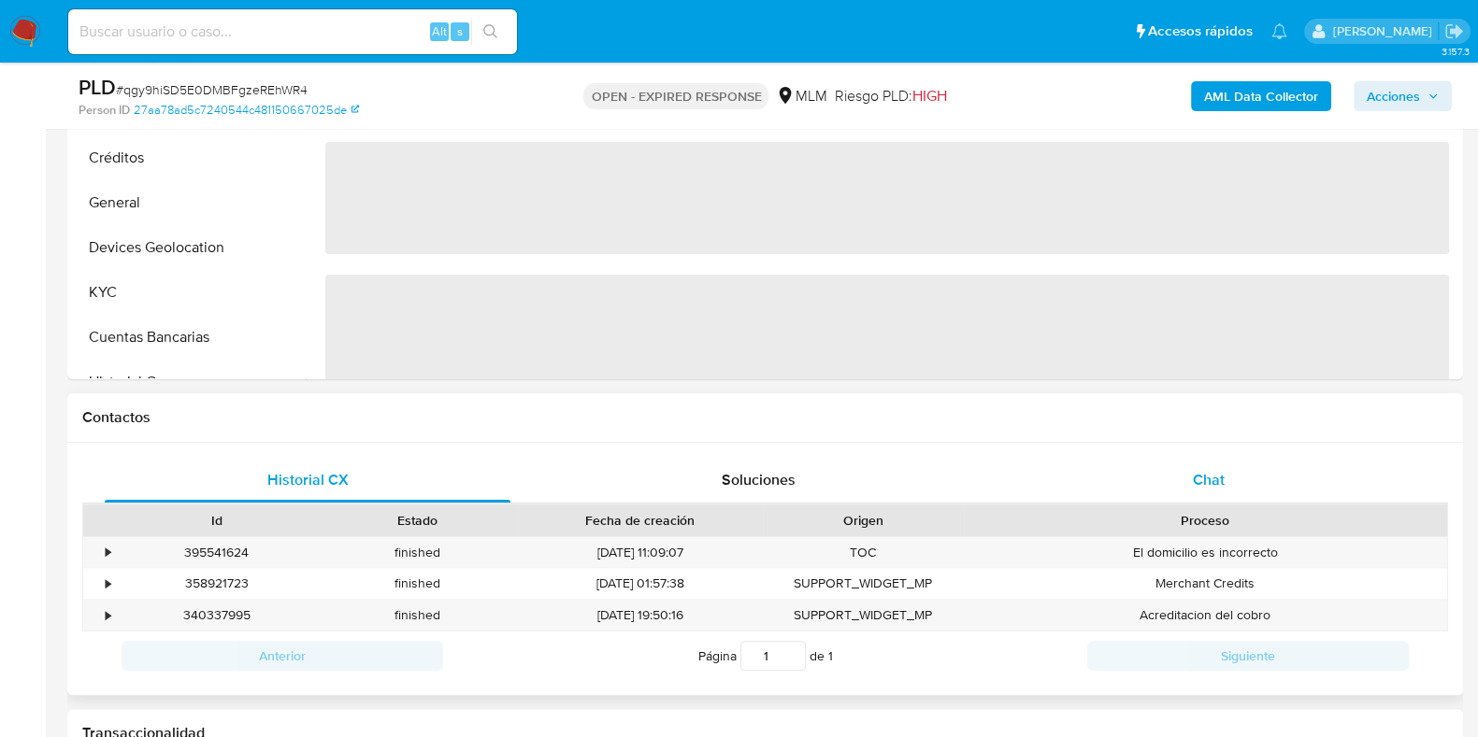
click at [1188, 474] on div "Chat" at bounding box center [1209, 480] width 406 height 45
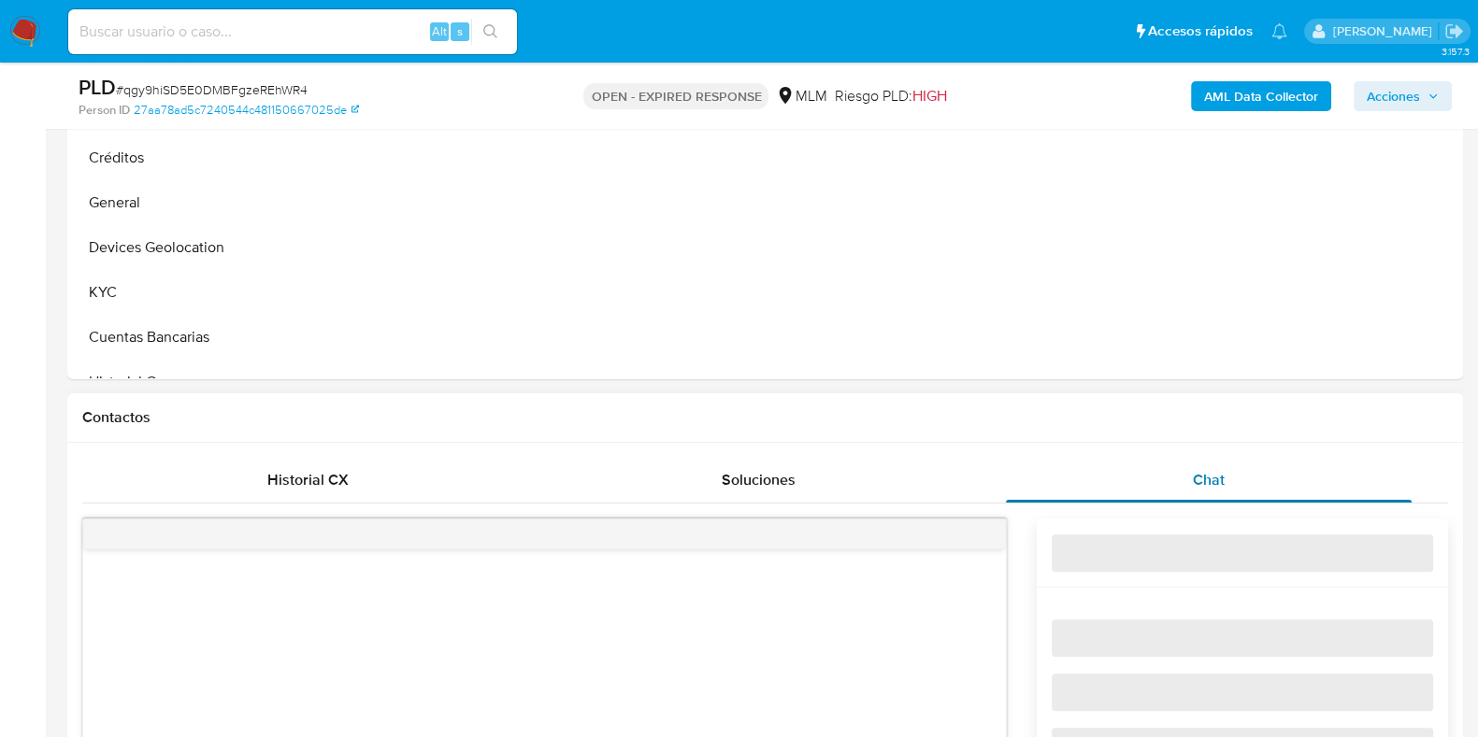
select select "10"
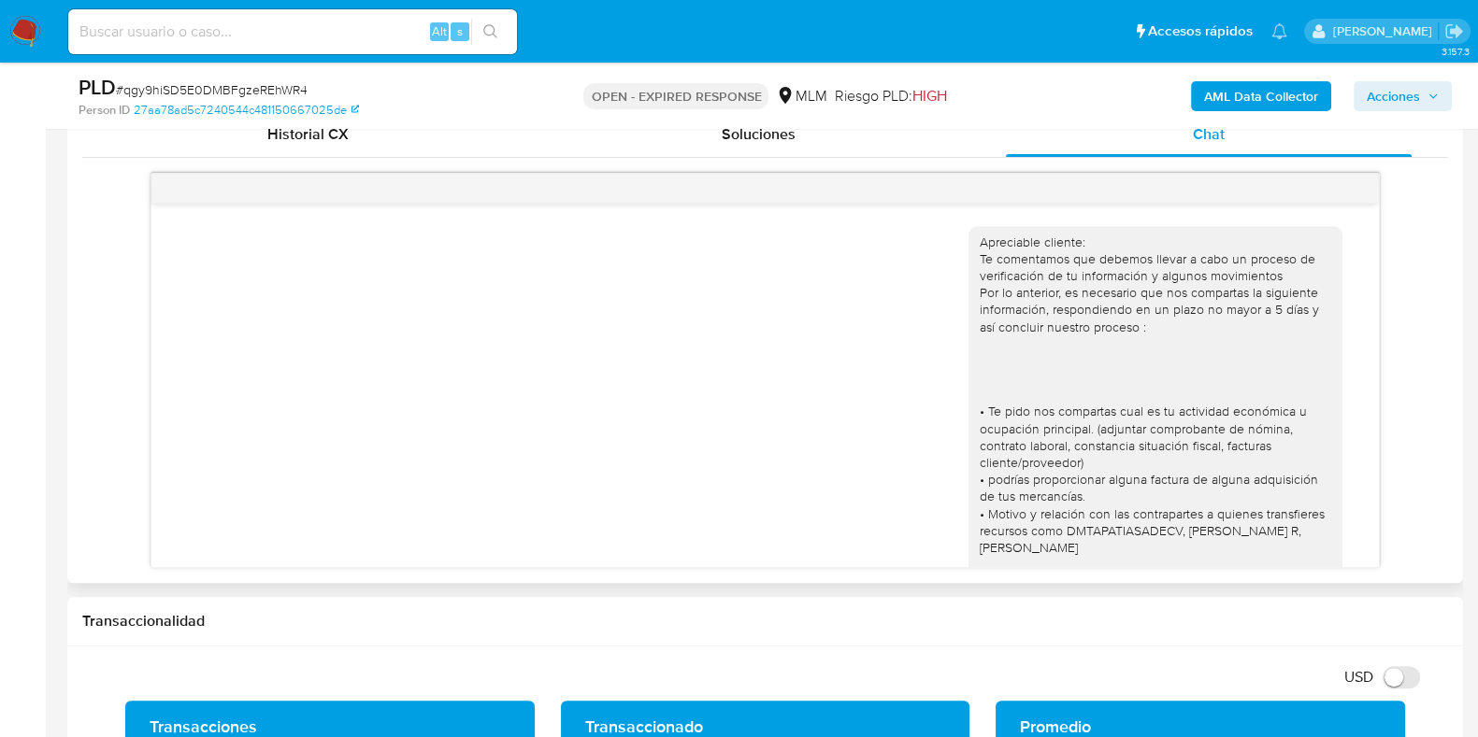
scroll to position [934, 0]
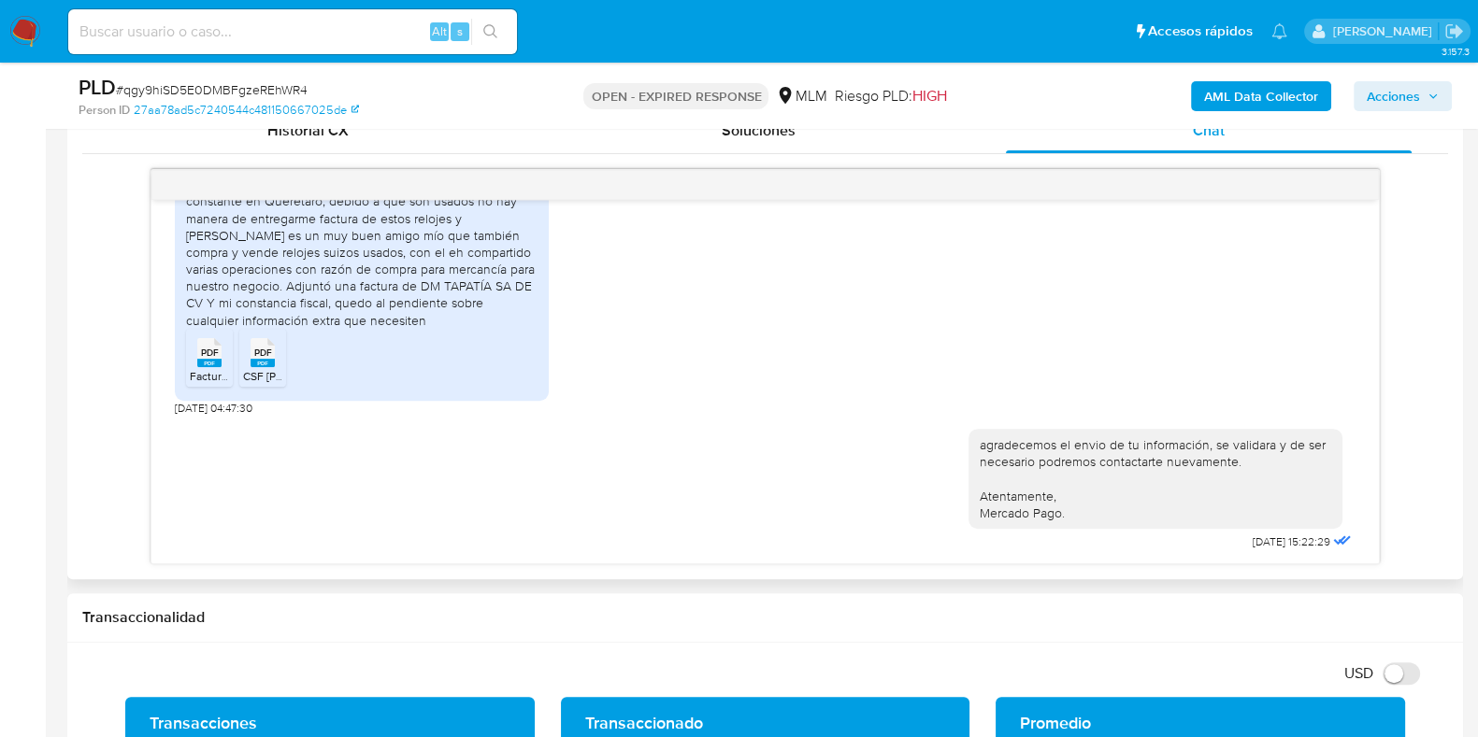
click at [211, 364] on rect at bounding box center [209, 363] width 24 height 8
click at [254, 355] on span "PDF" at bounding box center [263, 353] width 18 height 12
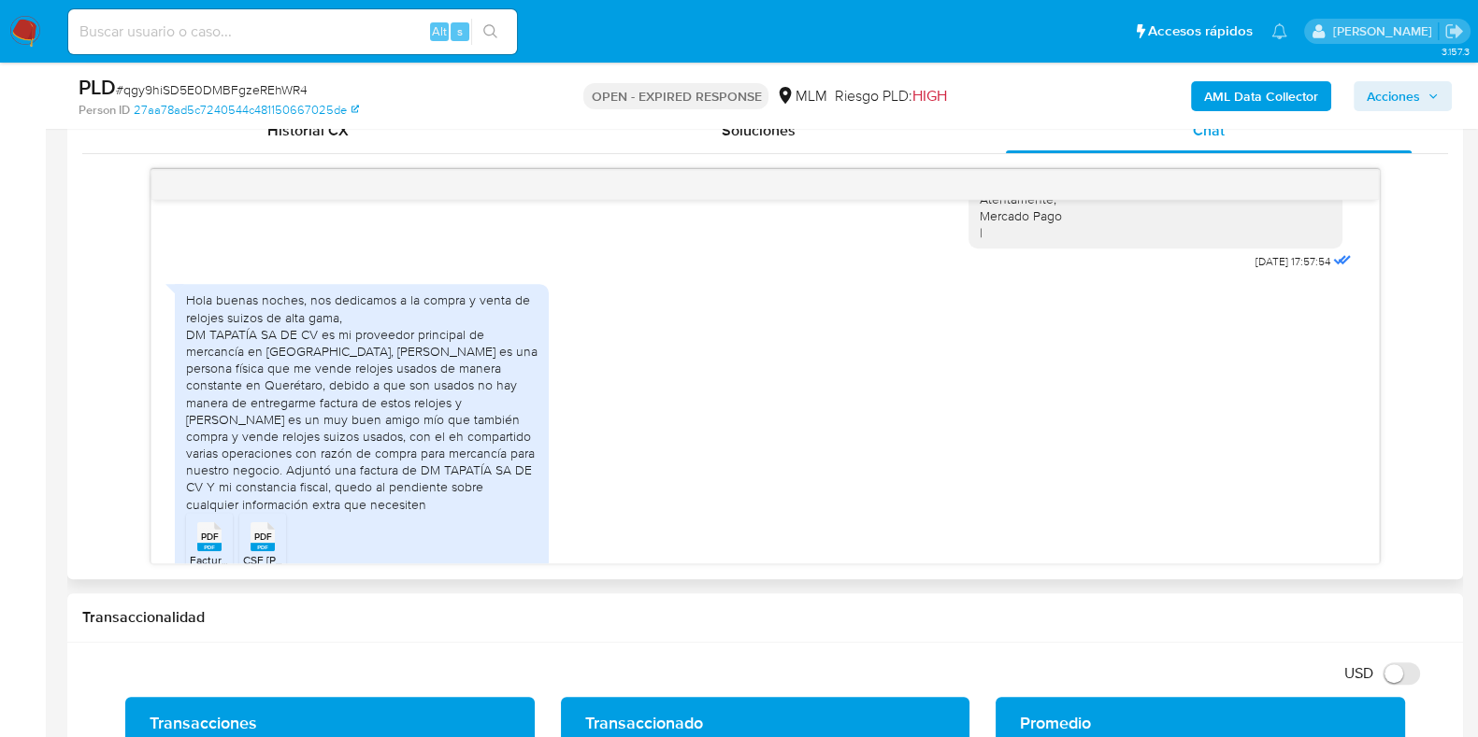
scroll to position [565, 0]
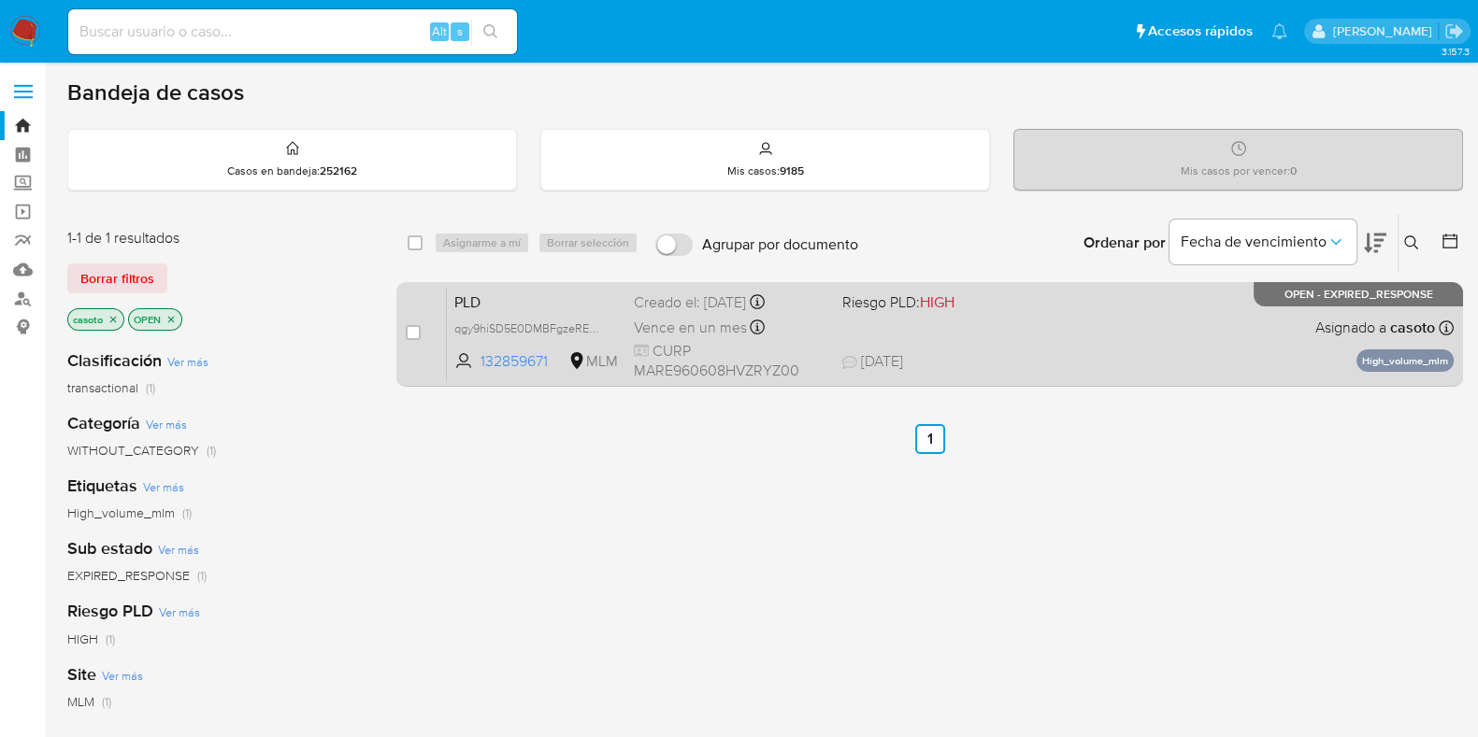
drag, startPoint x: 407, startPoint y: 329, endPoint x: 416, endPoint y: 322, distance: 12.0
click at [407, 328] on input "checkbox" at bounding box center [413, 332] width 15 height 15
checkbox input "true"
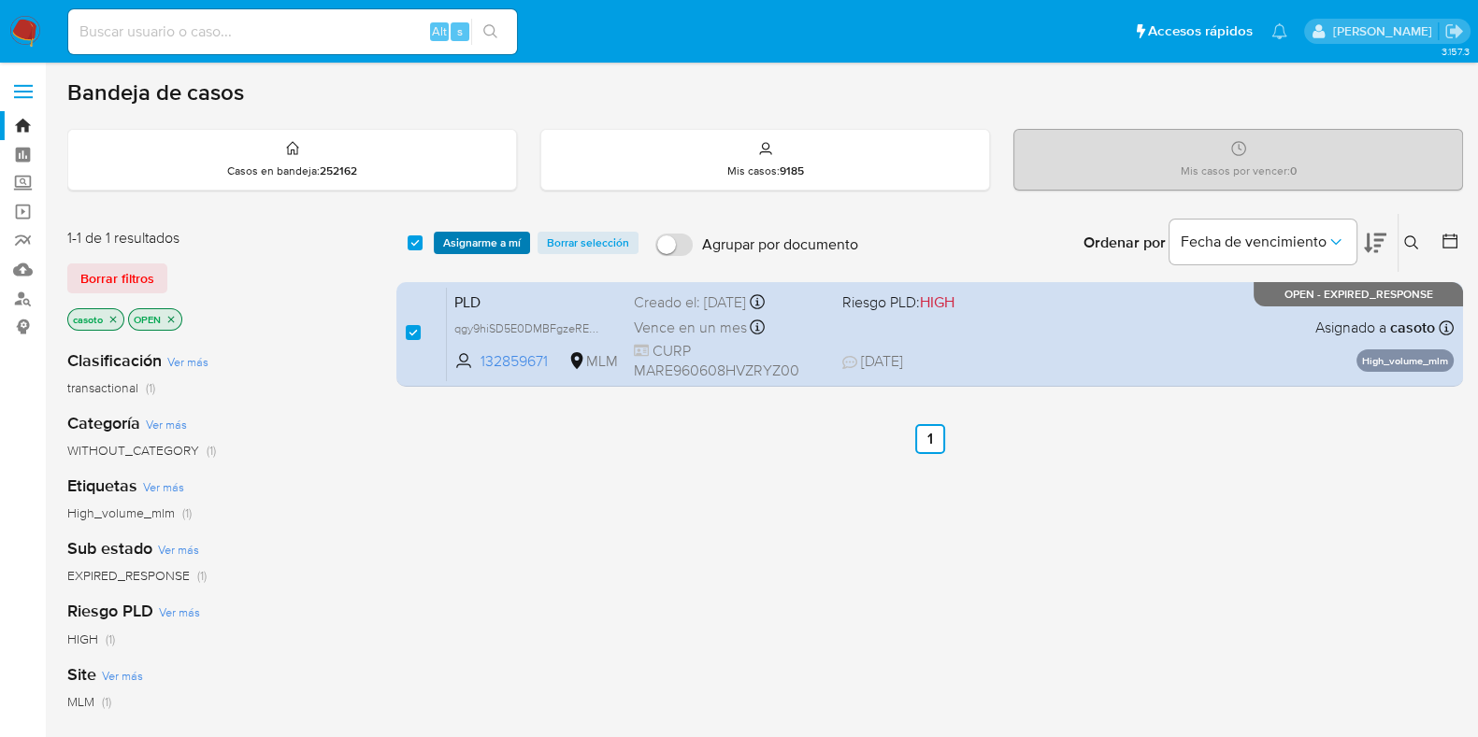
click at [470, 247] on span "Asignarme a mí" at bounding box center [482, 243] width 78 height 19
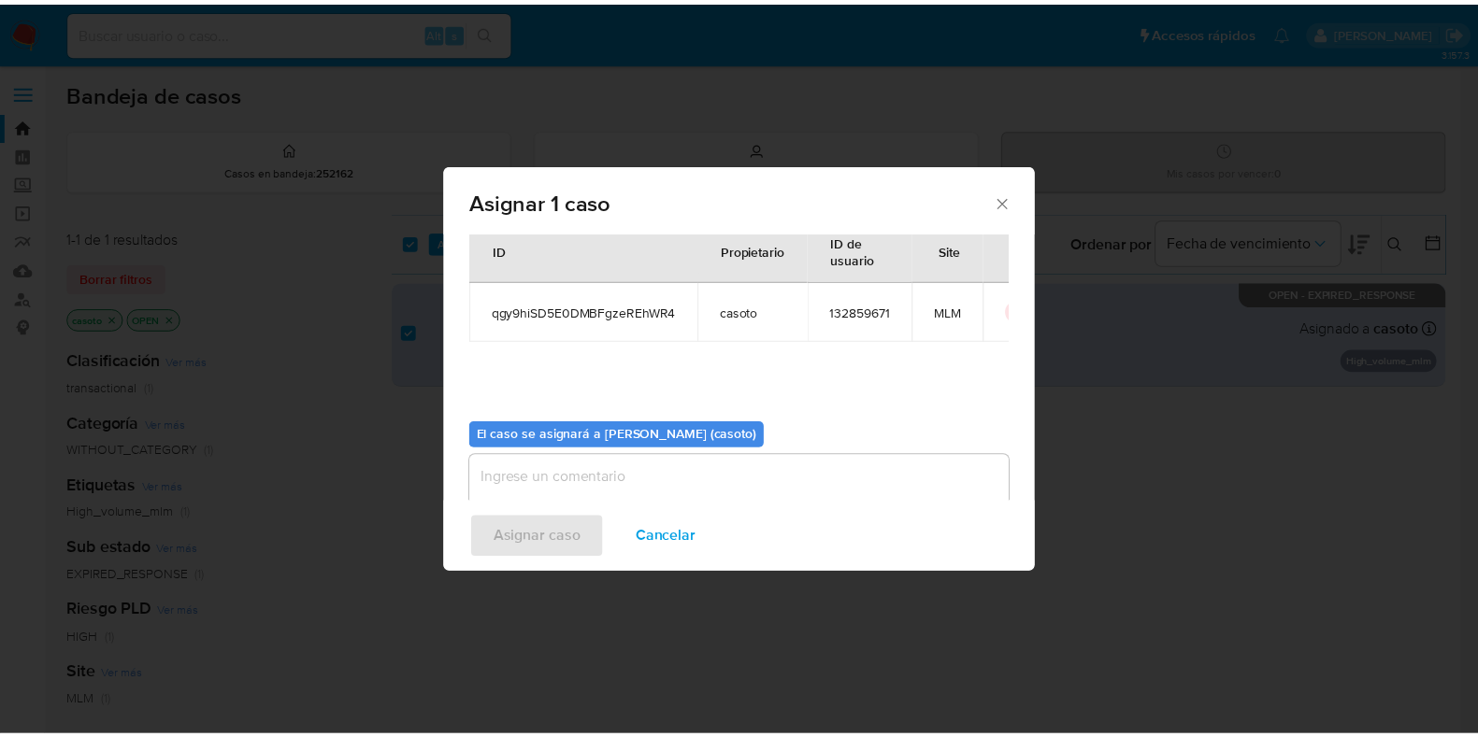
scroll to position [96, 0]
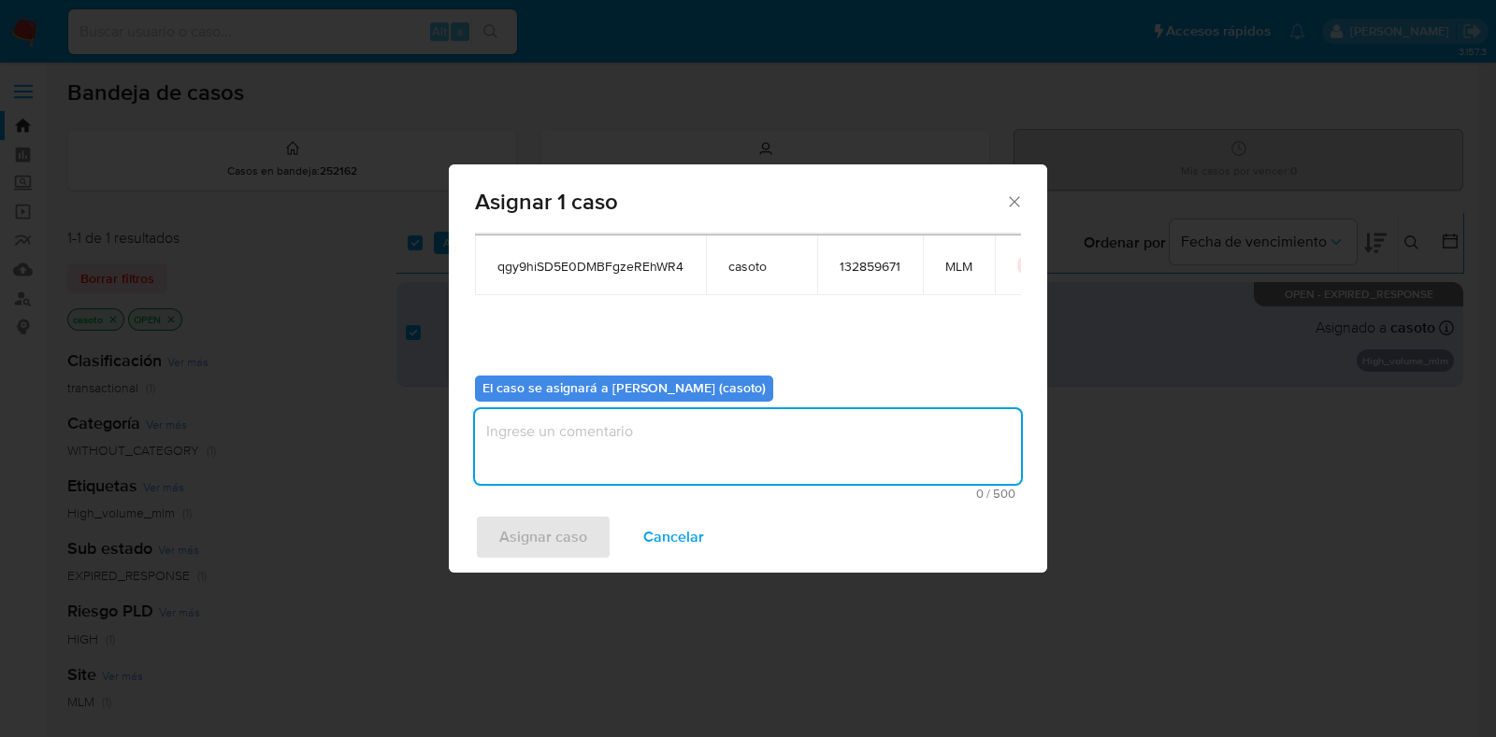
click at [558, 460] on textarea "assign-modal" at bounding box center [748, 446] width 546 height 75
type textarea "L1"
click at [558, 526] on span "Asignar caso" at bounding box center [543, 537] width 88 height 41
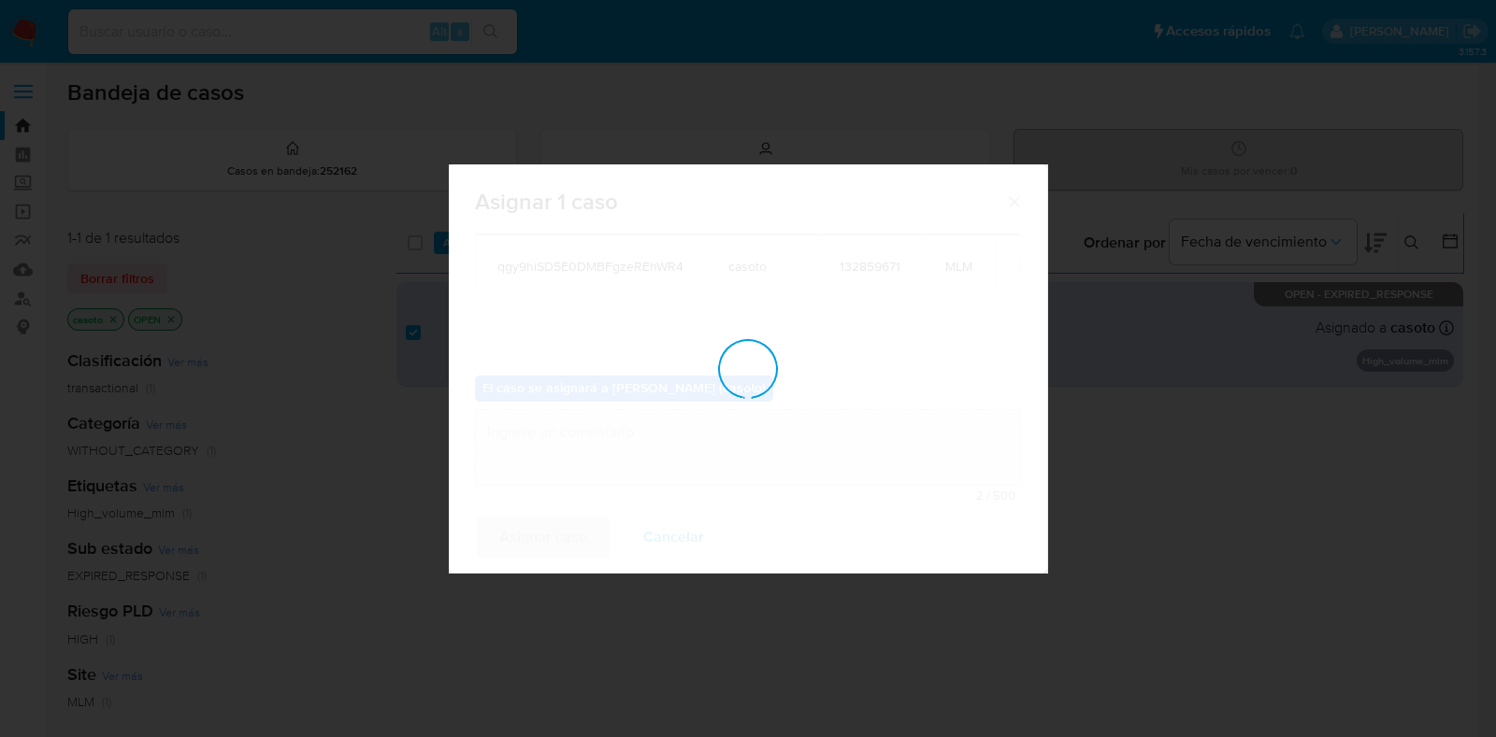
checkbox input "false"
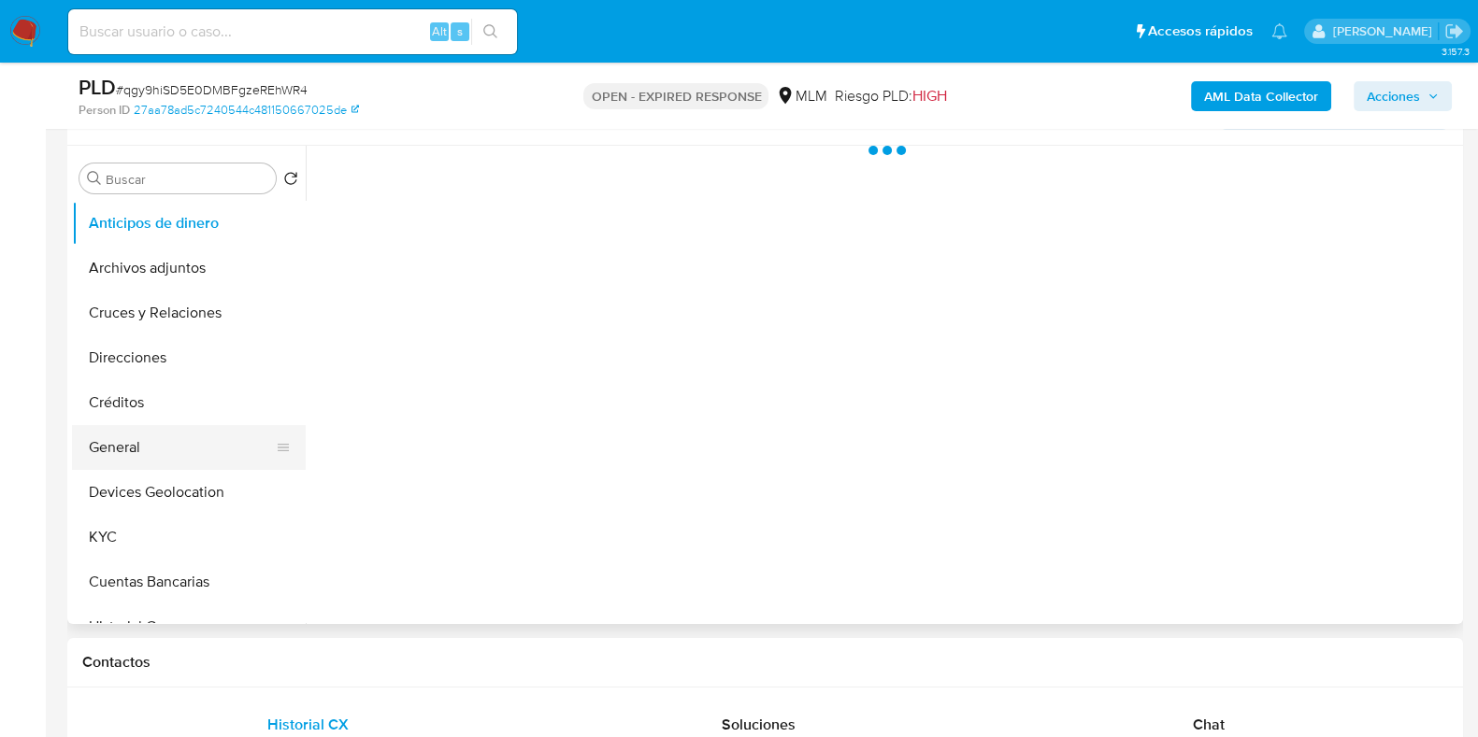
scroll to position [351, 0]
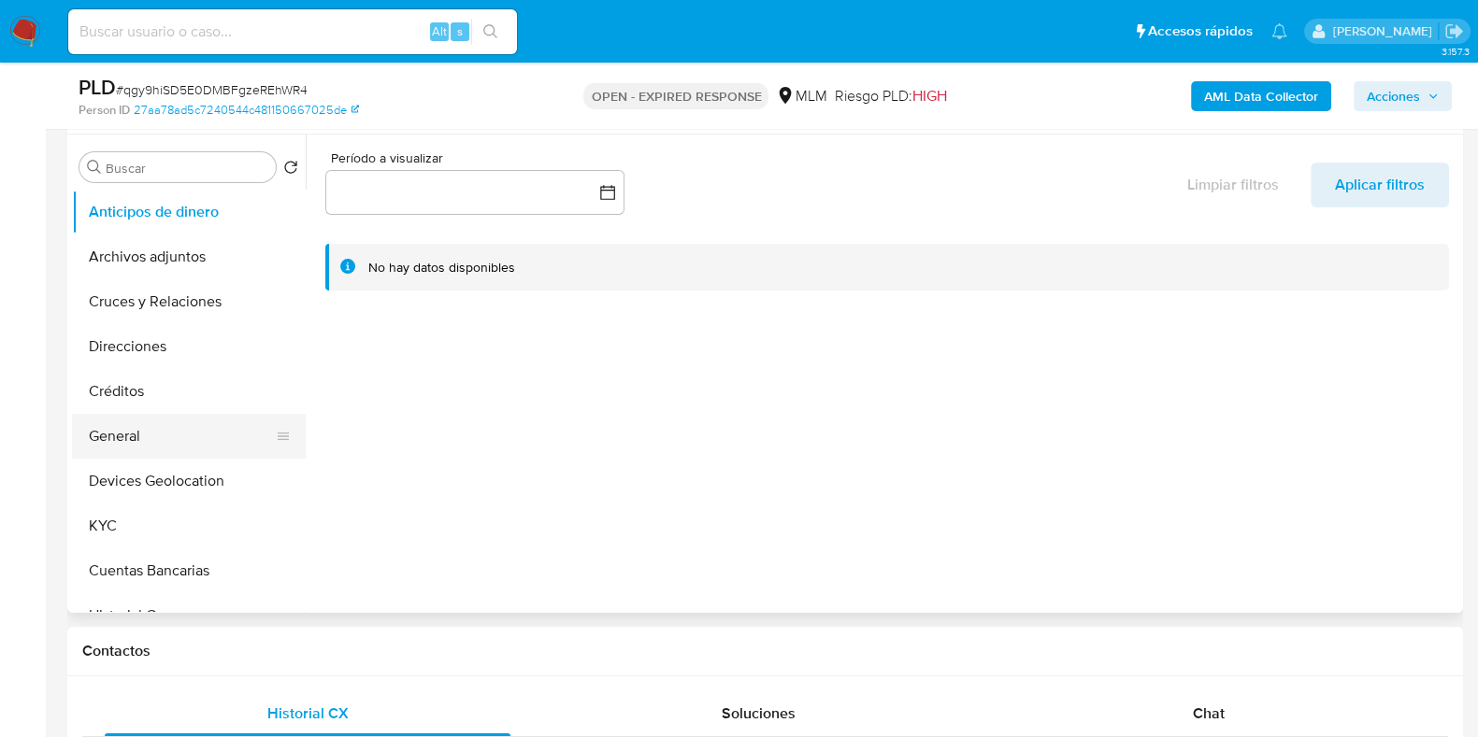
click at [162, 435] on button "General" at bounding box center [181, 436] width 219 height 45
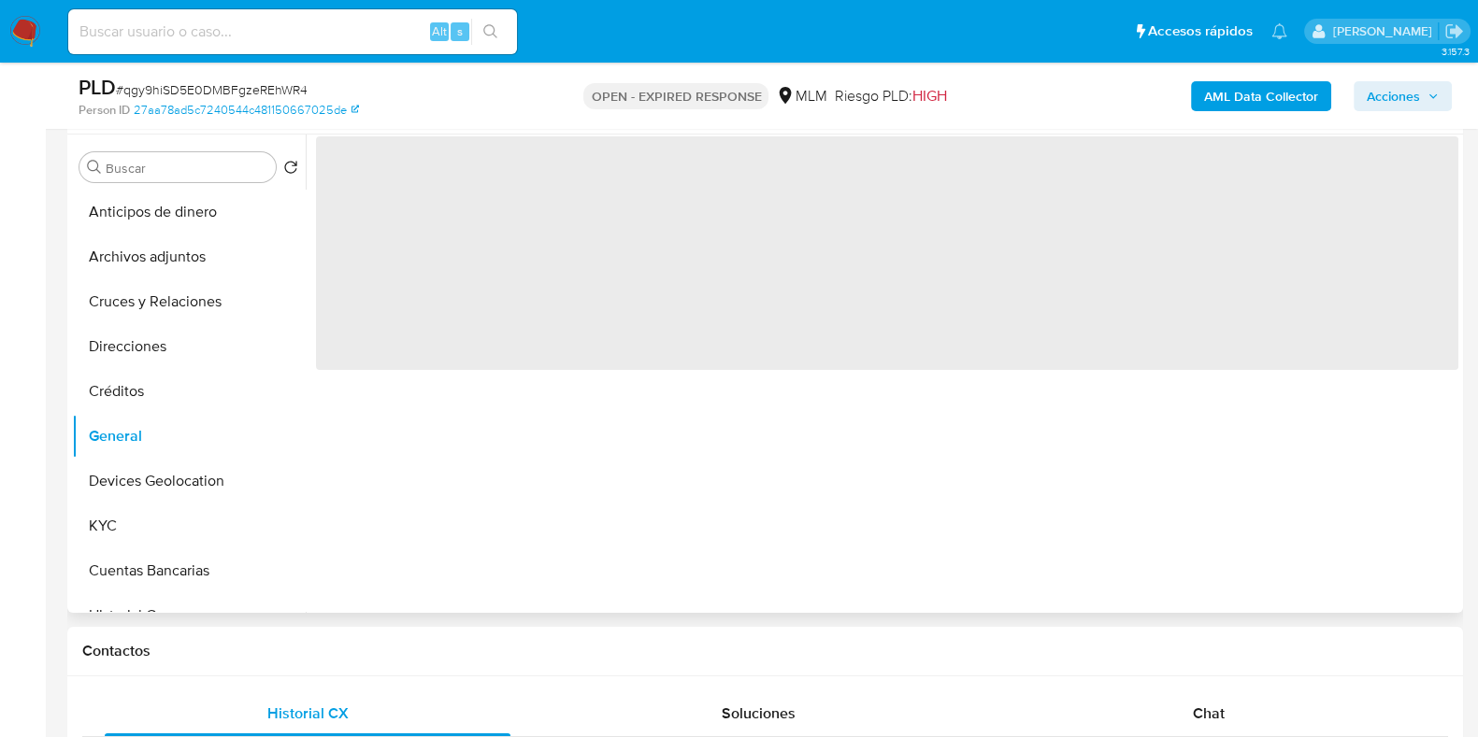
select select "10"
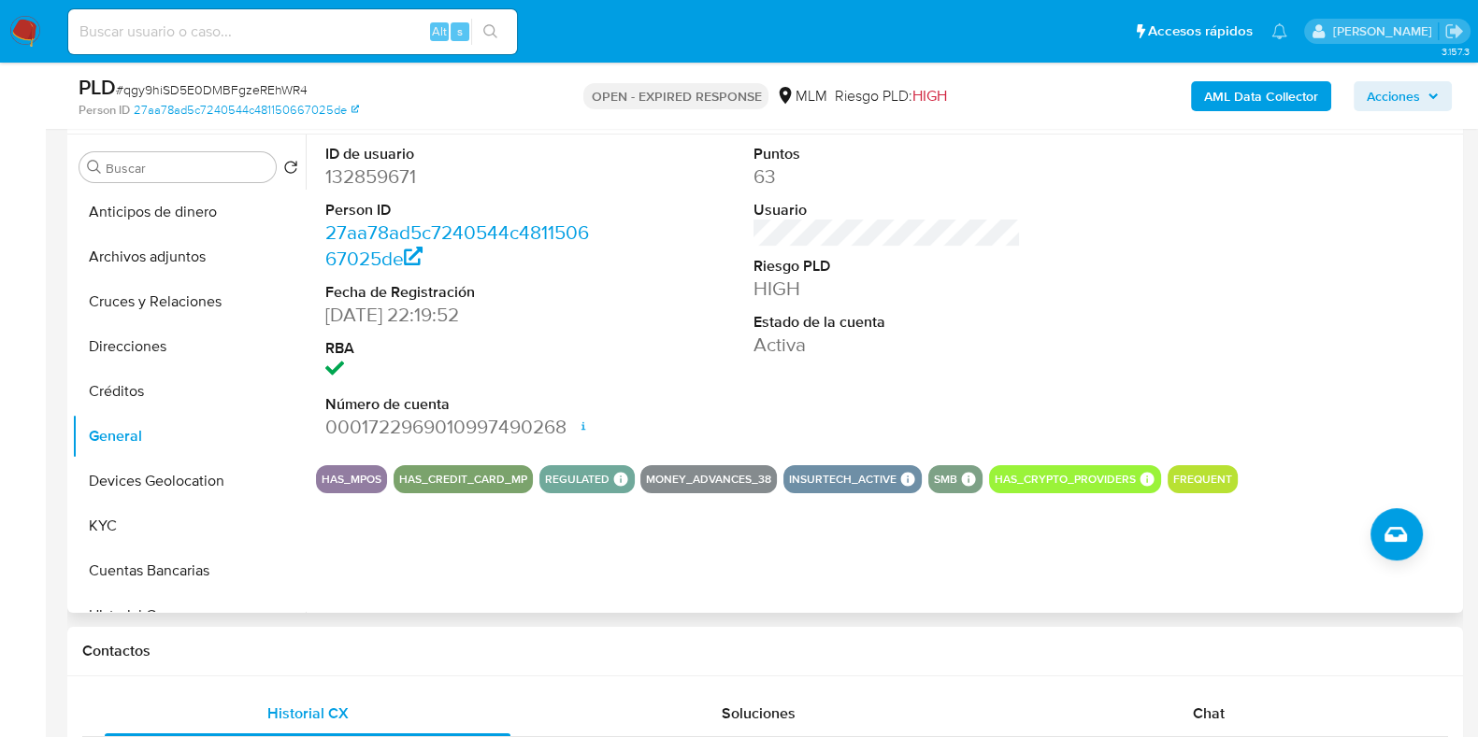
click at [394, 180] on dd "132859671" at bounding box center [458, 177] width 267 height 26
copy dd "132859671"
click at [117, 516] on button "KYC" at bounding box center [181, 526] width 219 height 45
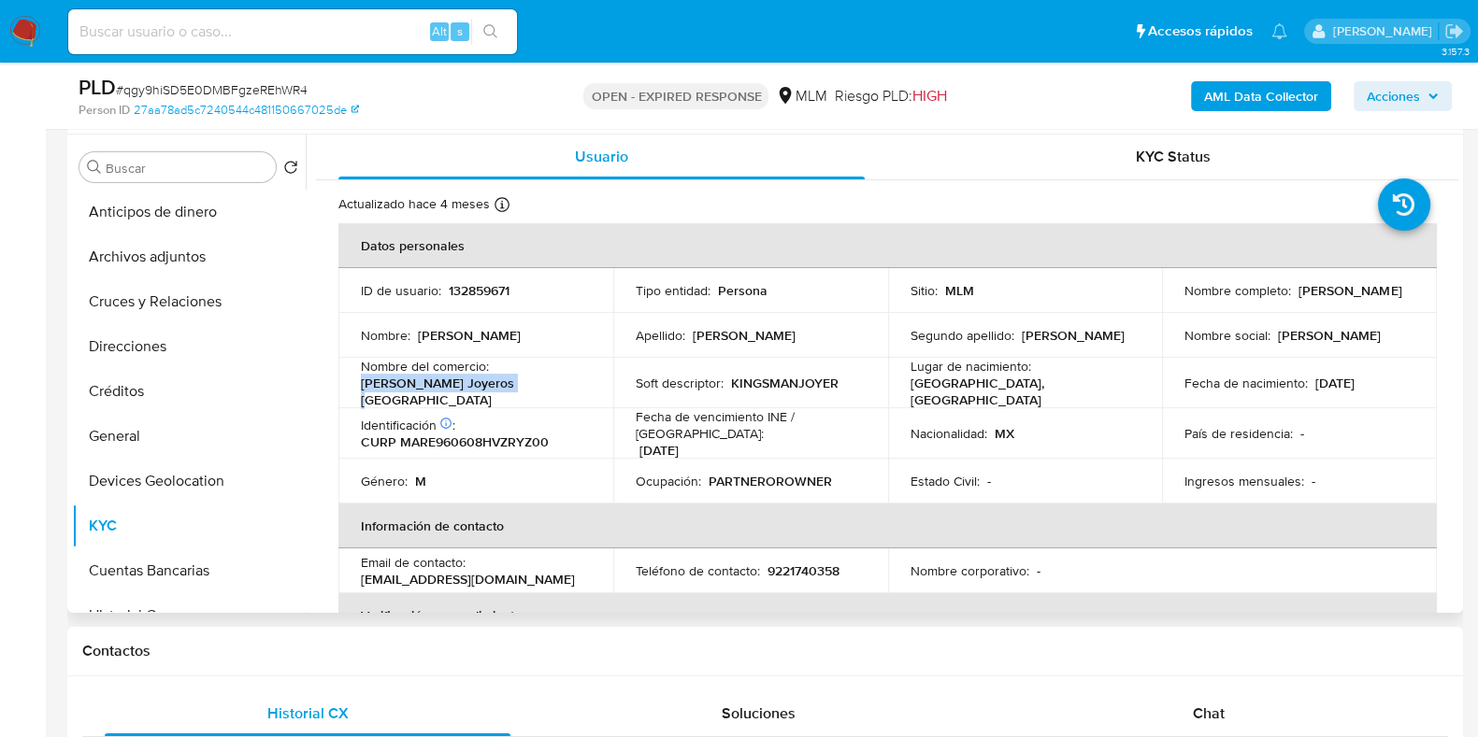
drag, startPoint x: 513, startPoint y: 383, endPoint x: 360, endPoint y: 395, distance: 153.8
click at [361, 395] on div "Nombre del comercio : Kingsman Joyeros México" at bounding box center [476, 383] width 230 height 50
copy p "Kingsman Joyeros [GEOGRAPHIC_DATA]"
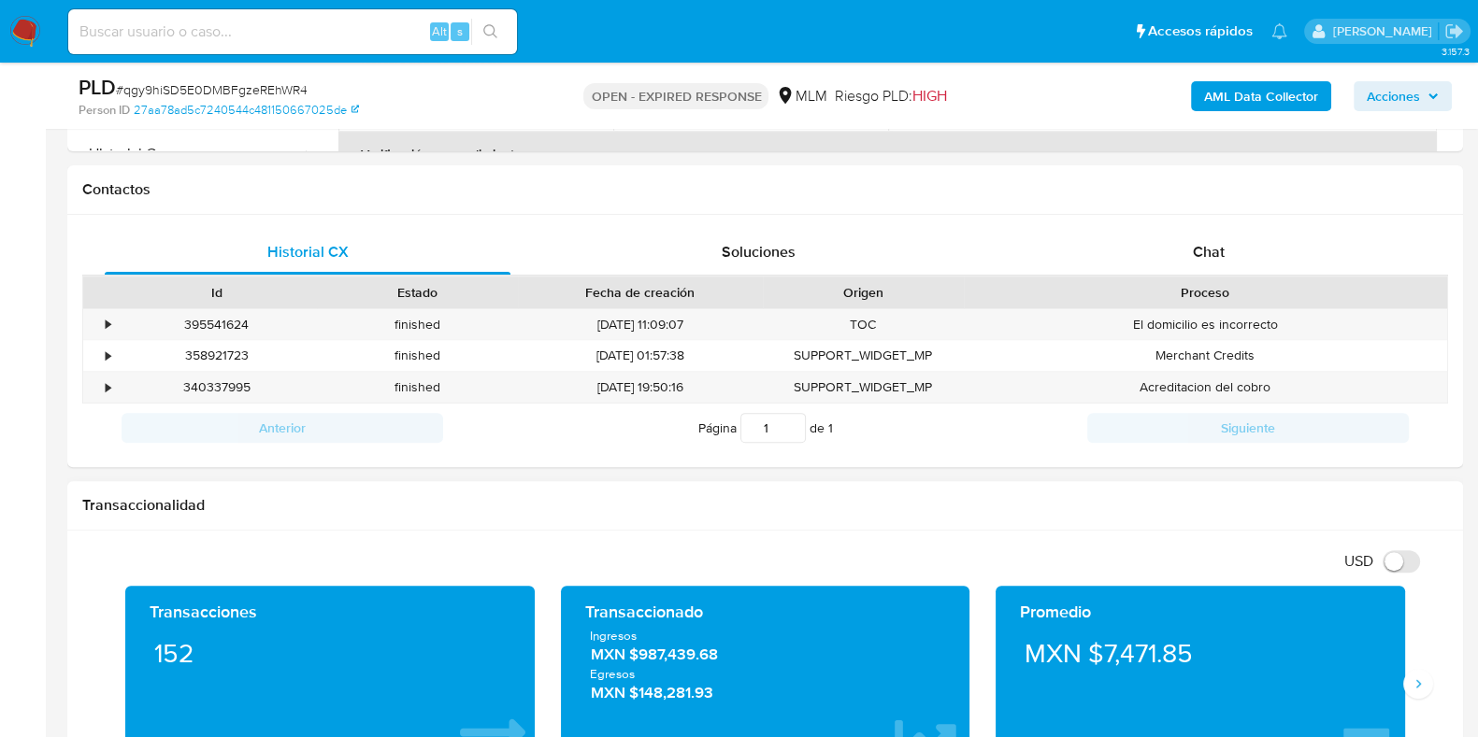
scroll to position [817, 0]
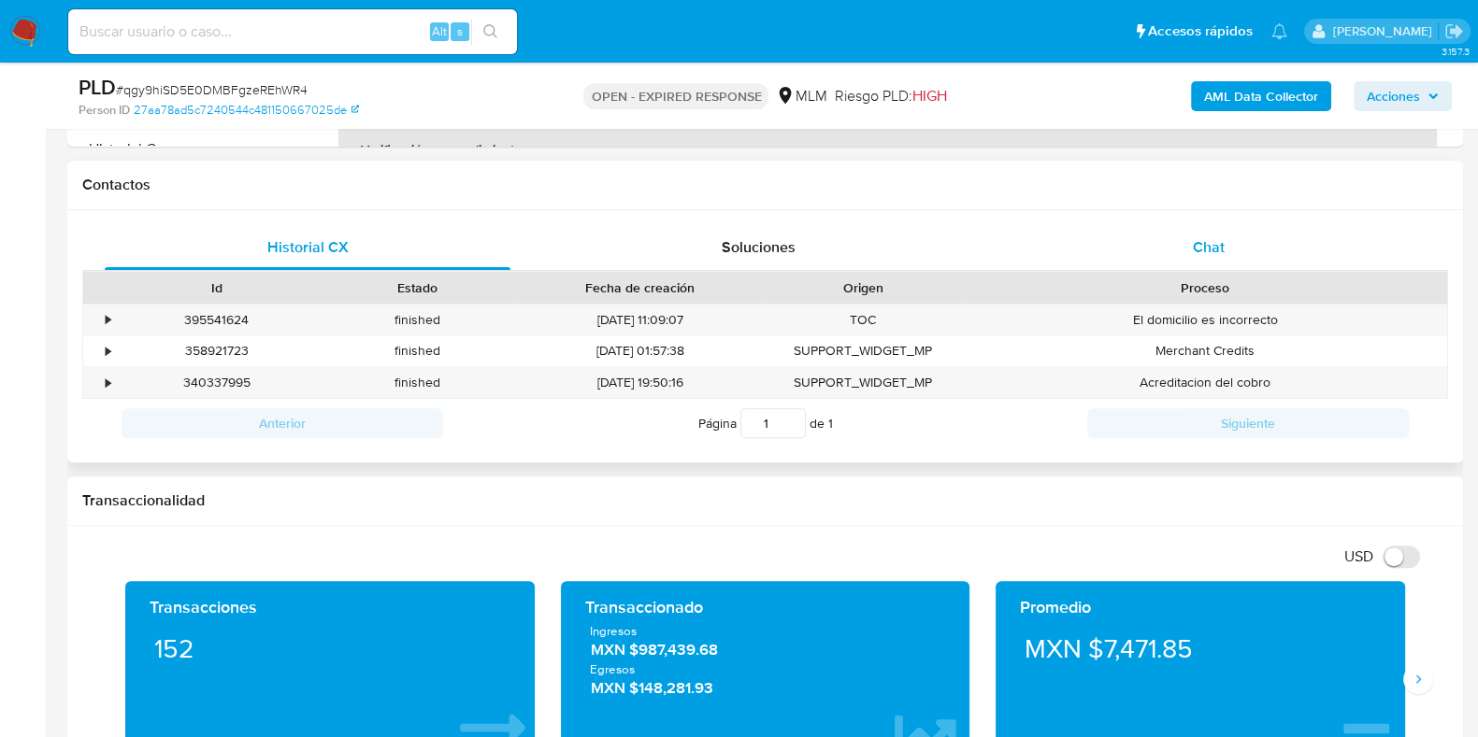
click at [1205, 254] on span "Chat" at bounding box center [1209, 246] width 32 height 21
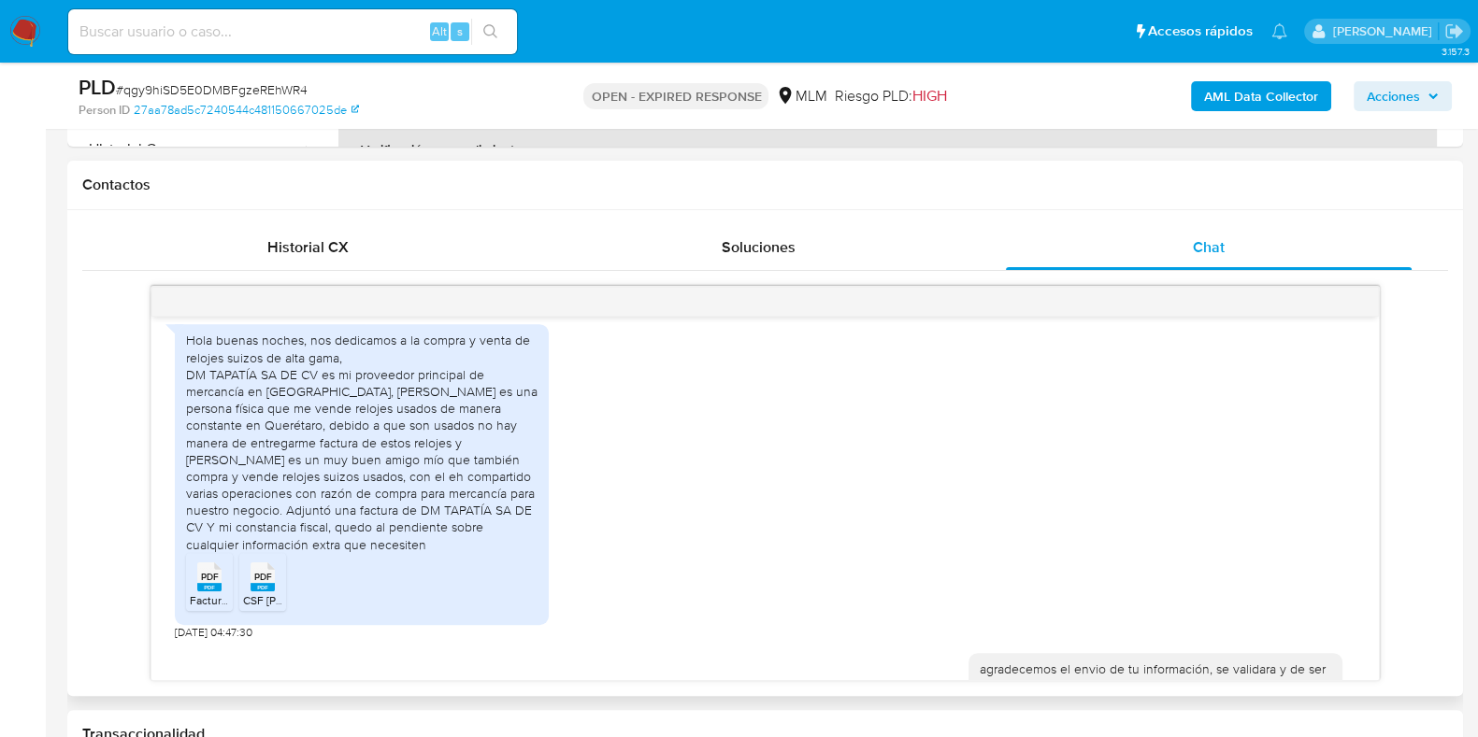
scroll to position [449, 0]
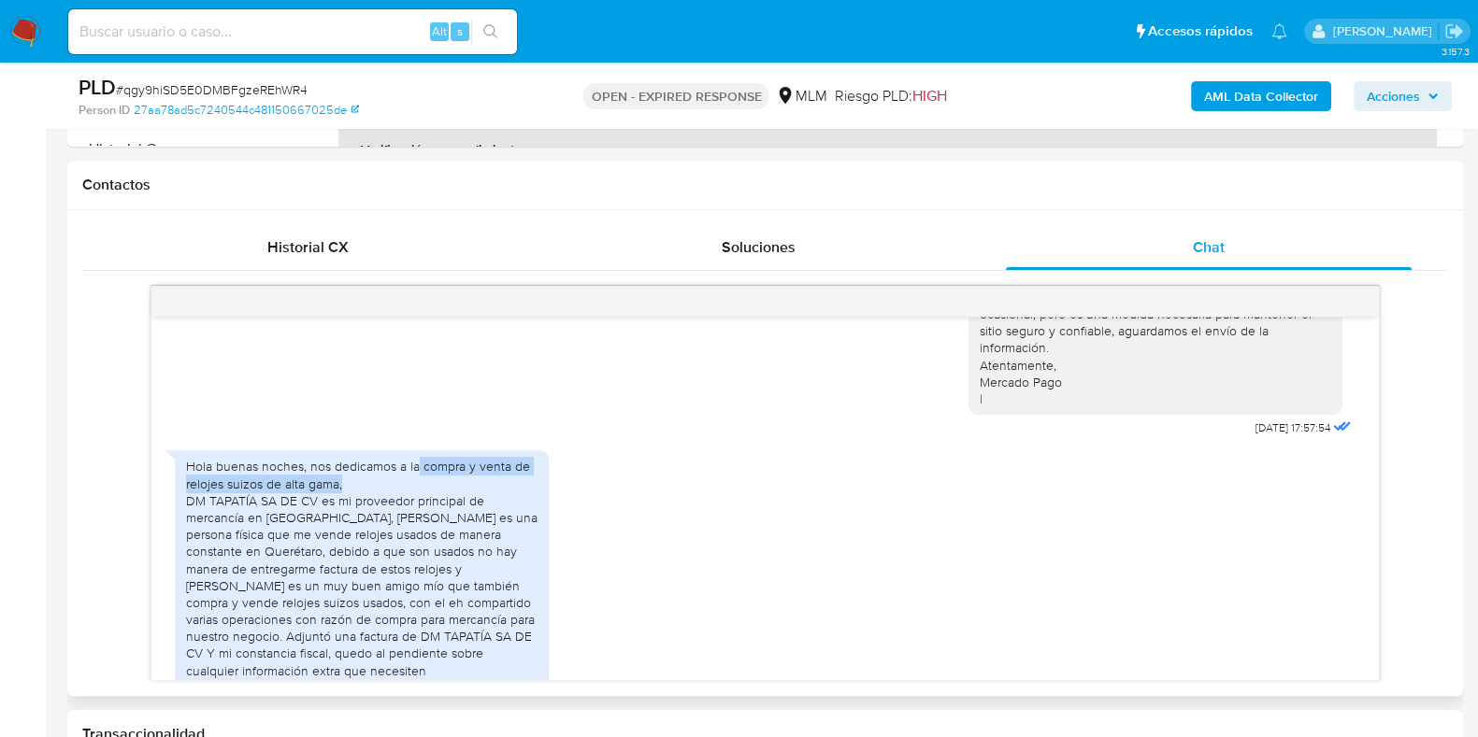
drag, startPoint x: 418, startPoint y: 463, endPoint x: 449, endPoint y: 475, distance: 33.2
click at [449, 475] on div "Hola buenas noches, nos dedicamos a la compra y venta de relojes suizos de alta…" at bounding box center [361, 568] width 351 height 221
copy div "compra y venta de relojes suizos de alta gama,"
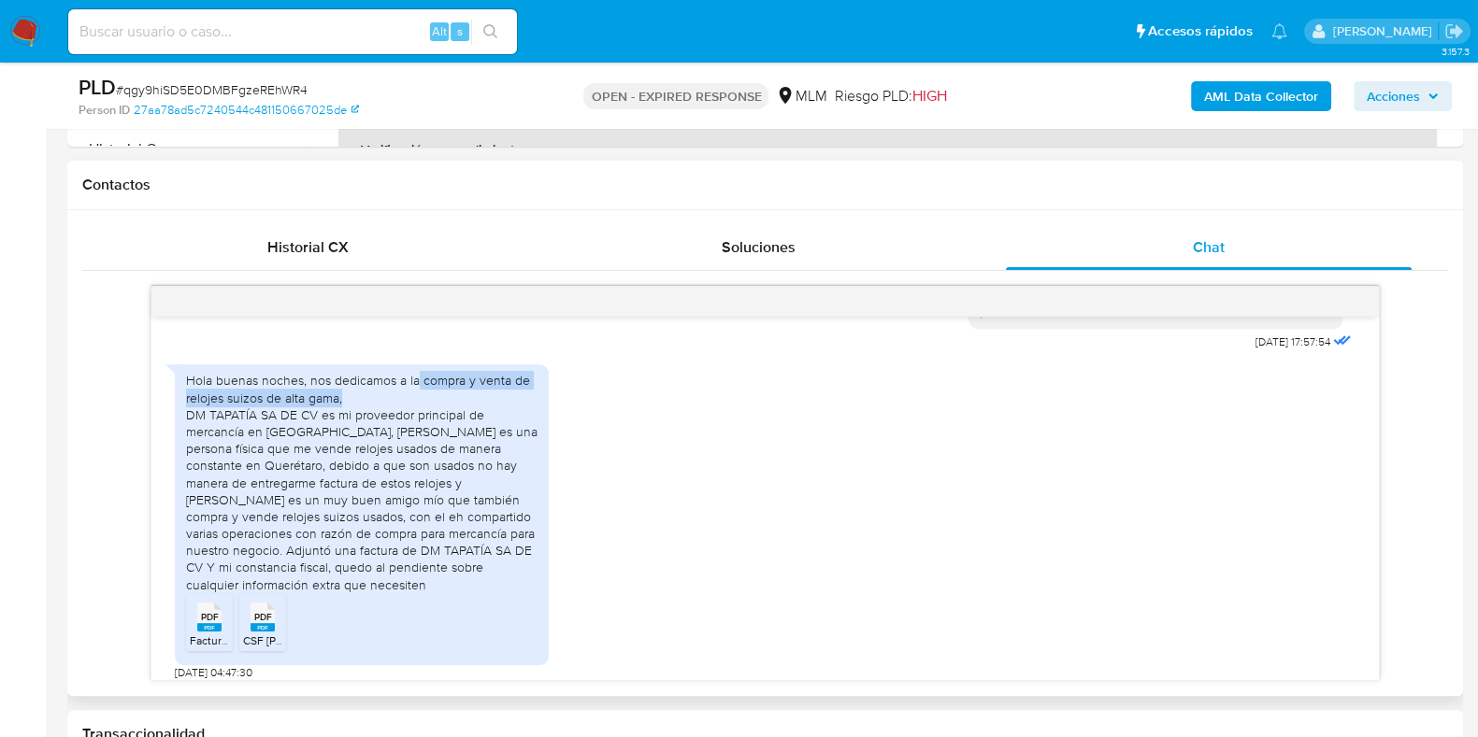
scroll to position [565, 0]
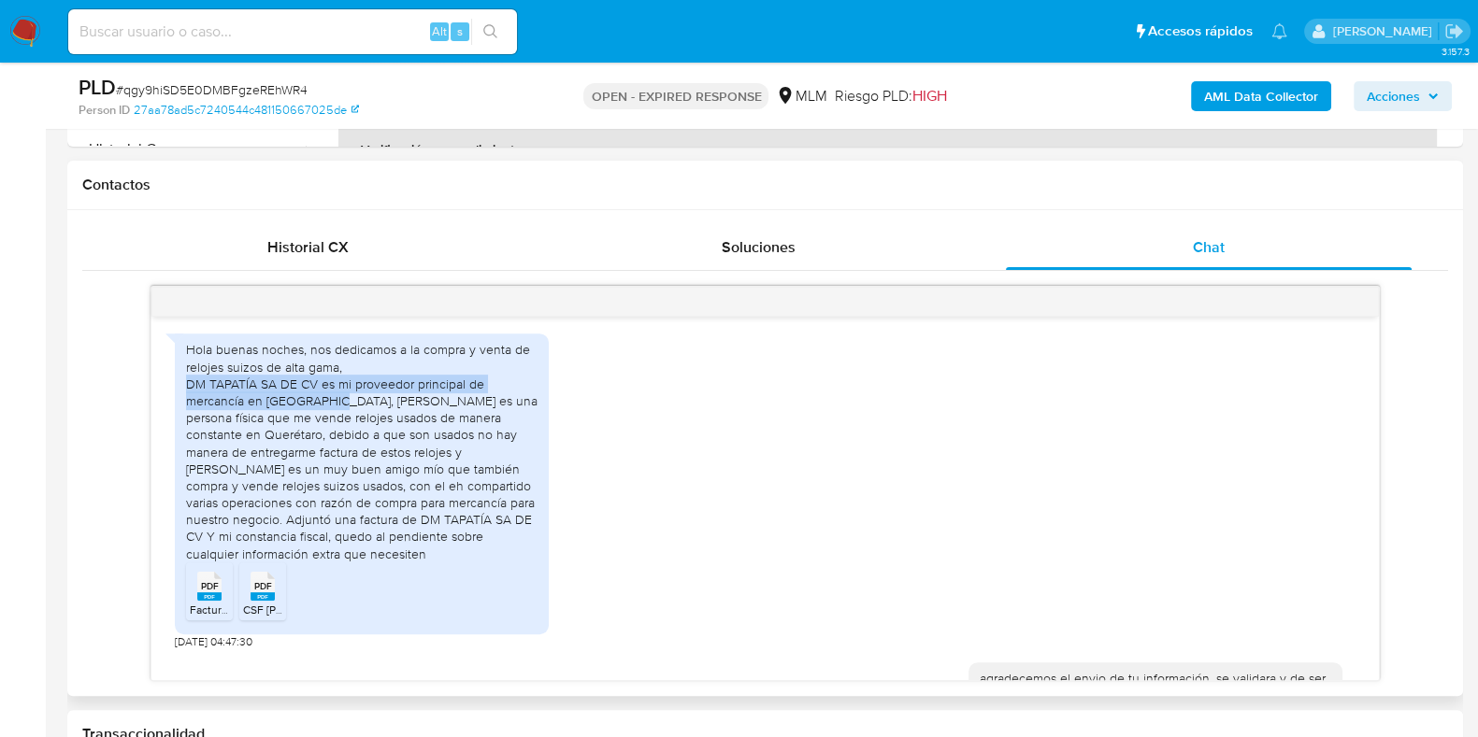
drag, startPoint x: 185, startPoint y: 379, endPoint x: 331, endPoint y: 394, distance: 146.6
click at [331, 394] on div "Hola buenas noches, nos dedicamos a la compra y venta de relojes suizos de alta…" at bounding box center [362, 484] width 374 height 300
copy div "DM TAPATÍA SA DE CV es mi proveedor principal de mercancía en Guadalajara"
drag, startPoint x: 341, startPoint y: 399, endPoint x: 422, endPoint y: 406, distance: 80.6
click at [422, 406] on div "Hola buenas noches, nos dedicamos a la compra y venta de relojes suizos de alta…" at bounding box center [361, 451] width 351 height 221
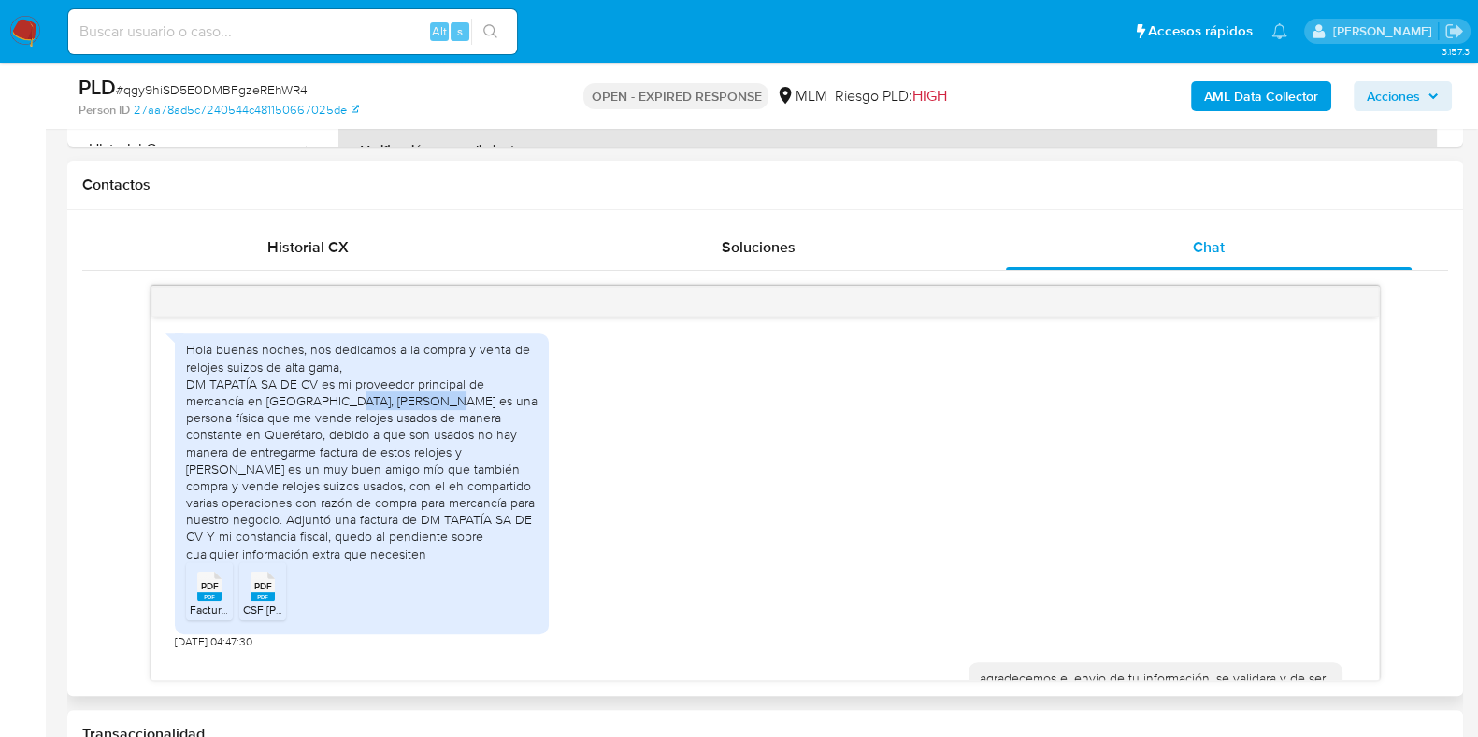
copy div "Paulina Rivera"
drag, startPoint x: 484, startPoint y: 445, endPoint x: 404, endPoint y: 450, distance: 80.5
click at [404, 450] on div "Hola buenas noches, nos dedicamos a la compra y venta de relojes suizos de alta…" at bounding box center [361, 451] width 351 height 221
drag, startPoint x: 451, startPoint y: 479, endPoint x: 469, endPoint y: 465, distance: 22.6
click at [452, 479] on div "Hola buenas noches, nos dedicamos a la compra y venta de relojes suizos de alta…" at bounding box center [361, 451] width 351 height 221
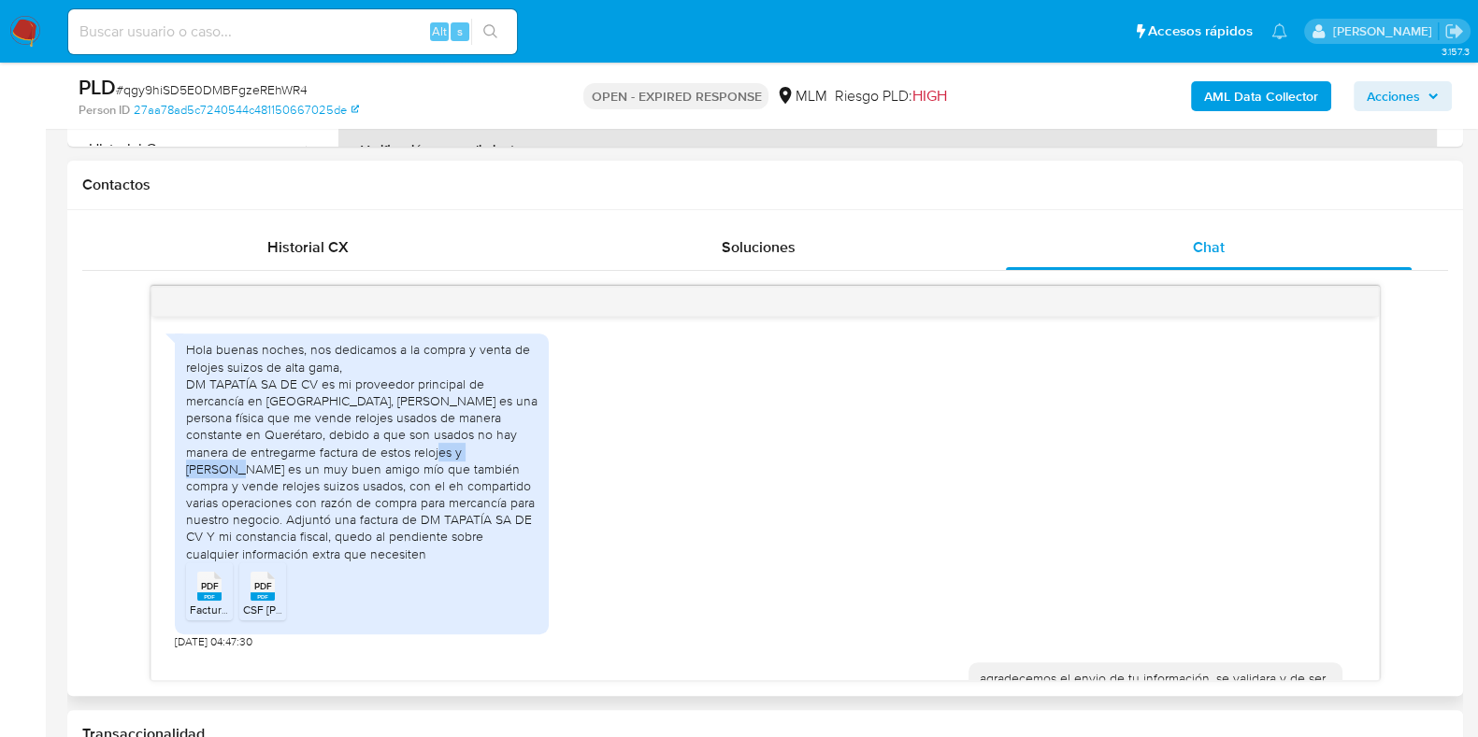
drag, startPoint x: 482, startPoint y: 446, endPoint x: 402, endPoint y: 447, distance: 80.4
click at [402, 447] on div "Hola buenas noches, nos dedicamos a la compra y venta de relojes suizos de alta…" at bounding box center [361, 451] width 351 height 221
copy div "René Reséndiz"
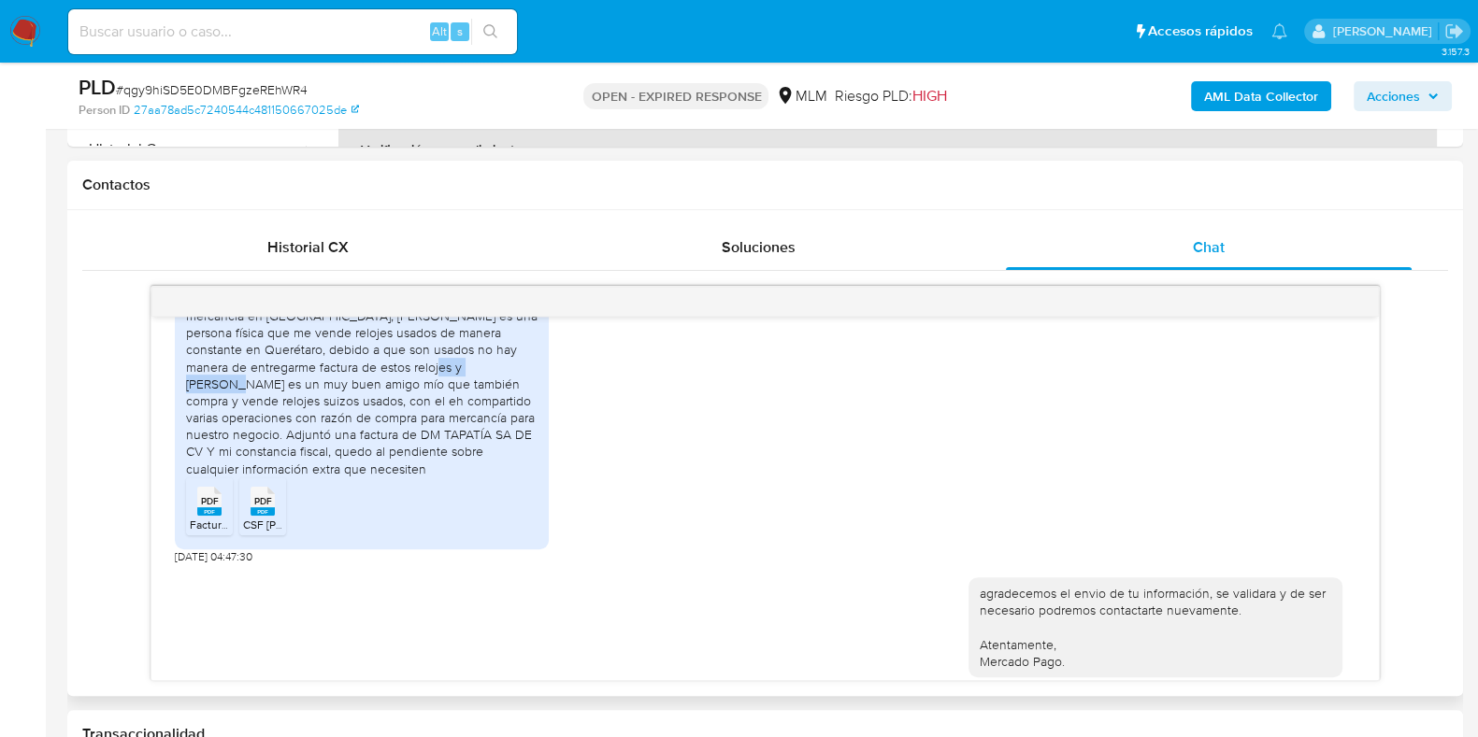
scroll to position [682, 0]
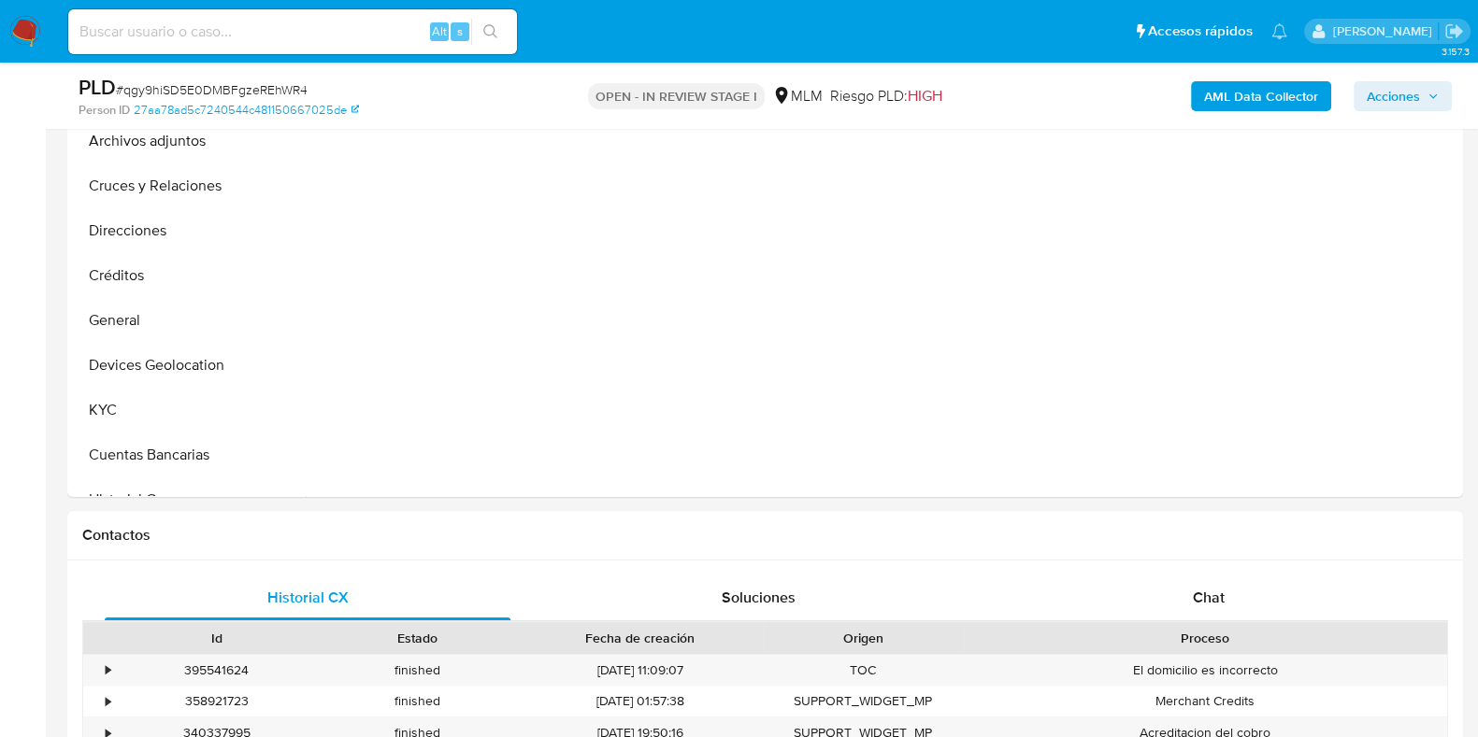
scroll to position [817, 0]
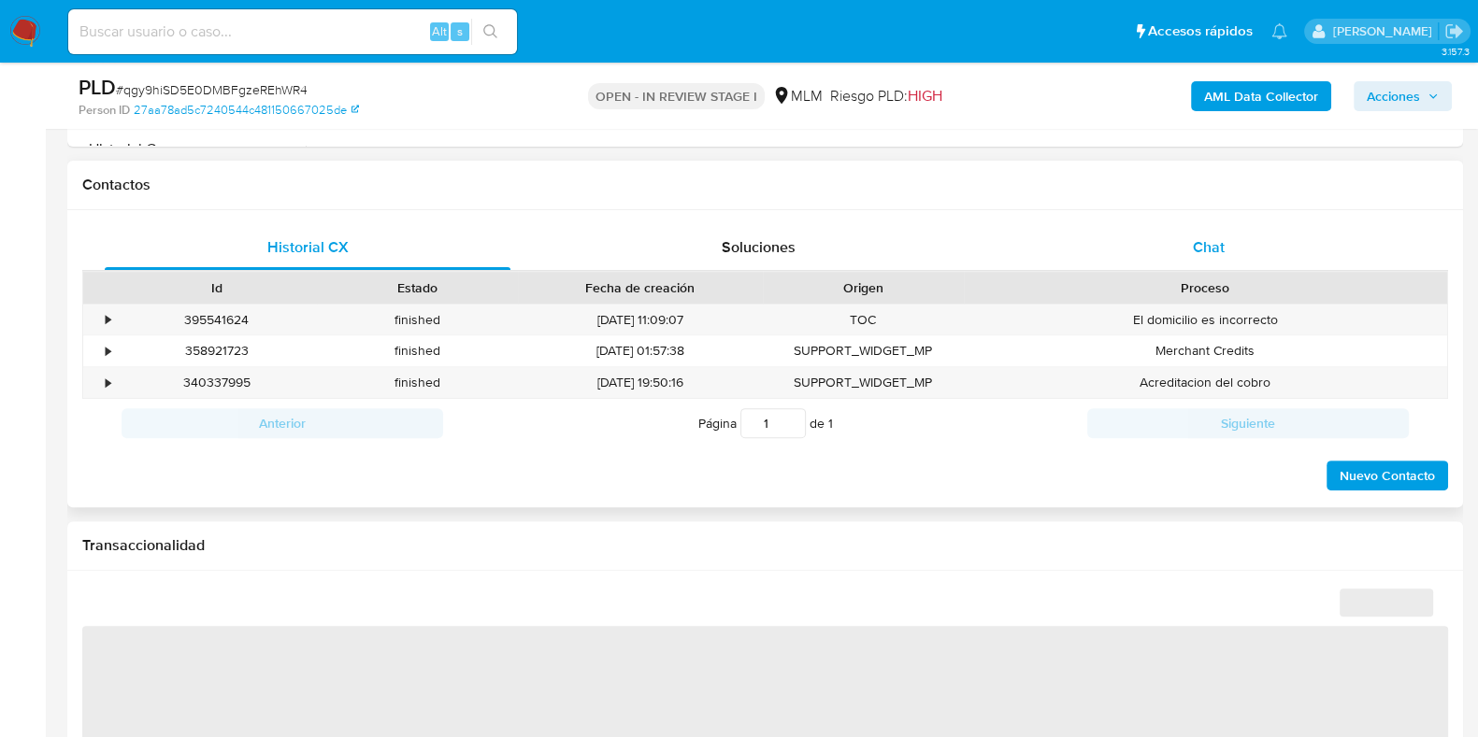
click at [1235, 255] on div "Chat" at bounding box center [1209, 247] width 406 height 45
select select "10"
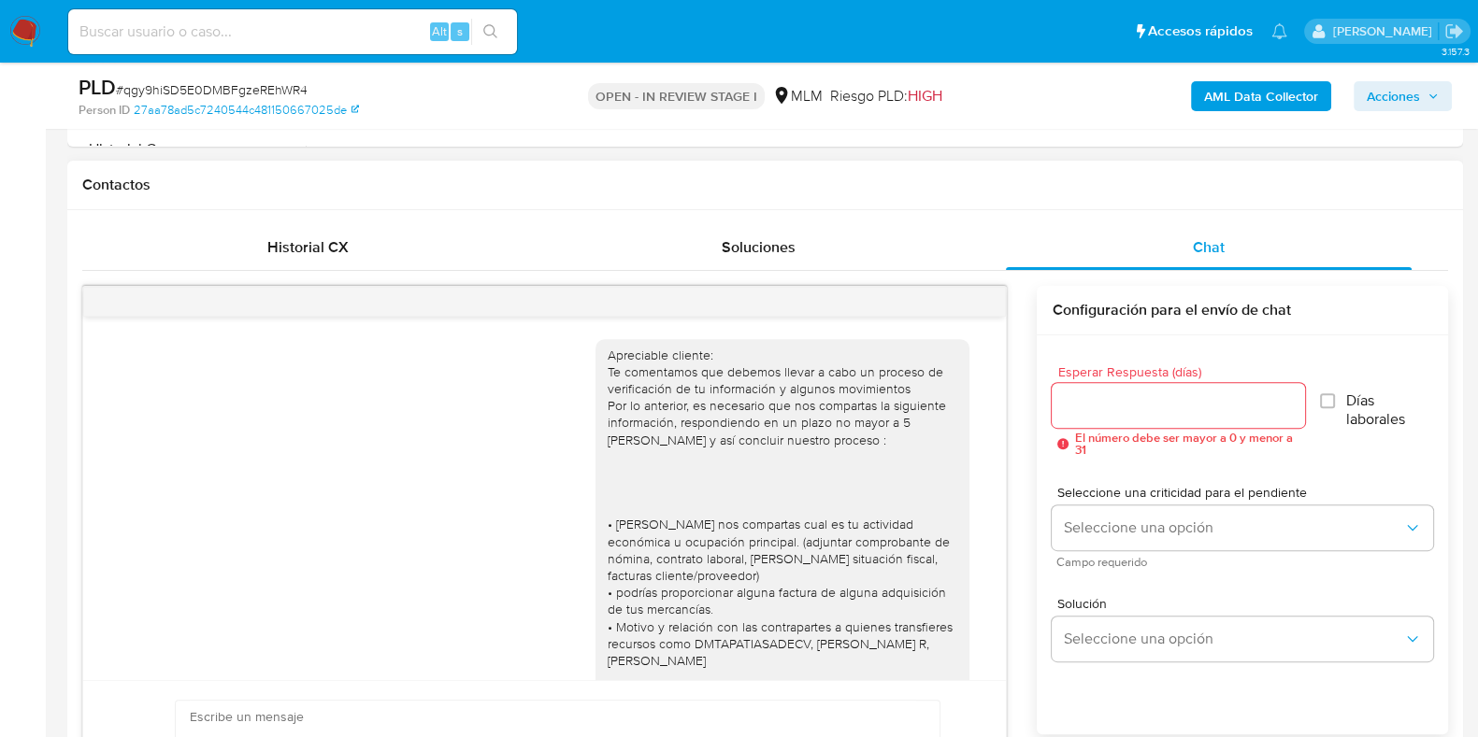
scroll to position [682, 0]
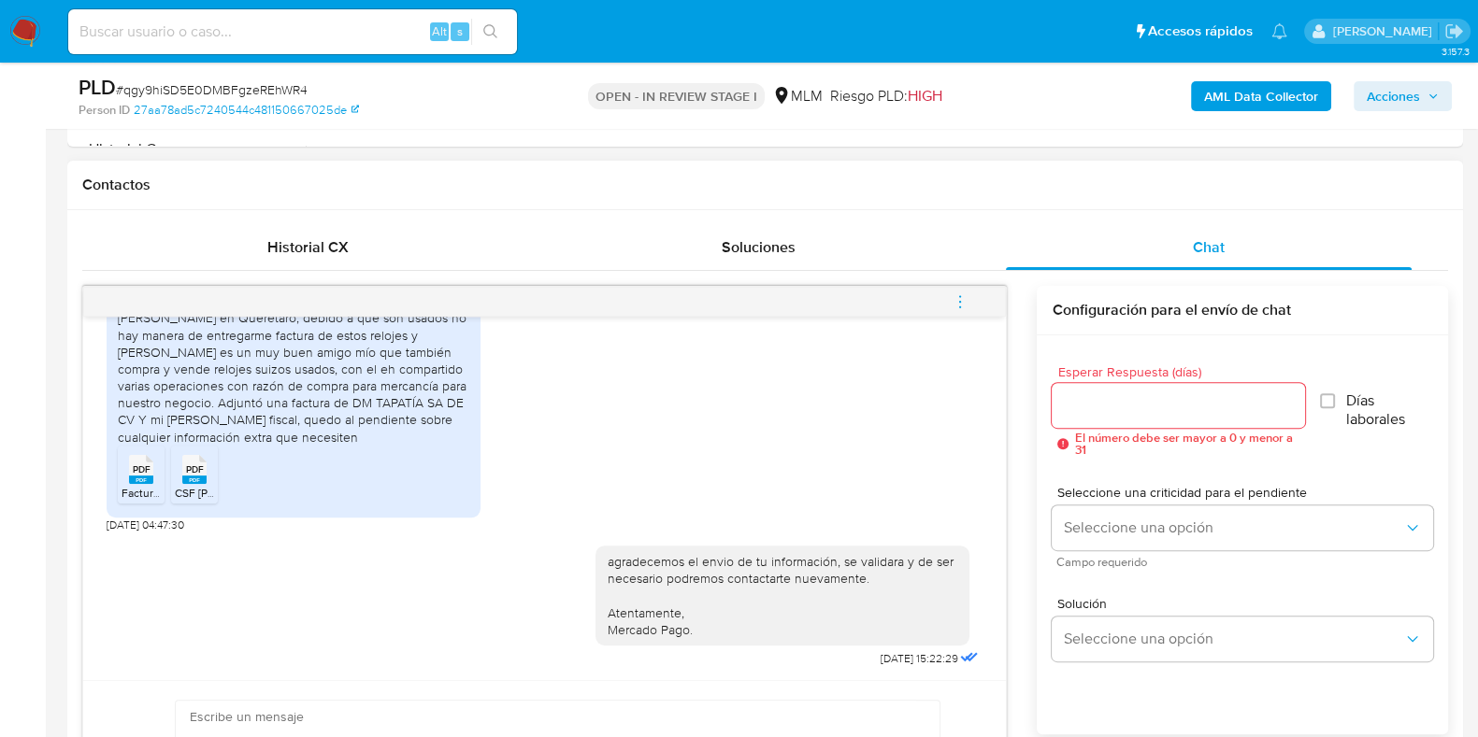
click at [966, 303] on icon "menu-action" at bounding box center [960, 301] width 17 height 17
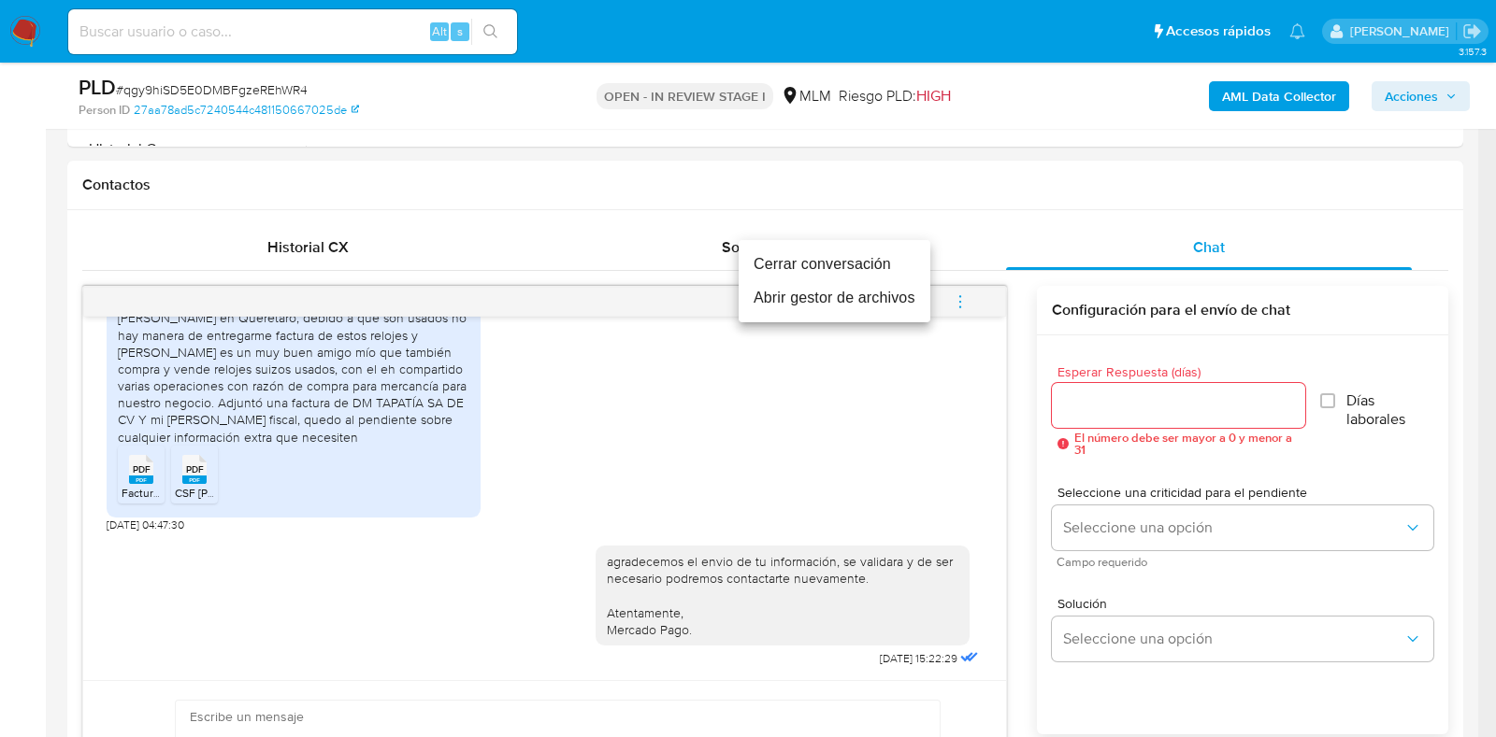
click at [789, 268] on li "Cerrar conversación" at bounding box center [834, 265] width 192 height 34
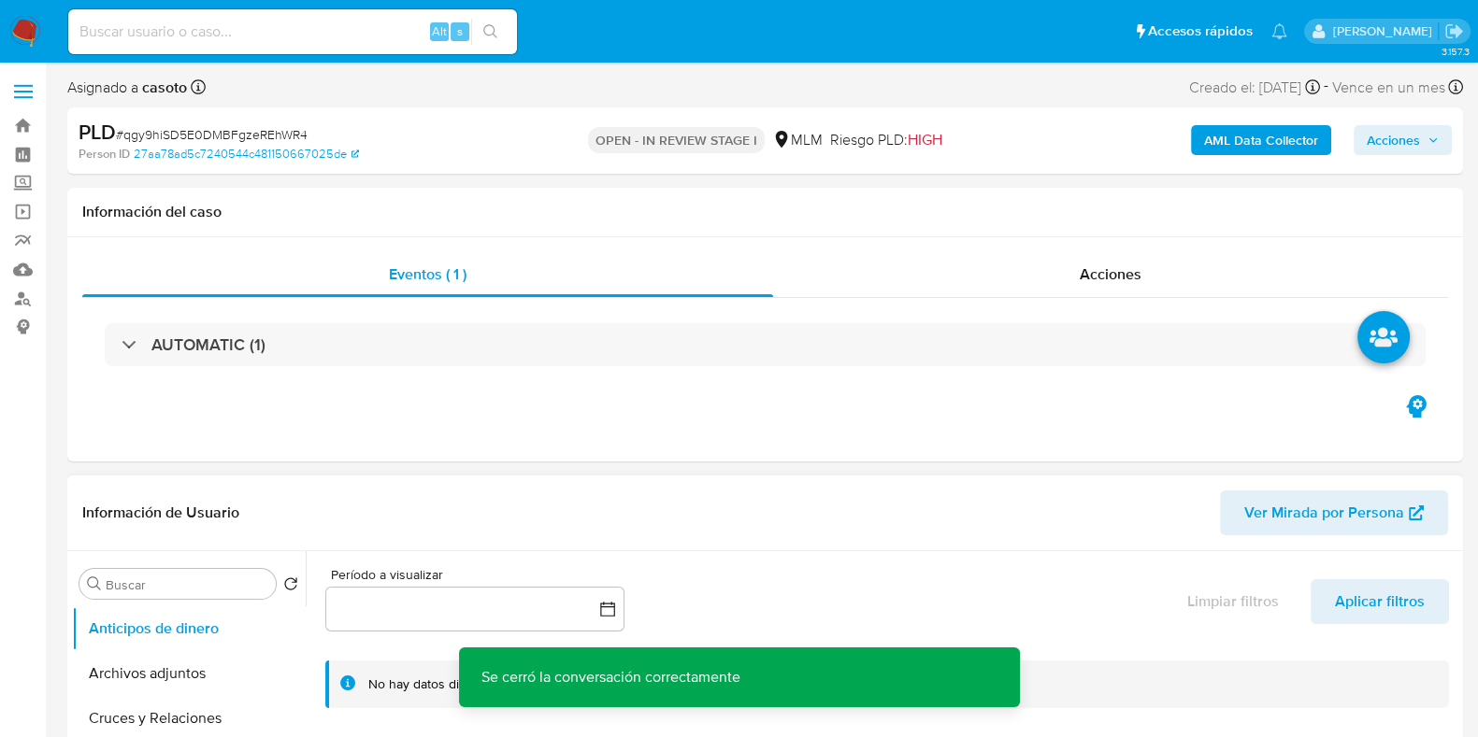
scroll to position [466, 0]
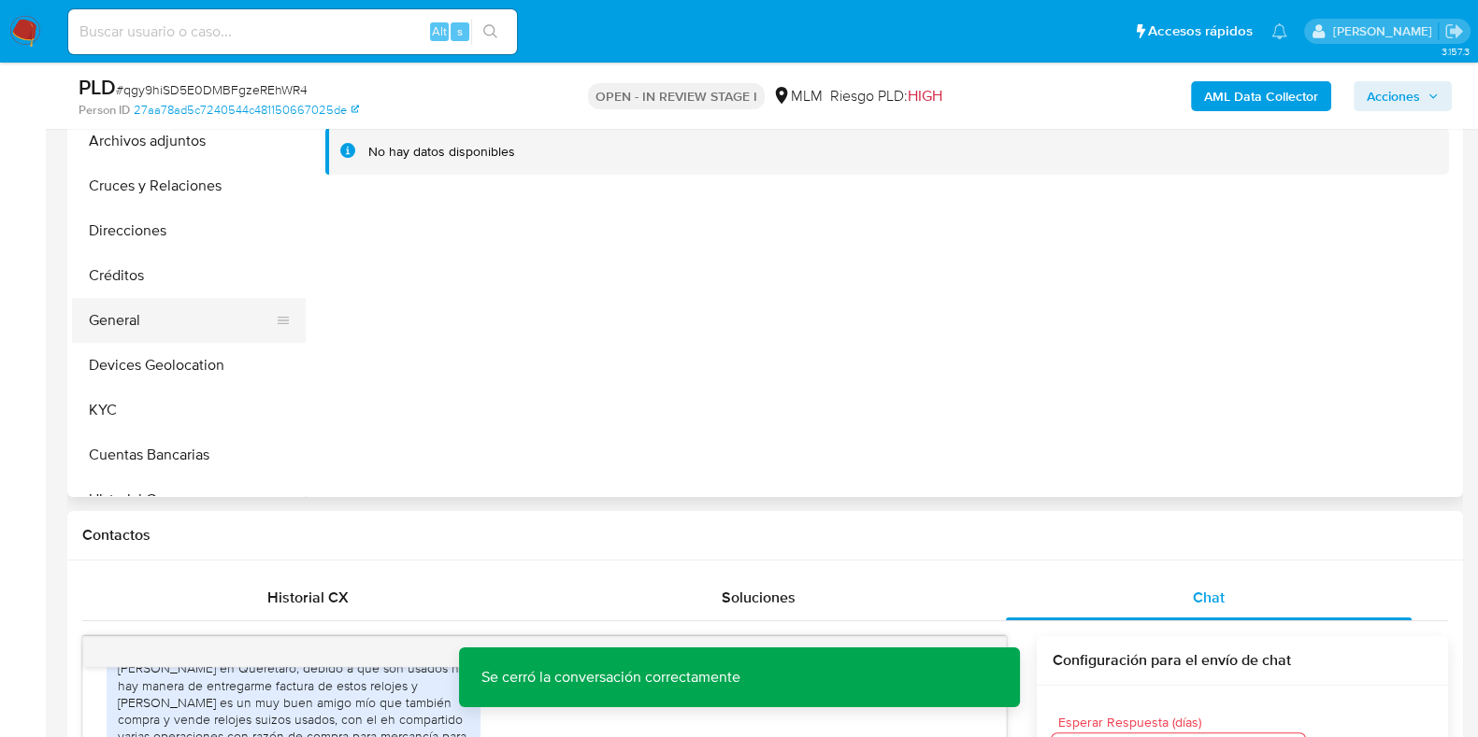
click at [133, 323] on button "General" at bounding box center [181, 320] width 219 height 45
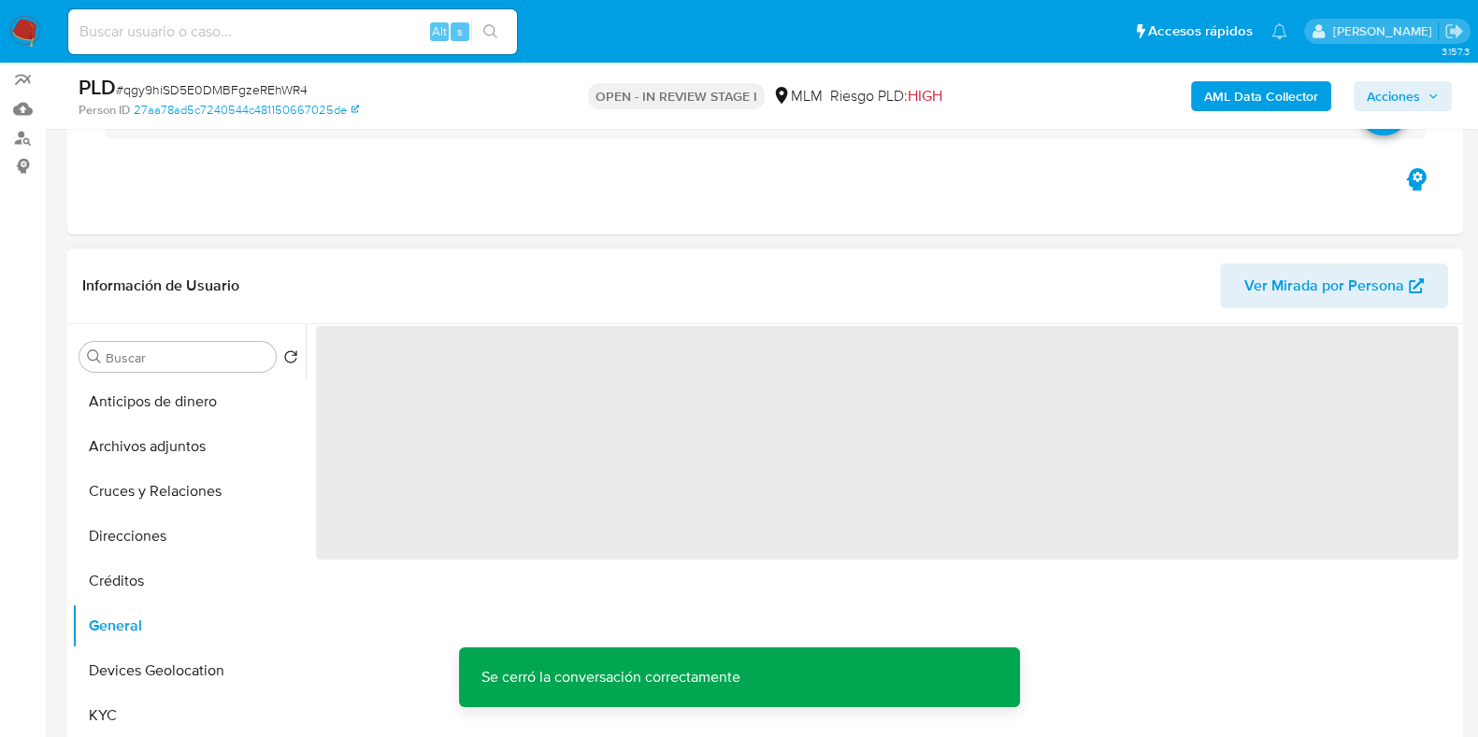
scroll to position [116, 0]
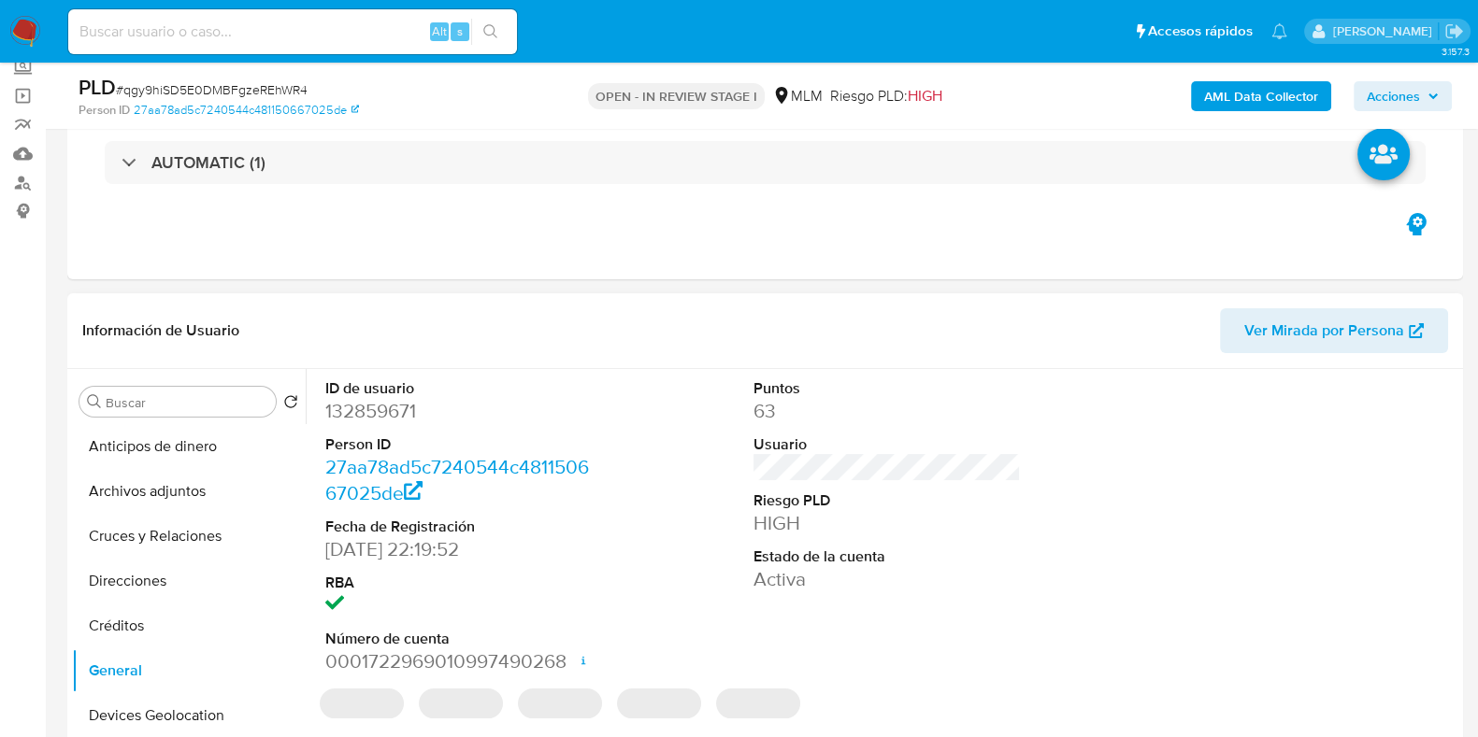
click at [394, 414] on dd "132859671" at bounding box center [458, 411] width 267 height 26
copy dd "132859671"
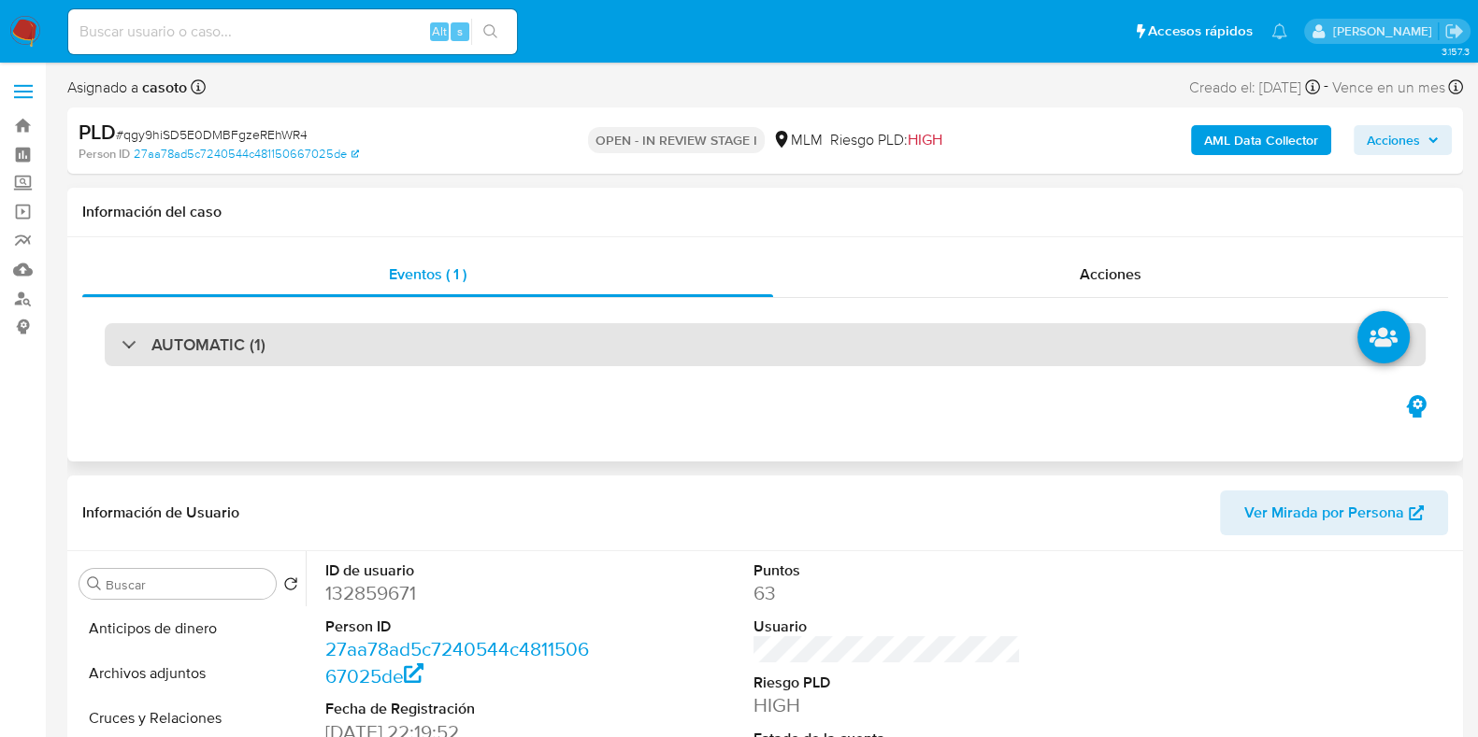
click at [394, 348] on div "AUTOMATIC (1)" at bounding box center [765, 344] width 1321 height 43
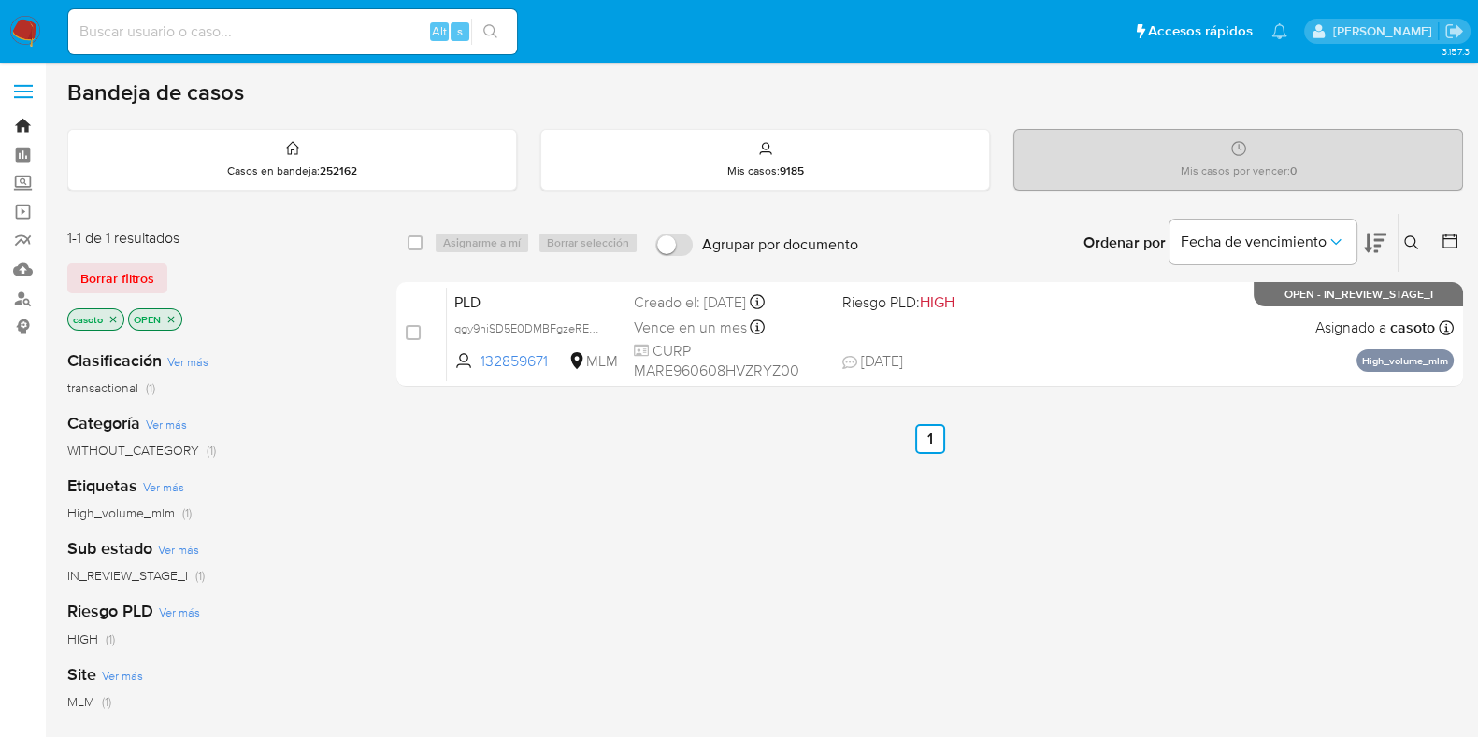
click at [28, 129] on link "Bandeja" at bounding box center [111, 125] width 222 height 29
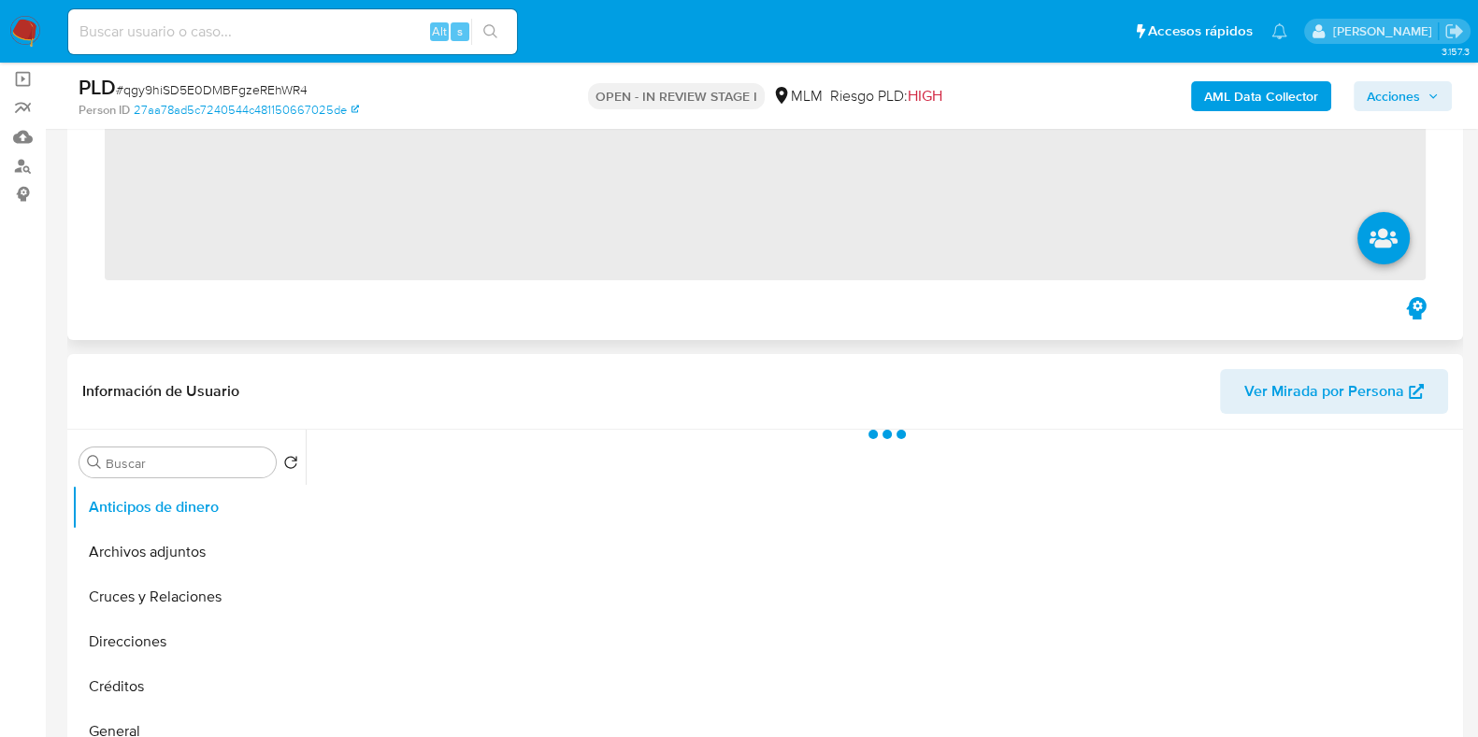
scroll to position [466, 0]
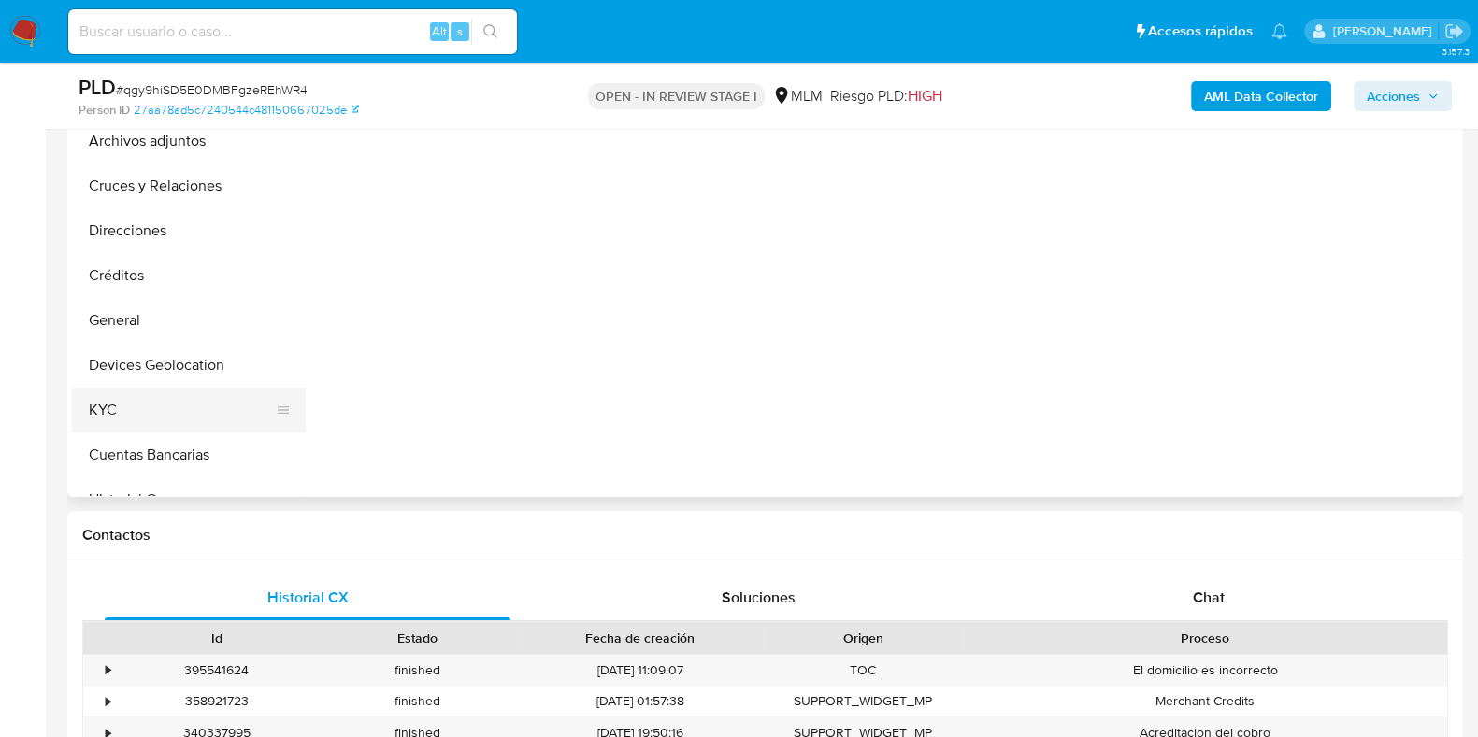
click at [113, 395] on button "KYC" at bounding box center [181, 410] width 219 height 45
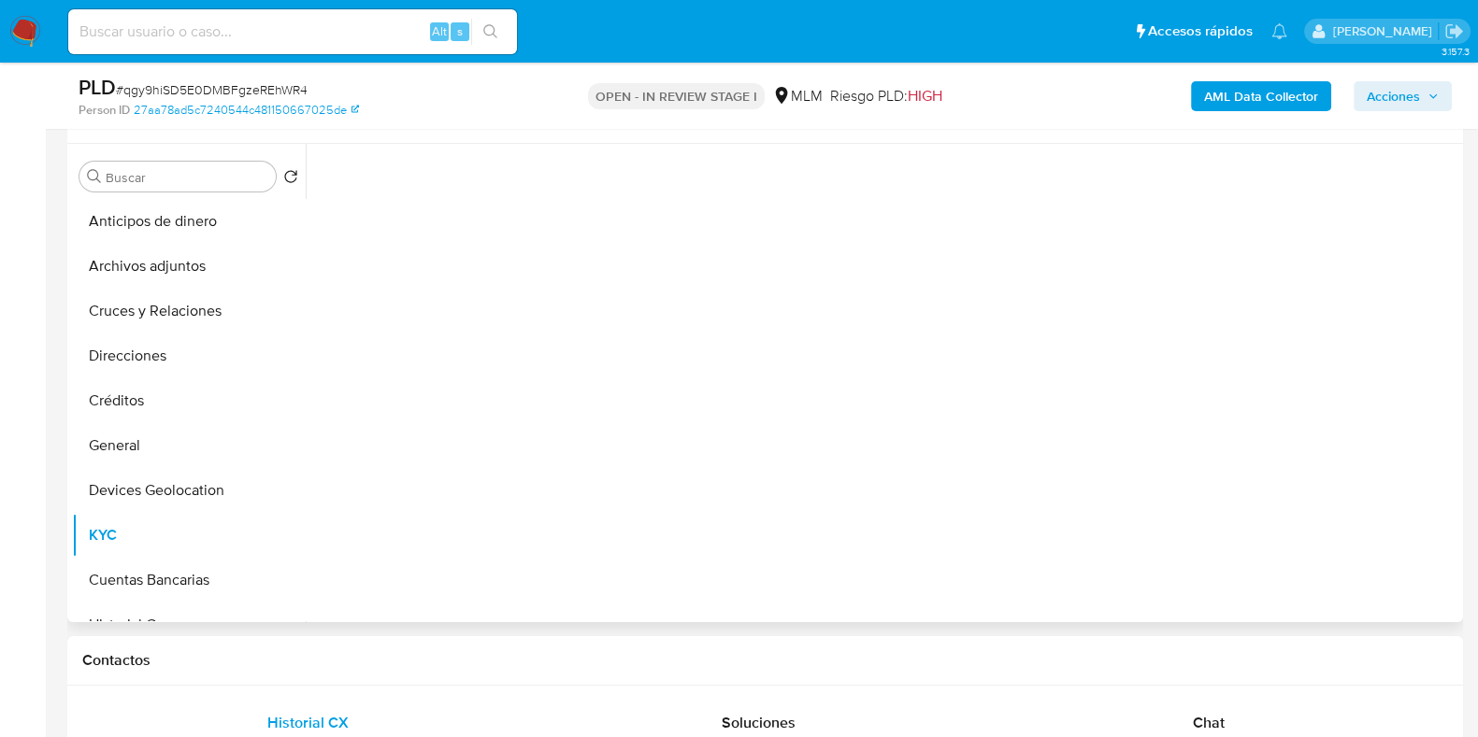
scroll to position [233, 0]
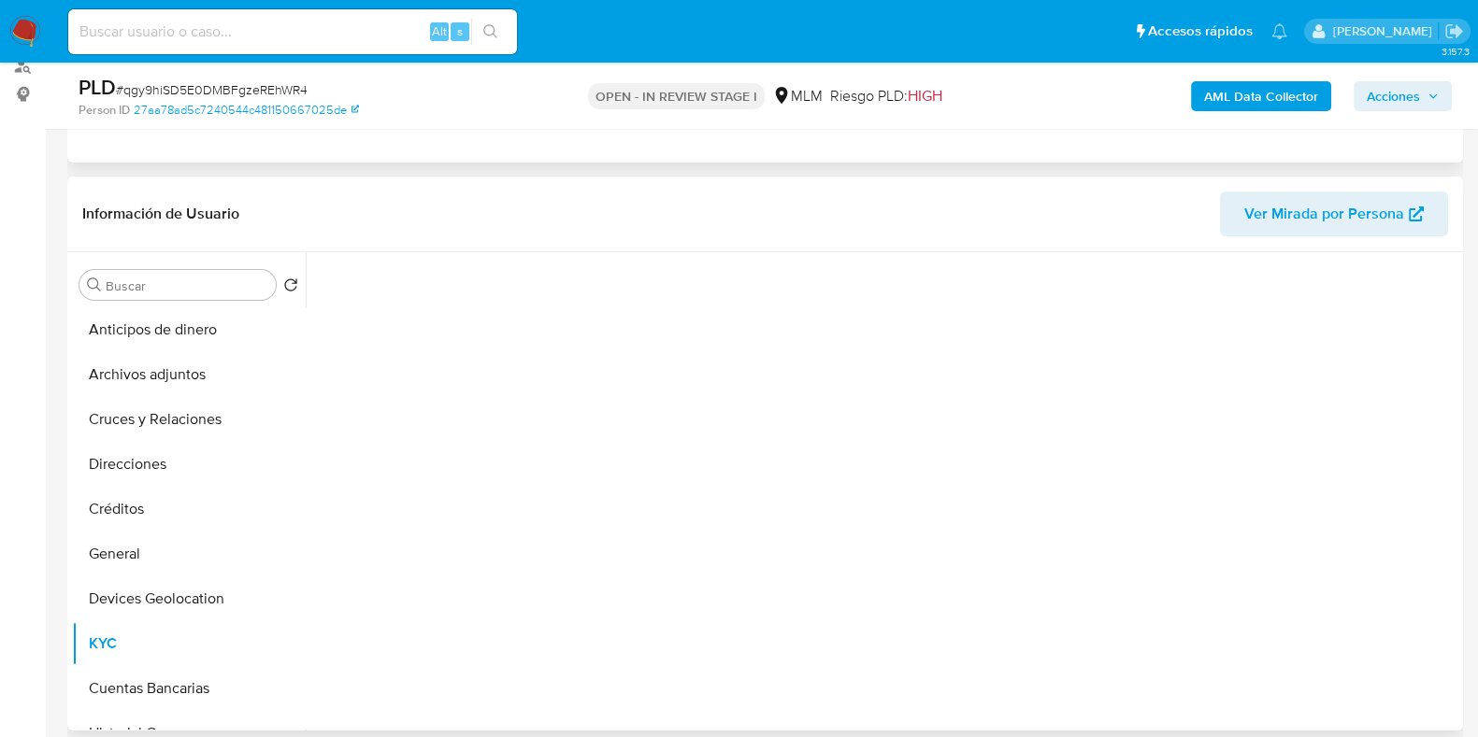
select select "10"
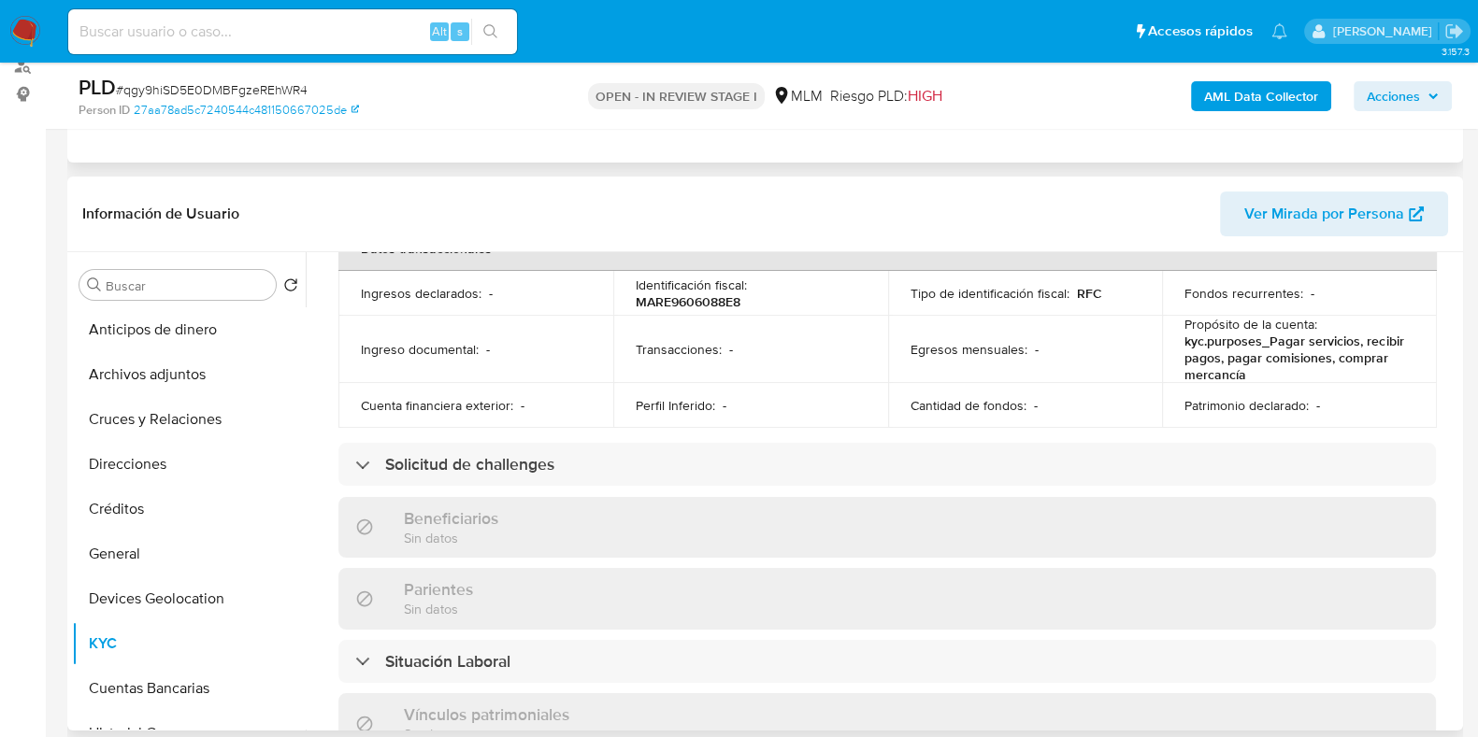
scroll to position [584, 0]
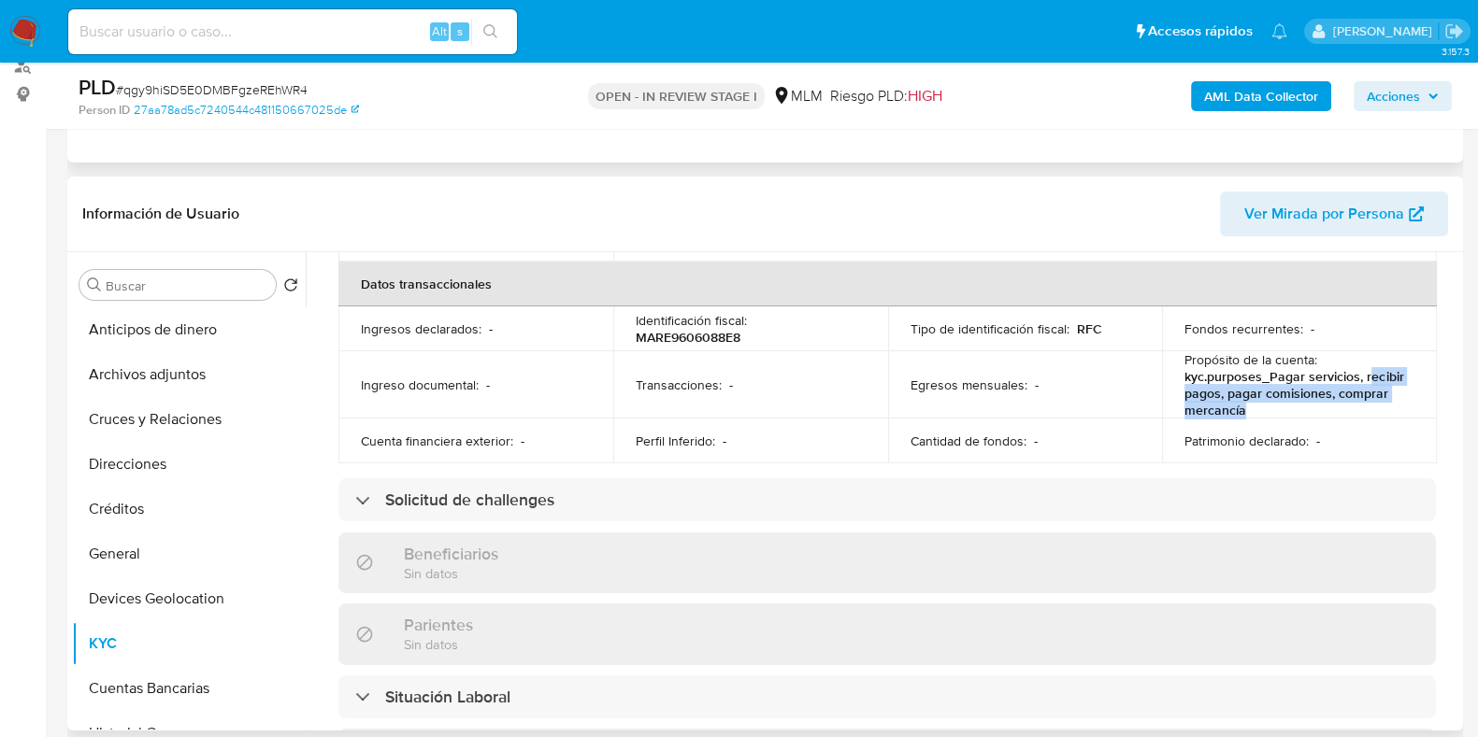
drag, startPoint x: 1362, startPoint y: 366, endPoint x: 1346, endPoint y: 394, distance: 32.2
click at [1346, 394] on p "kyc.purposes_Pagar servicios, recibir pagos, pagar comisiones, comprar mercancía" at bounding box center [1295, 393] width 222 height 50
click at [1355, 382] on p "kyc.purposes_Pagar servicios, recibir pagos, pagar comisiones, comprar mercancía" at bounding box center [1295, 393] width 222 height 50
drag, startPoint x: 1357, startPoint y: 369, endPoint x: 1357, endPoint y: 391, distance: 21.5
click at [1357, 391] on p "kyc.purposes_Pagar servicios, recibir pagos, pagar comisiones, comprar mercancía" at bounding box center [1295, 393] width 222 height 50
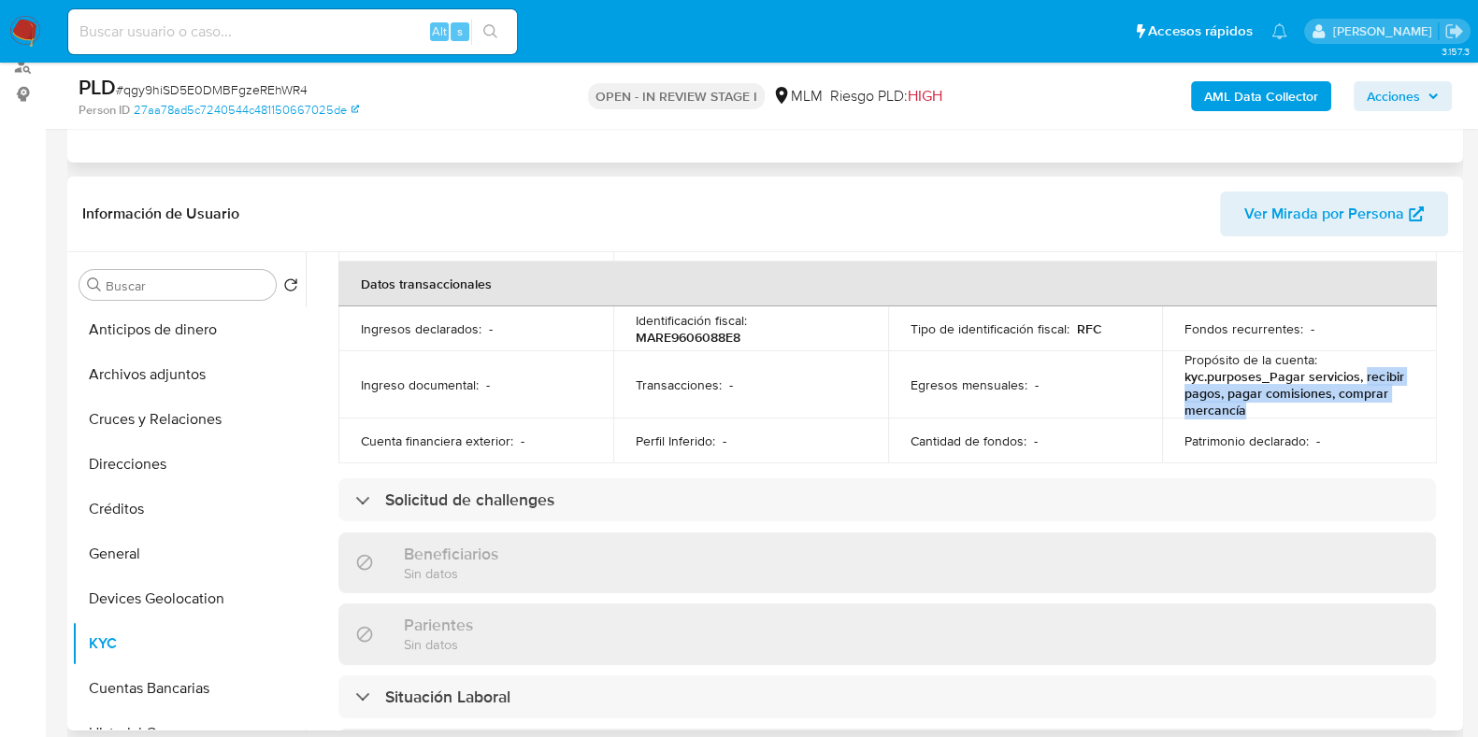
copy p "recibir pagos, pagar comisiones, comprar mercancía"
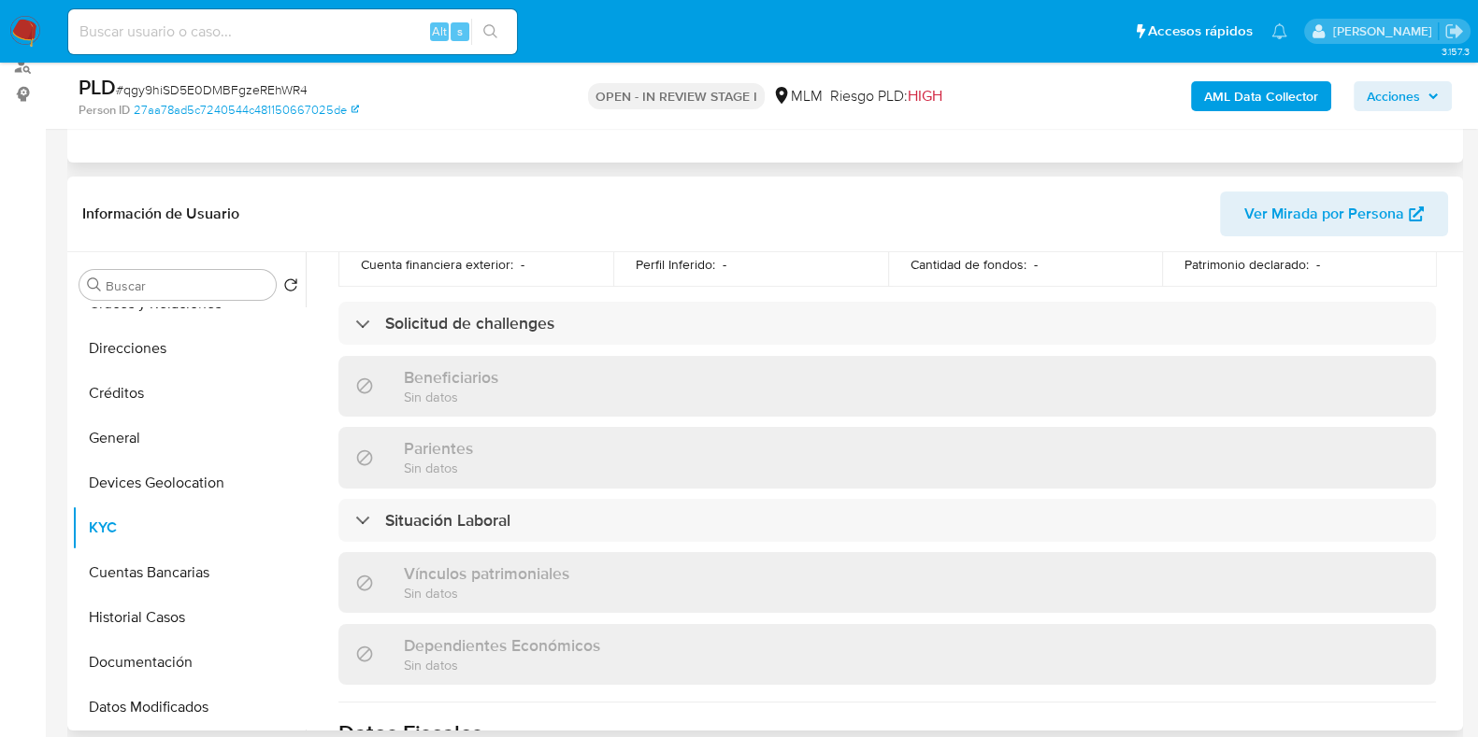
scroll to position [817, 0]
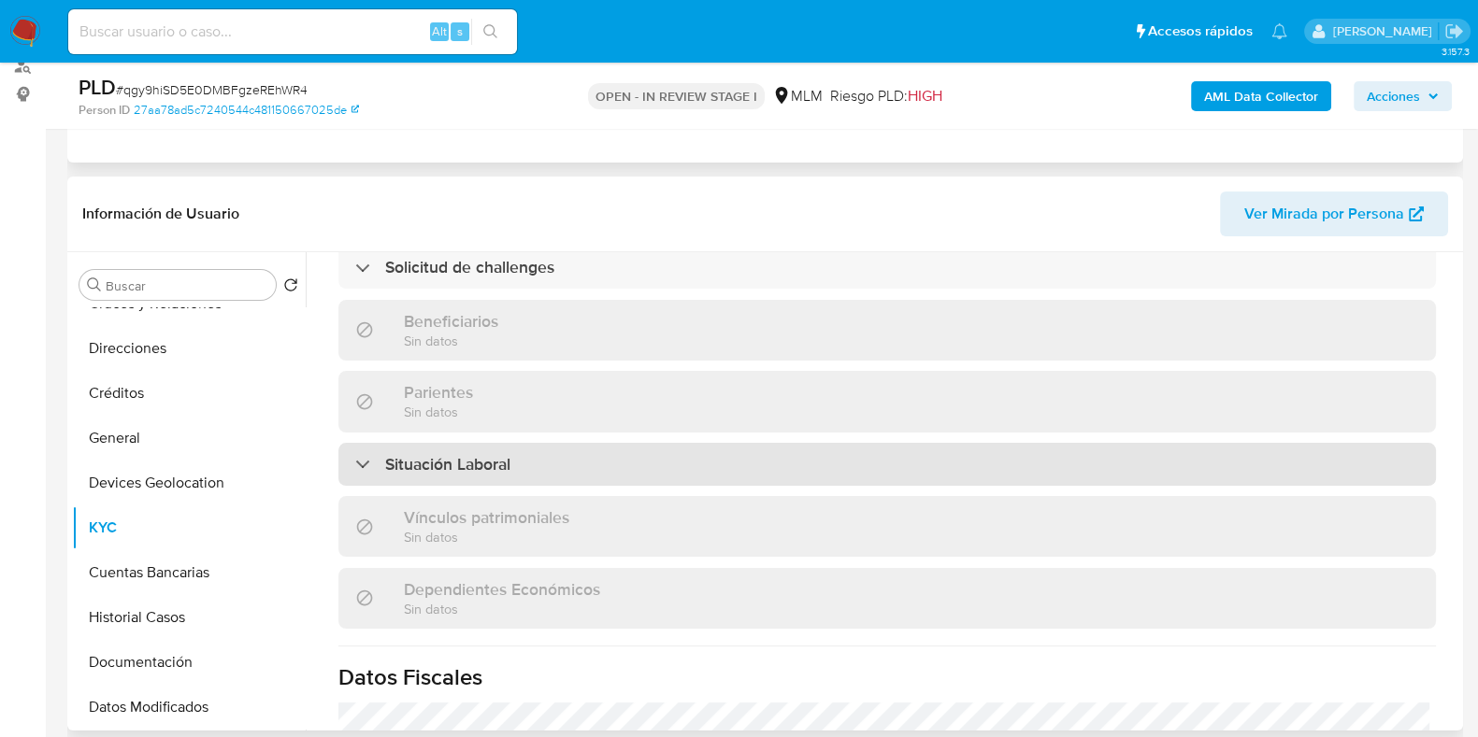
click at [491, 468] on div "Situación Laboral" at bounding box center [886, 464] width 1097 height 43
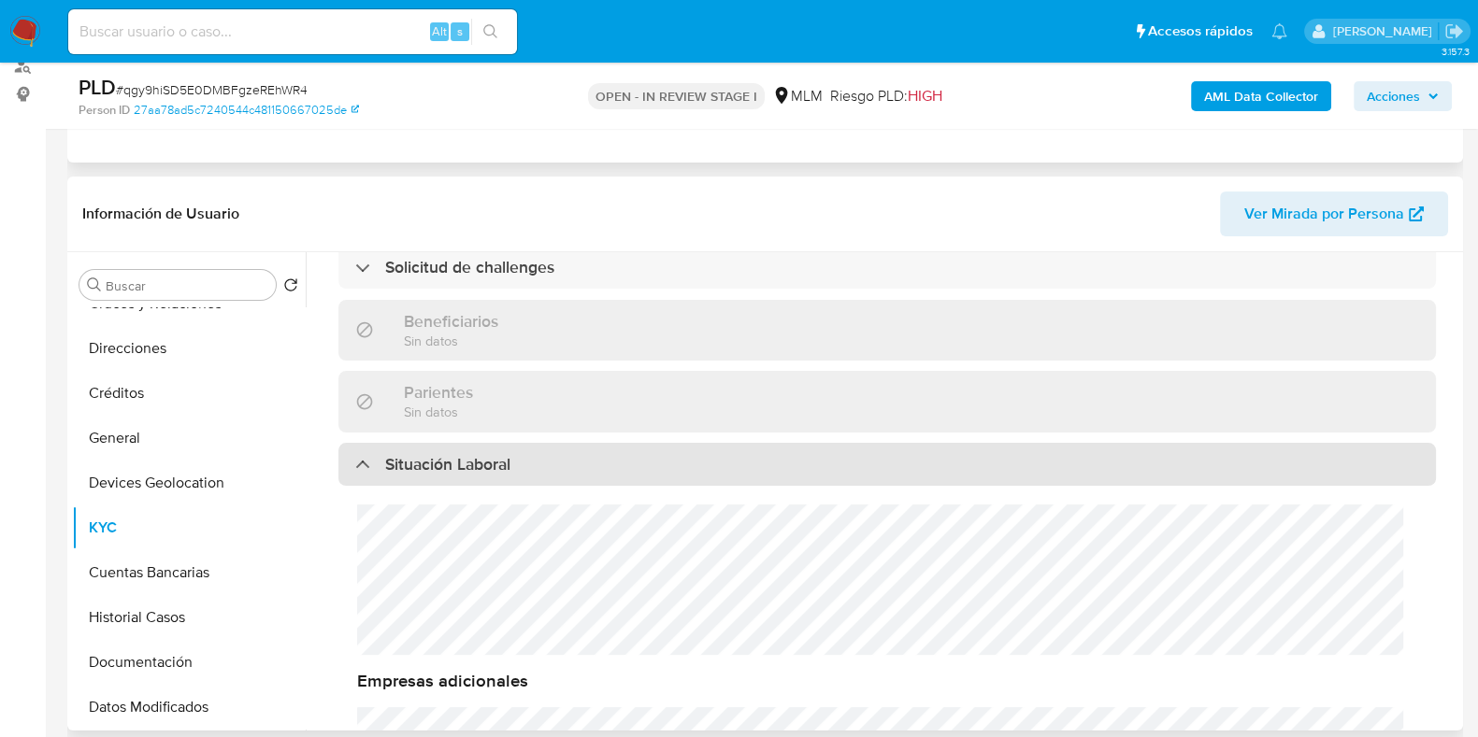
click at [495, 465] on div "Situación Laboral" at bounding box center [886, 464] width 1097 height 43
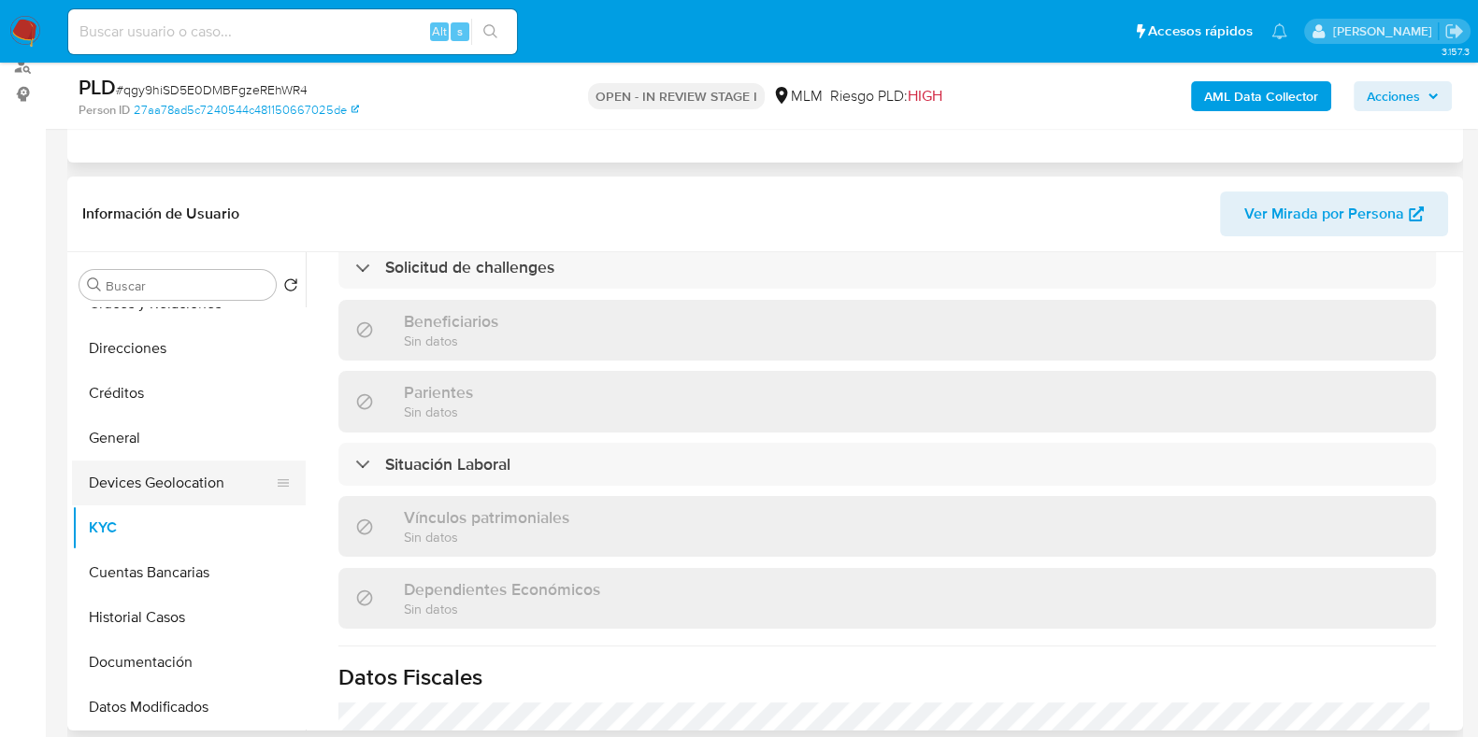
scroll to position [233, 0]
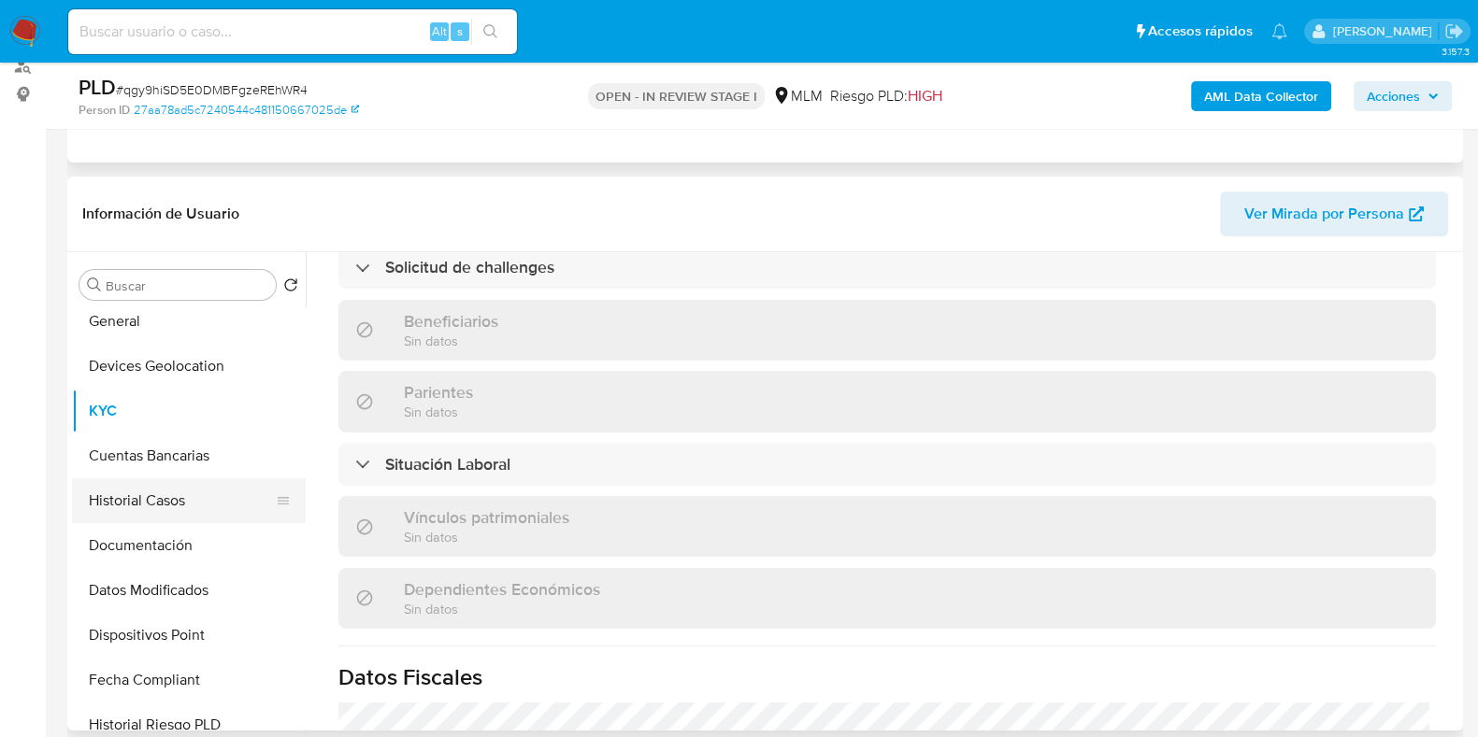
click at [157, 502] on button "Historial Casos" at bounding box center [181, 501] width 219 height 45
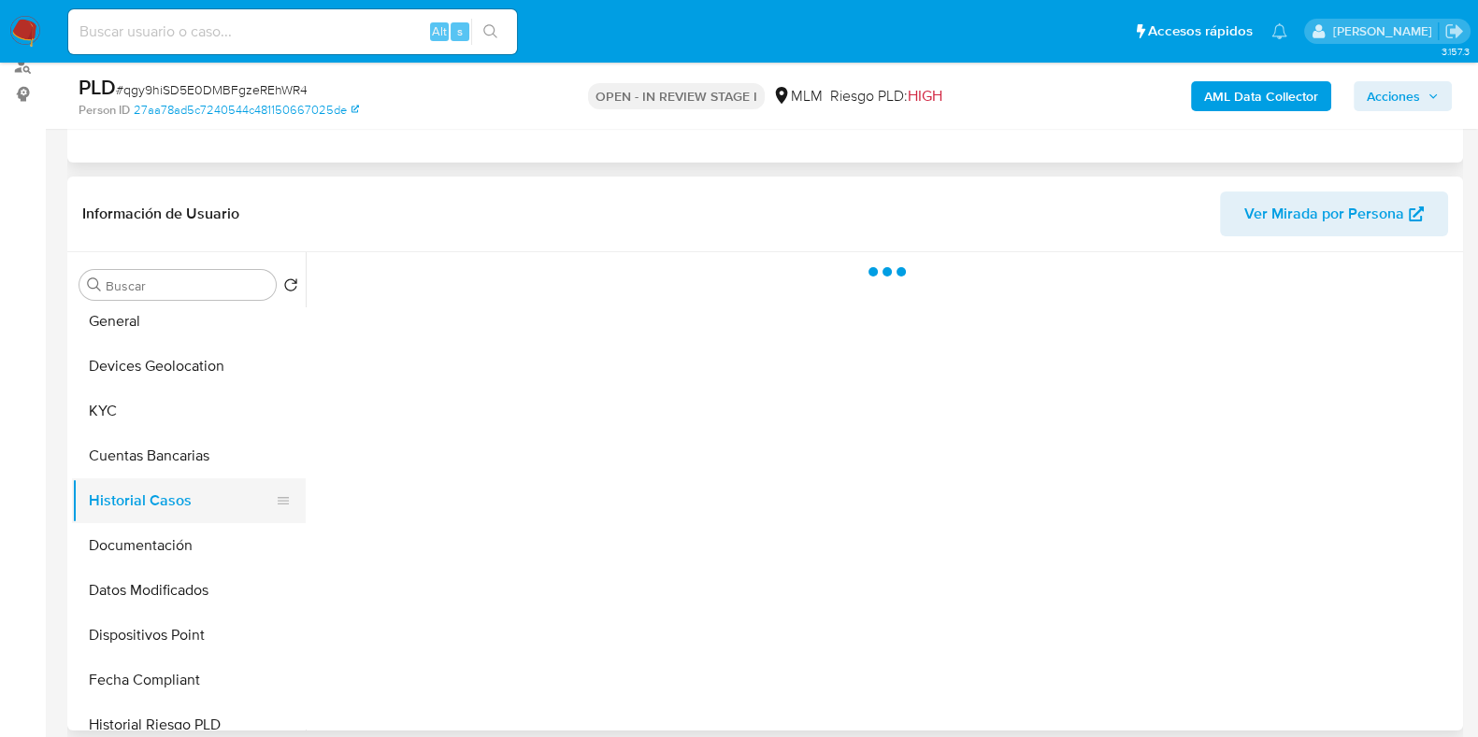
scroll to position [0, 0]
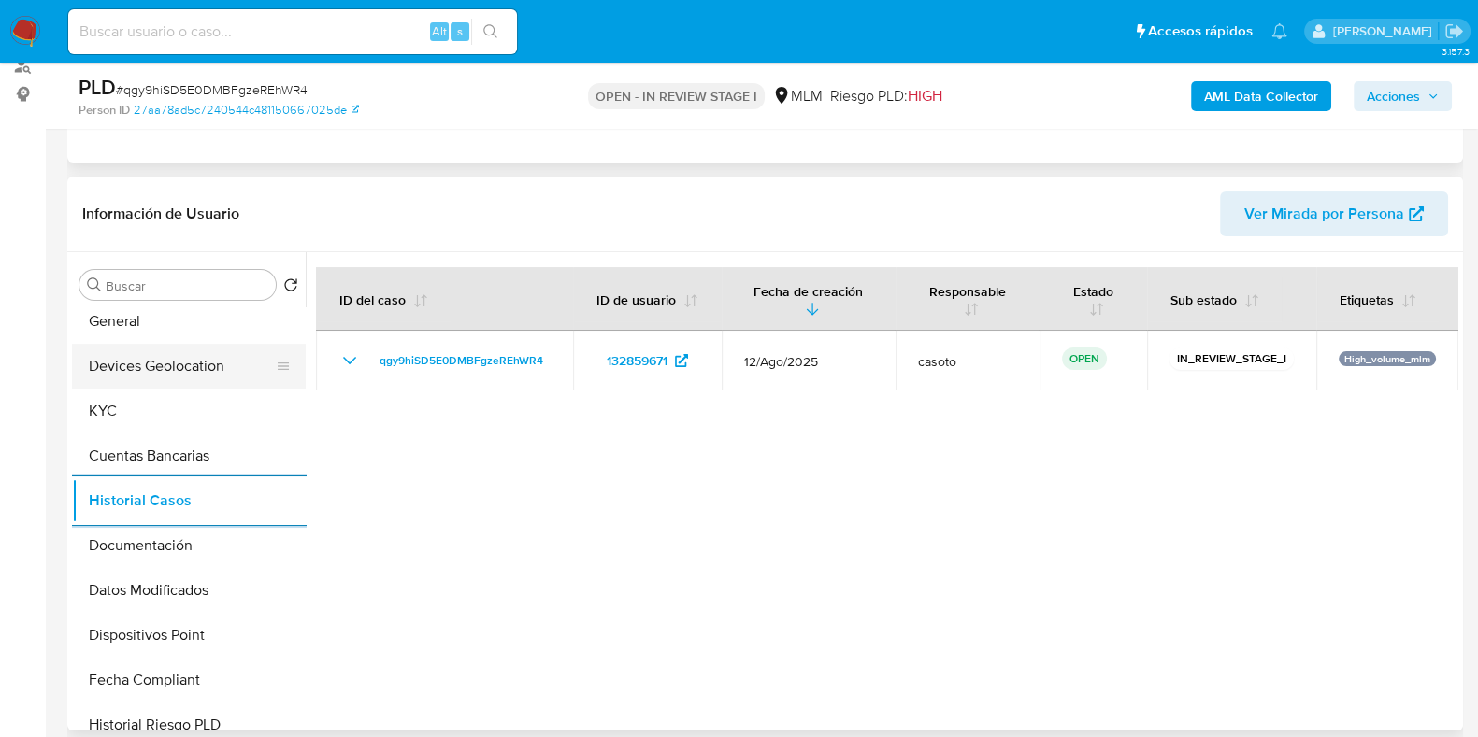
click at [188, 379] on button "Devices Geolocation" at bounding box center [181, 366] width 219 height 45
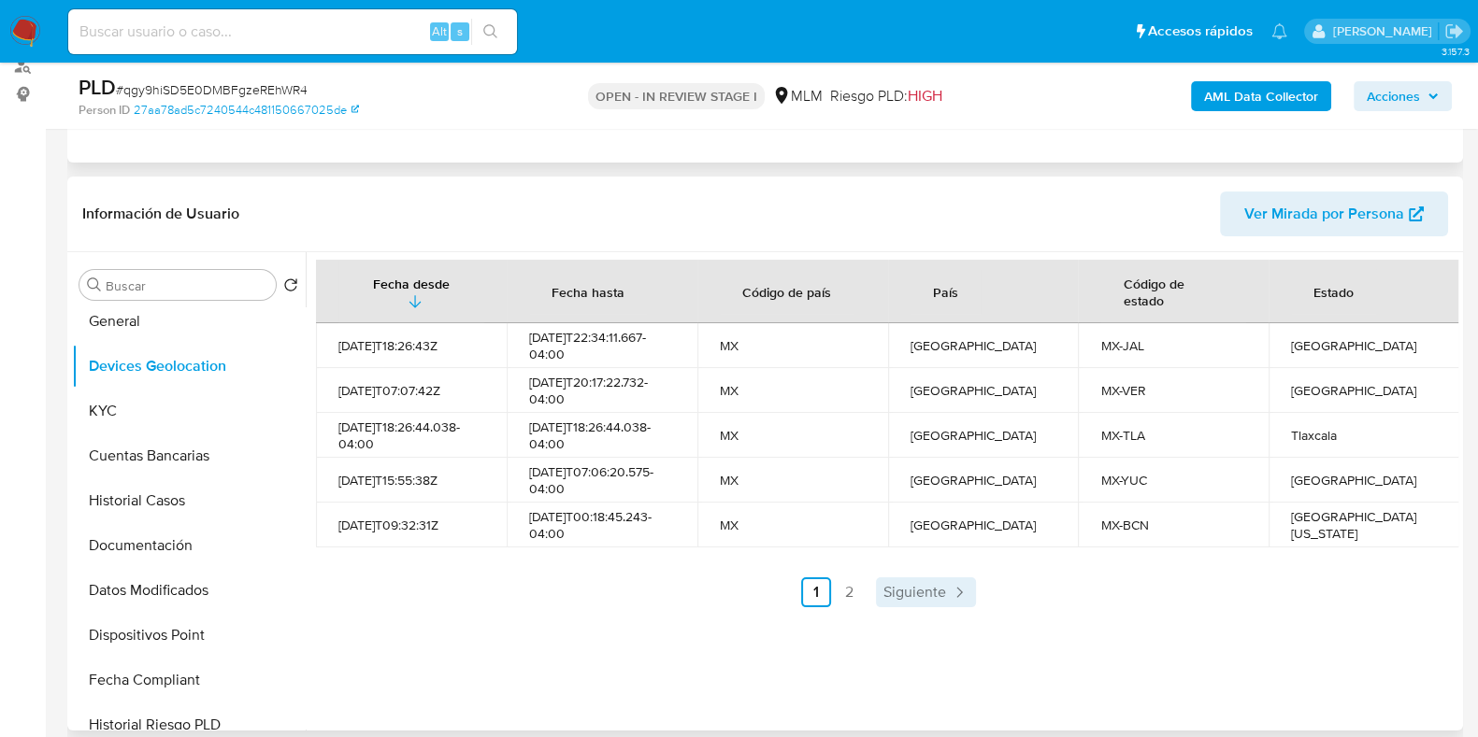
click at [937, 585] on span "Siguiente" at bounding box center [914, 592] width 63 height 15
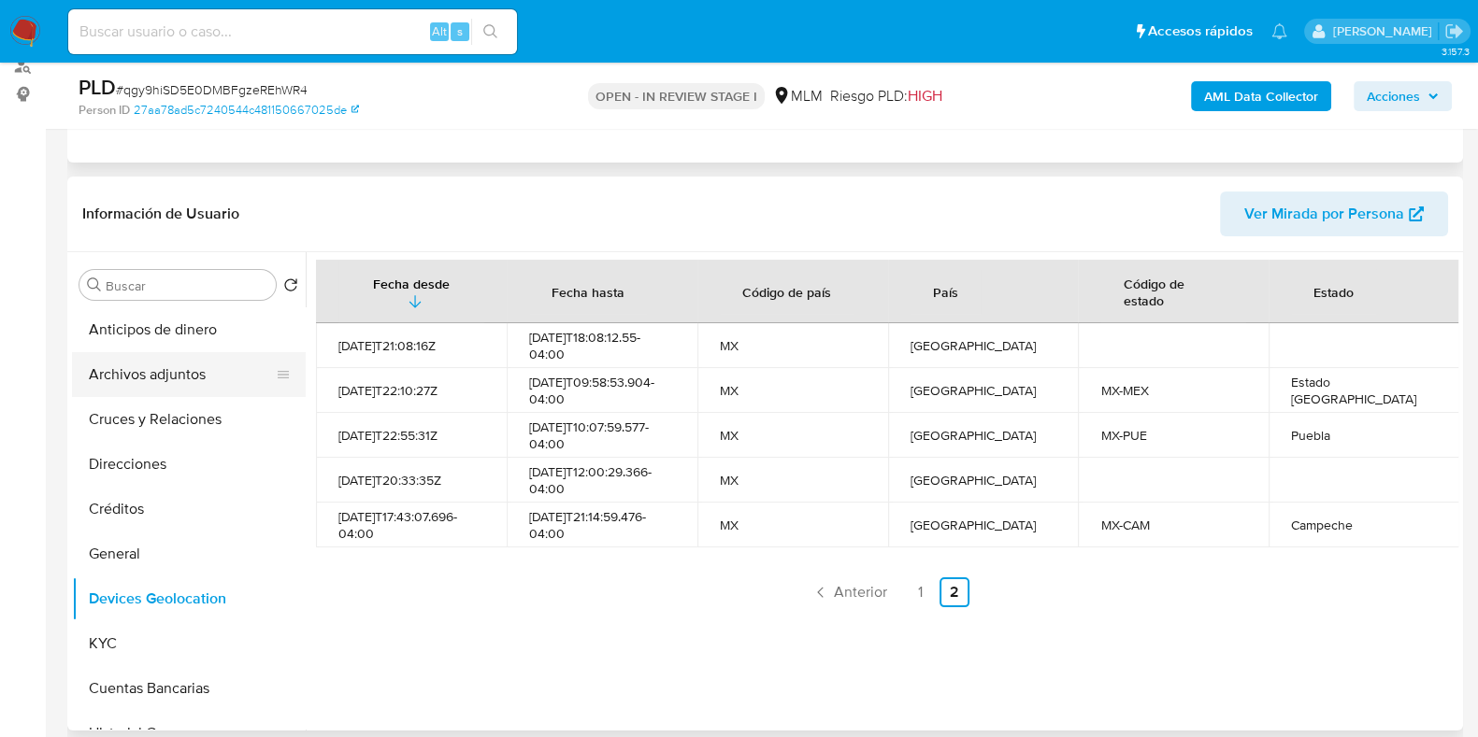
click at [158, 379] on button "Archivos adjuntos" at bounding box center [181, 374] width 219 height 45
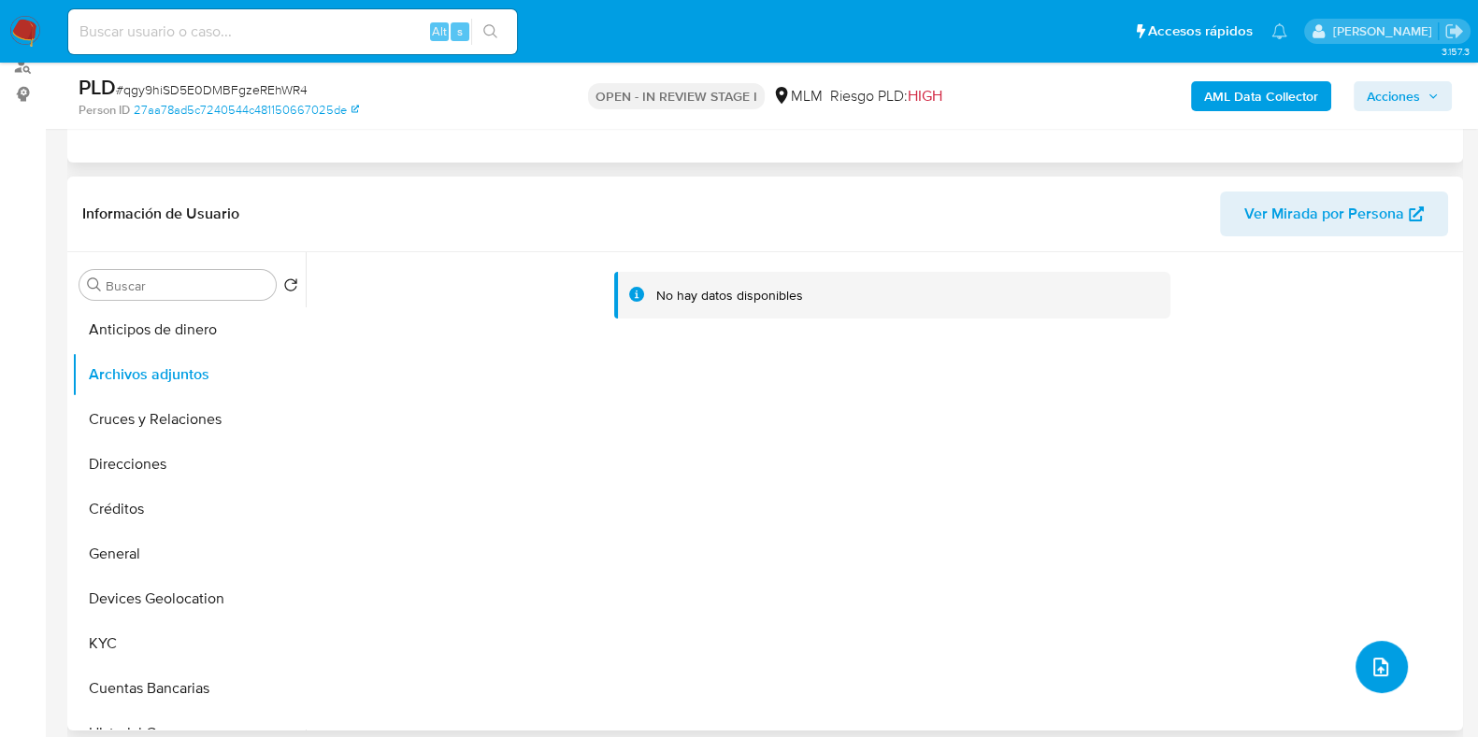
click at [1366, 647] on button "upload-file" at bounding box center [1381, 667] width 52 height 52
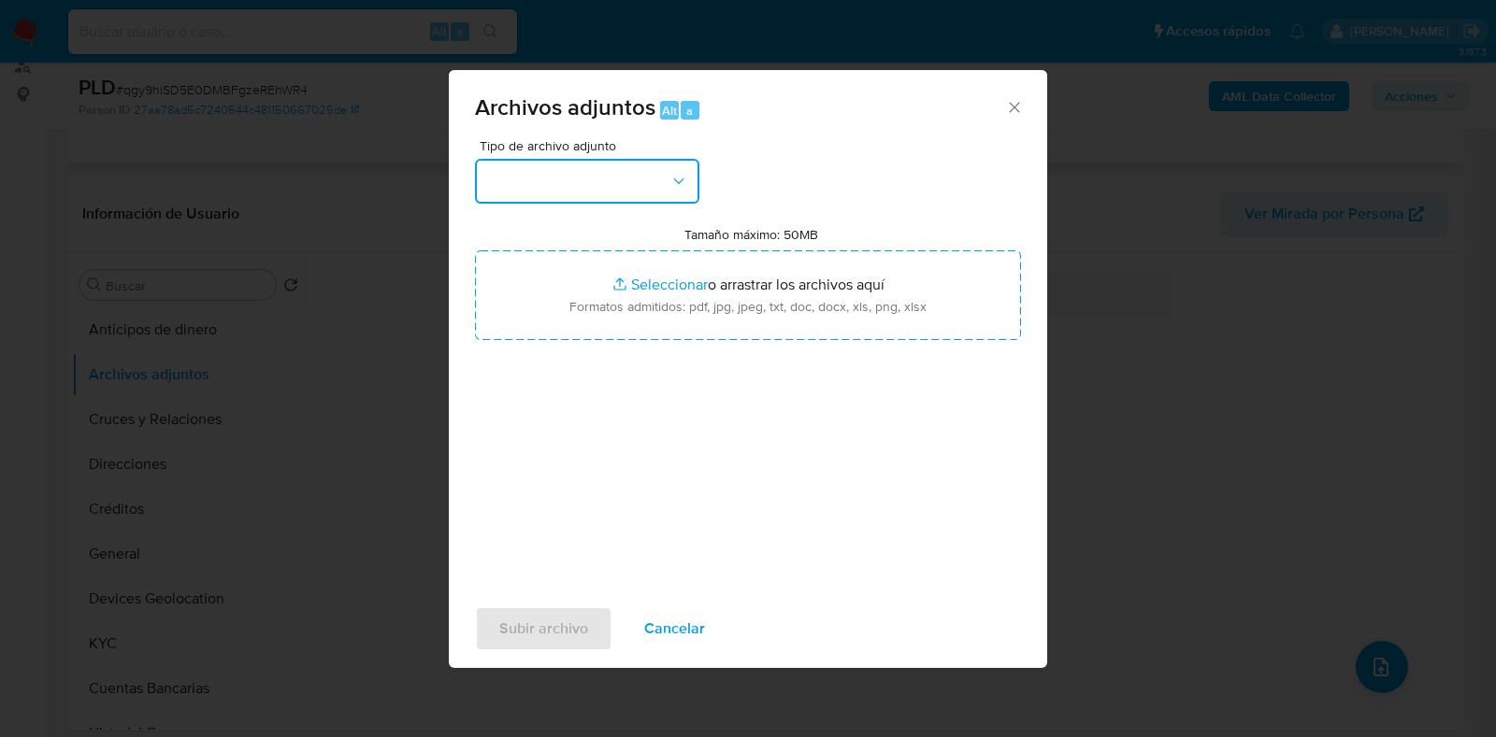
click at [540, 189] on button "button" at bounding box center [587, 181] width 224 height 45
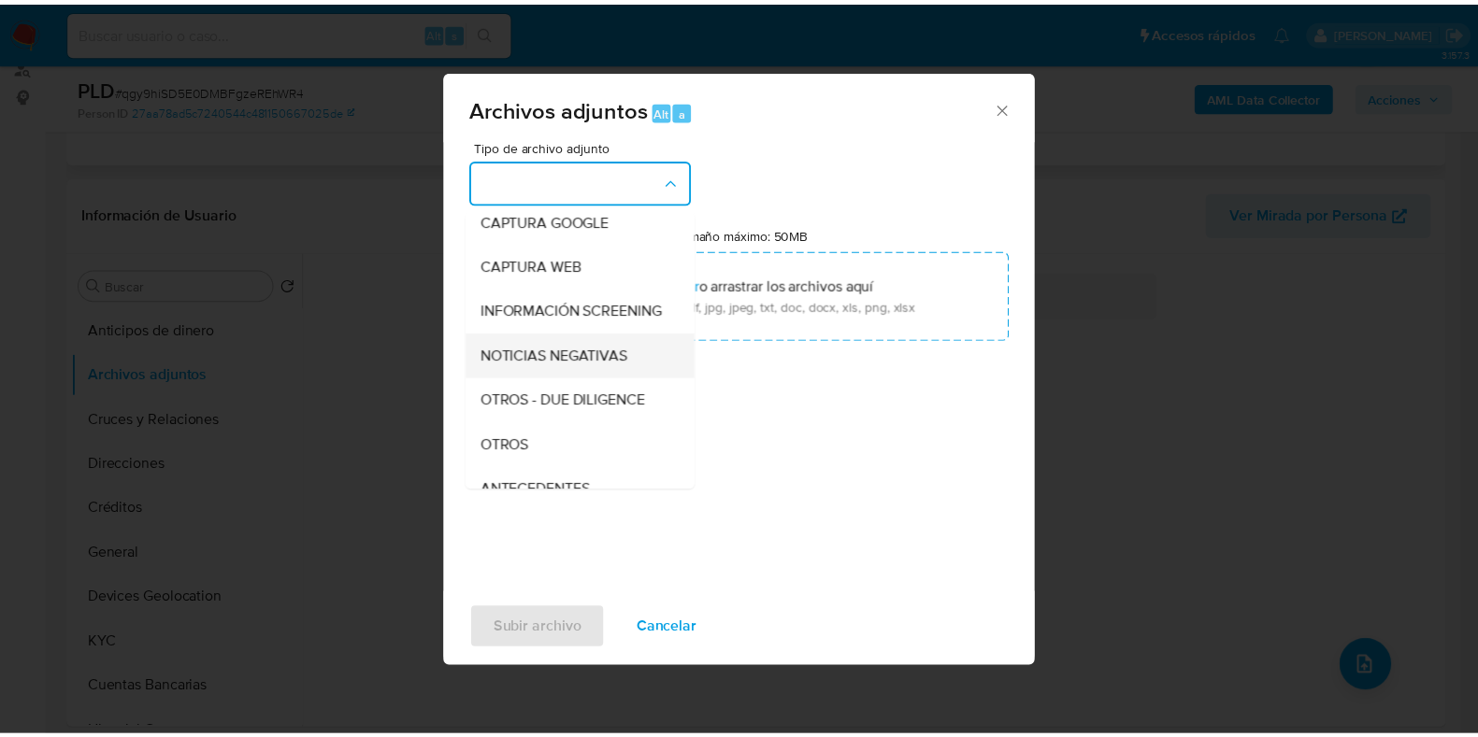
scroll to position [116, 0]
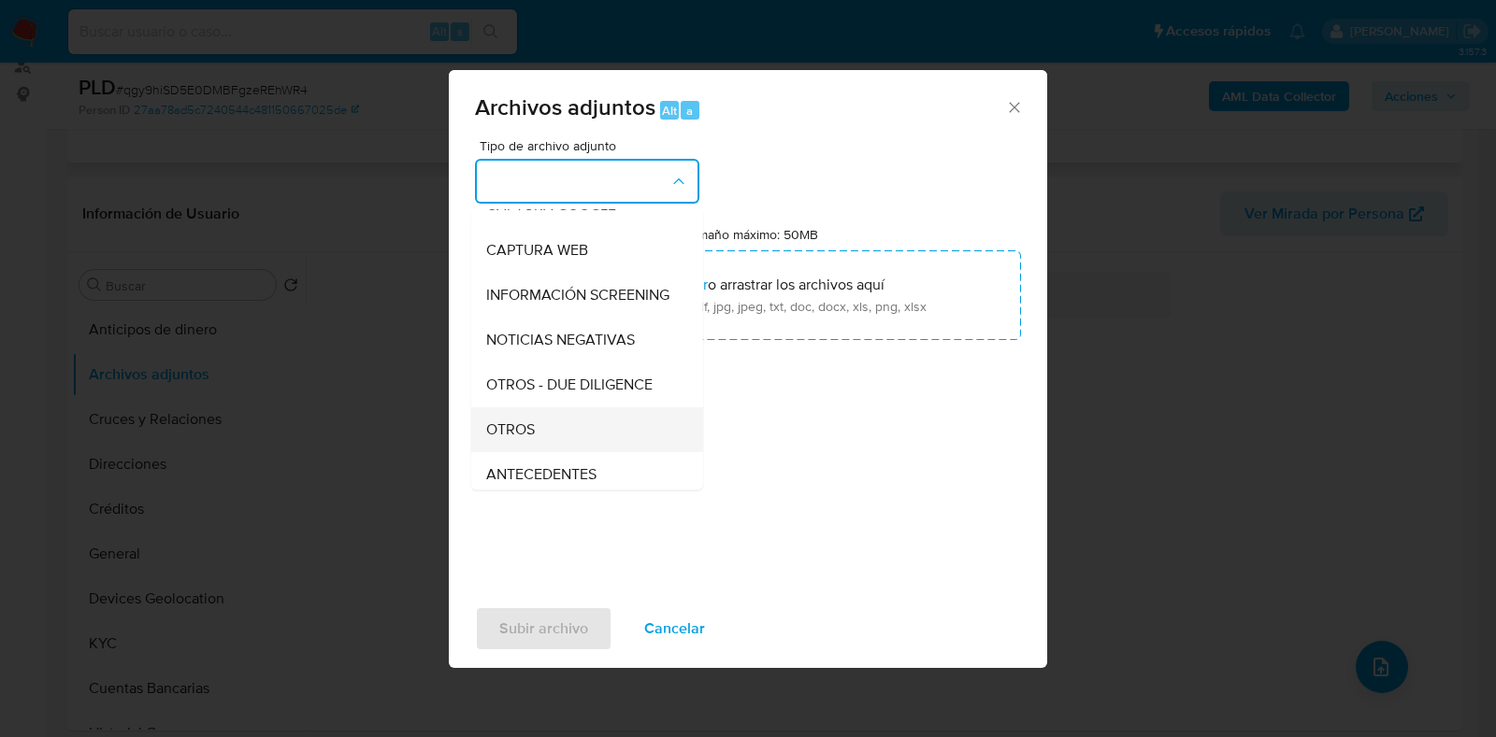
click at [539, 443] on div "OTROS" at bounding box center [581, 430] width 191 height 45
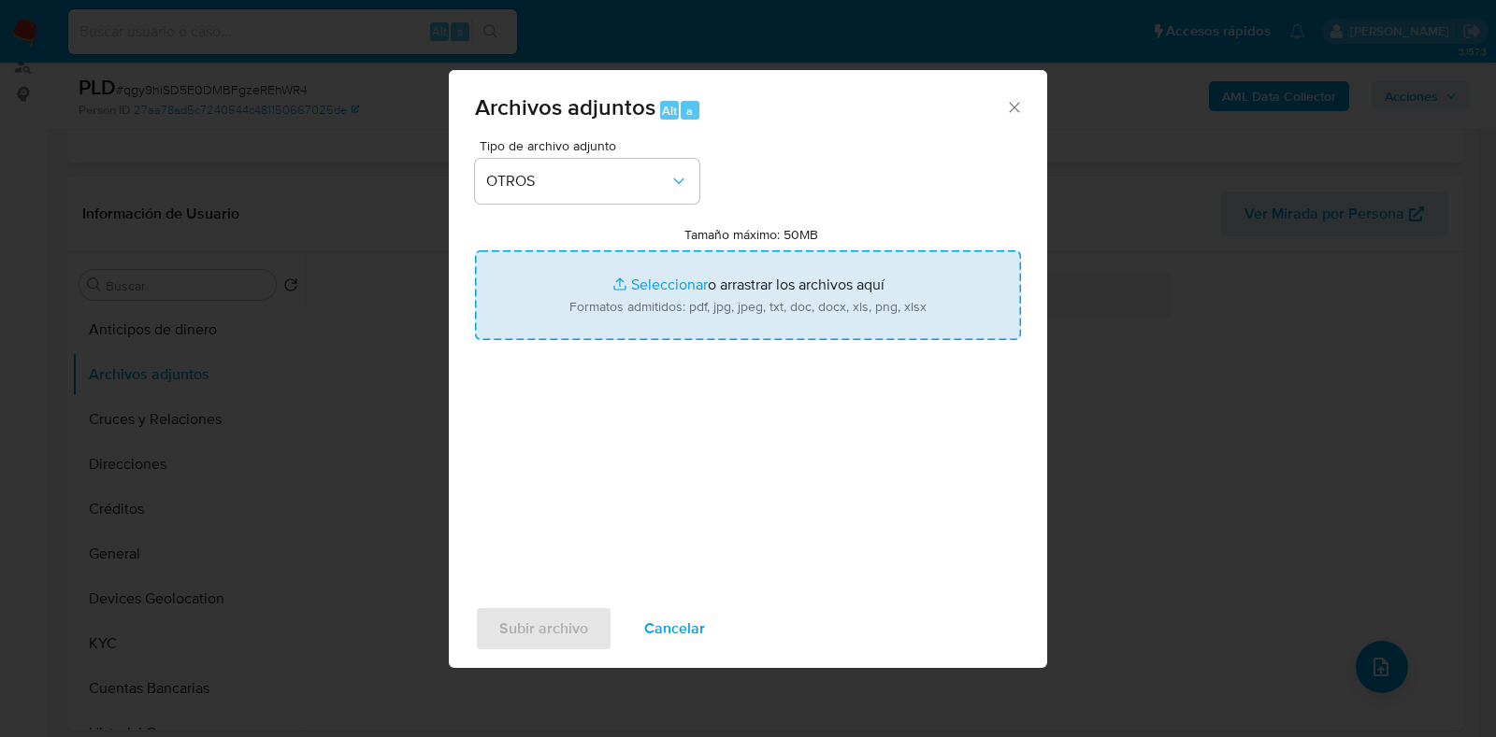
click at [673, 292] on input "Tamaño máximo: 50MB Seleccionar archivos" at bounding box center [748, 295] width 546 height 90
type input "C:\fakepath\132859671_EZEQUIEL [PERSON_NAME] REYES_AGO2025.pdf"
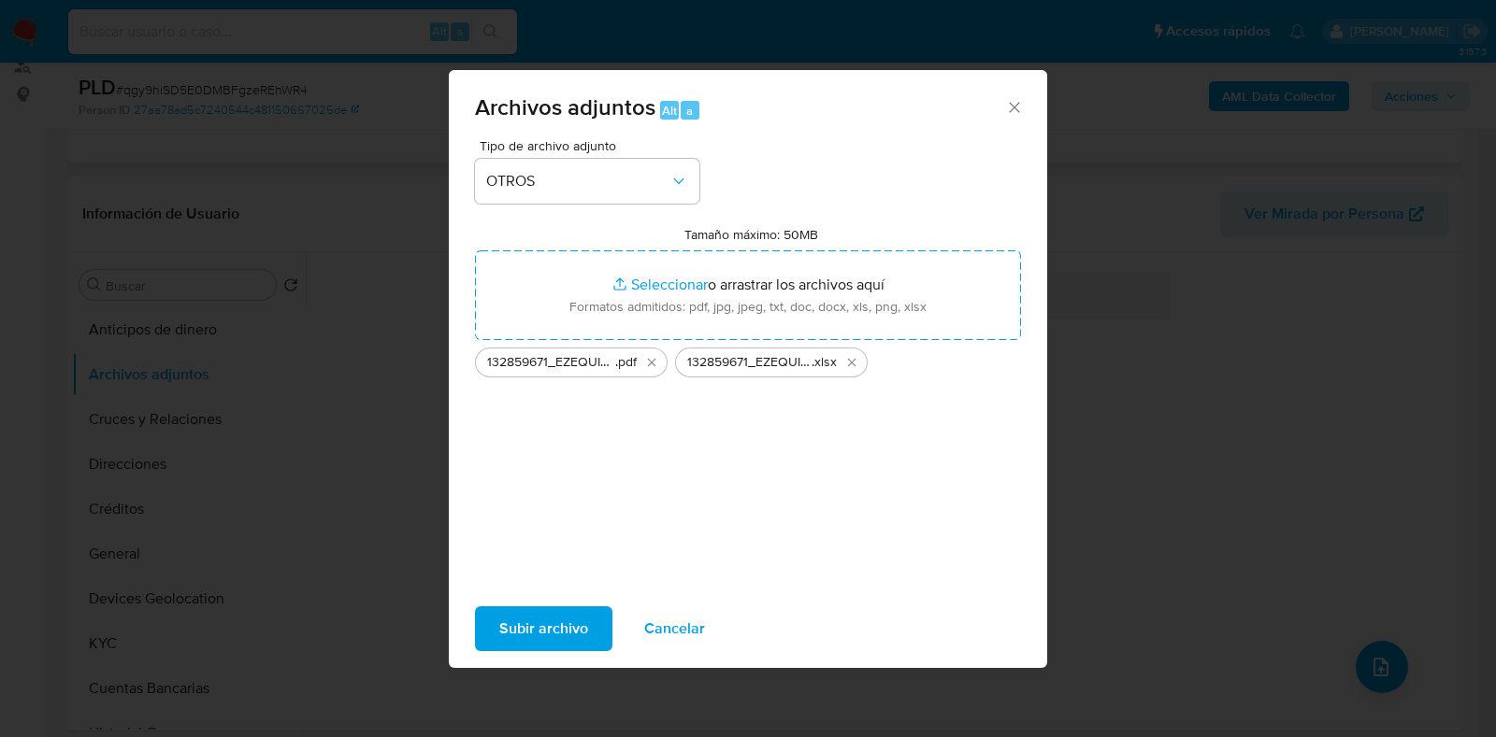
click at [565, 628] on span "Subir archivo" at bounding box center [543, 628] width 89 height 41
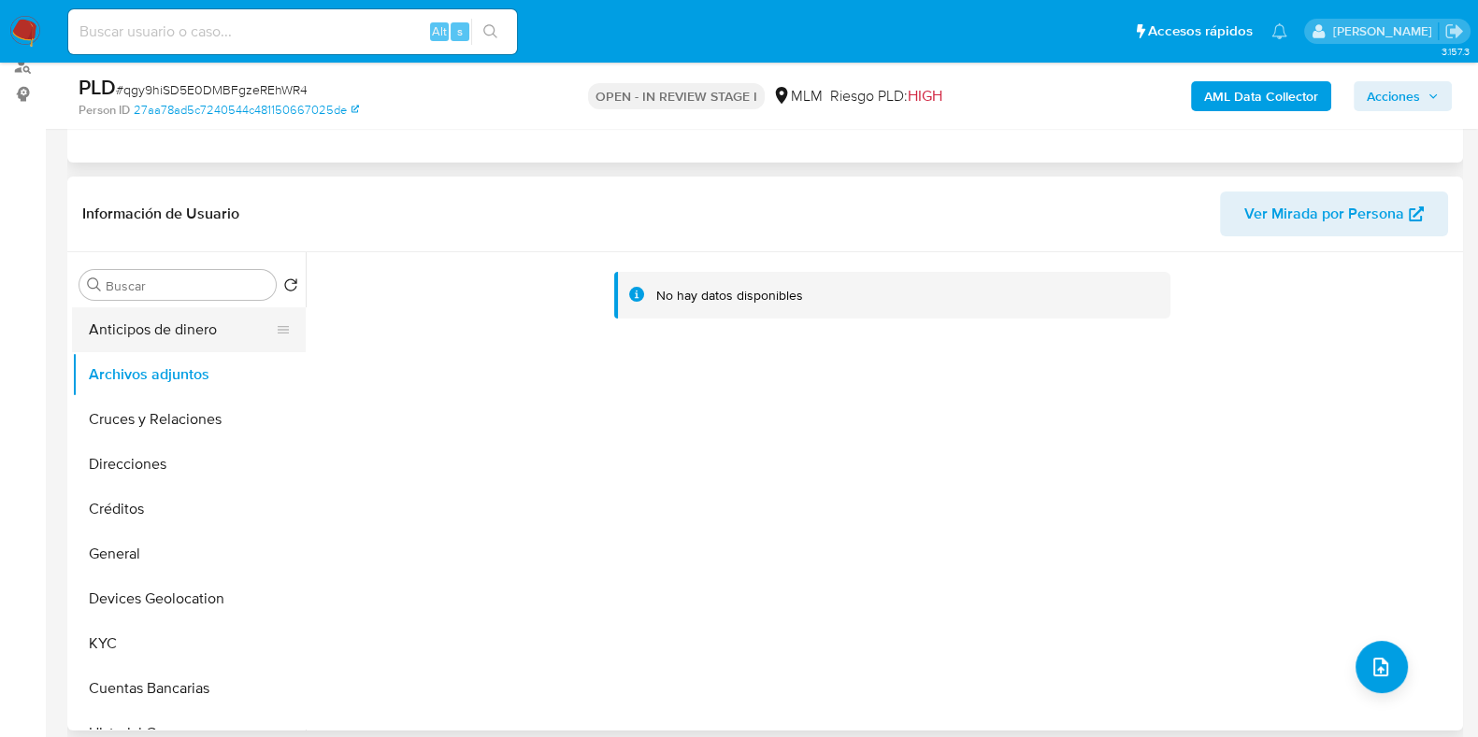
click at [201, 334] on button "Anticipos de dinero" at bounding box center [181, 330] width 219 height 45
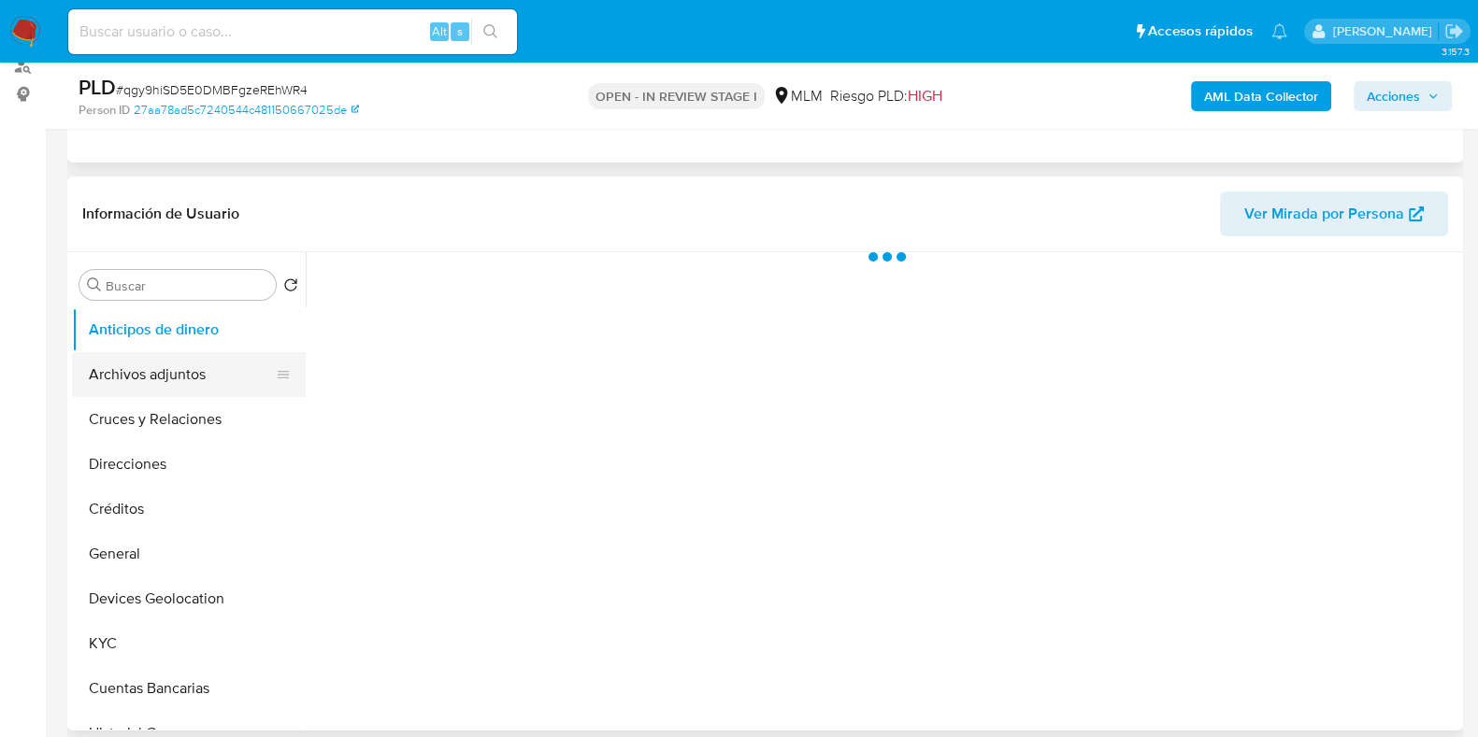
click at [180, 360] on button "Archivos adjuntos" at bounding box center [181, 374] width 219 height 45
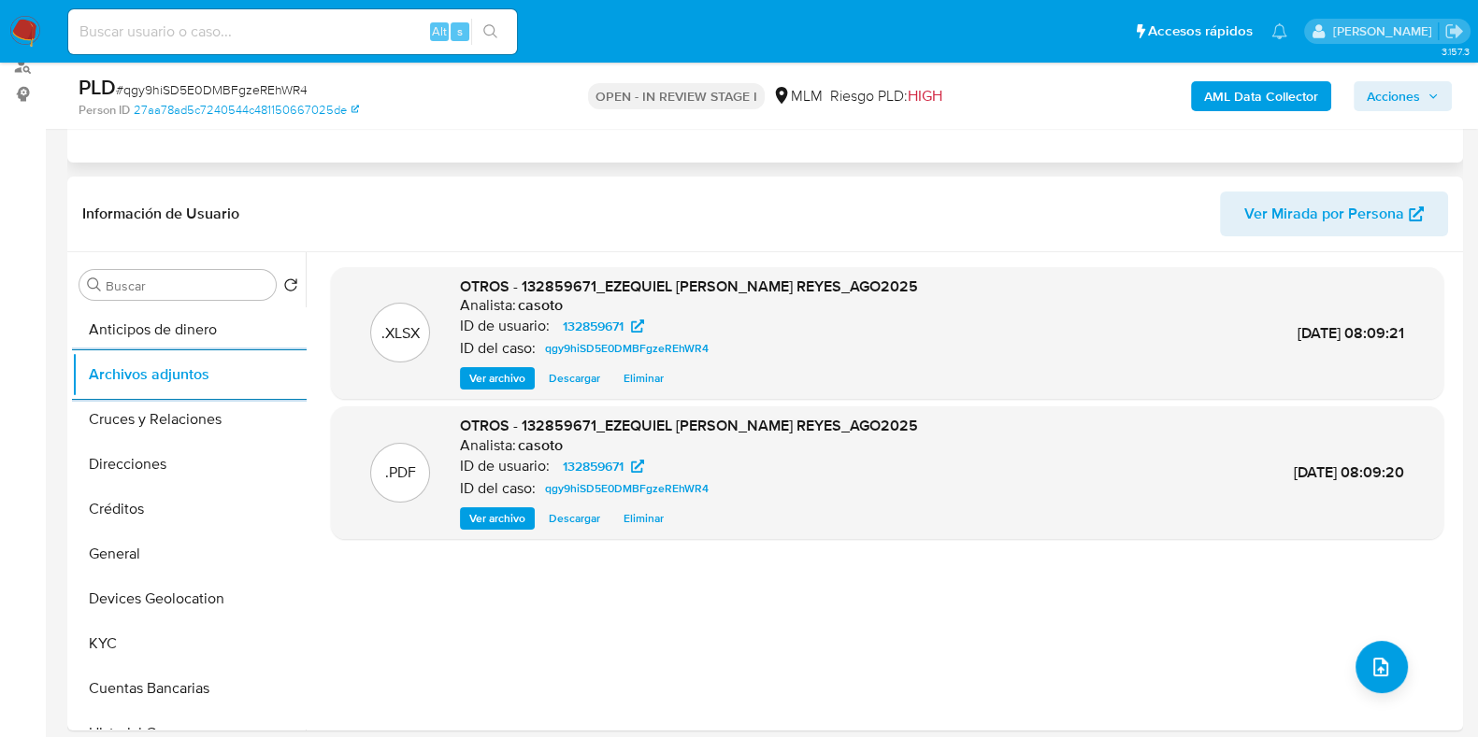
click at [1409, 91] on span "Acciones" at bounding box center [1393, 96] width 53 height 30
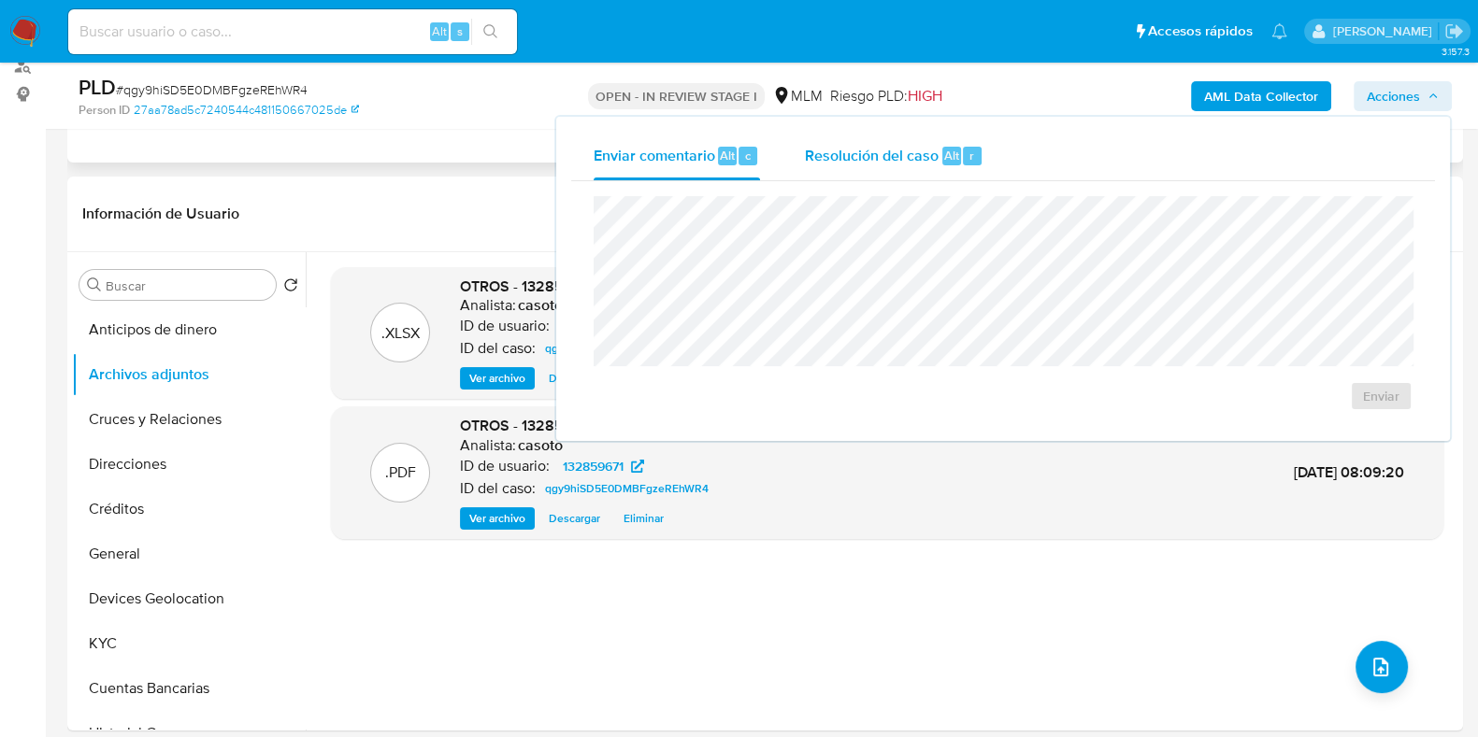
click at [930, 156] on span "Resolución del caso" at bounding box center [872, 154] width 134 height 21
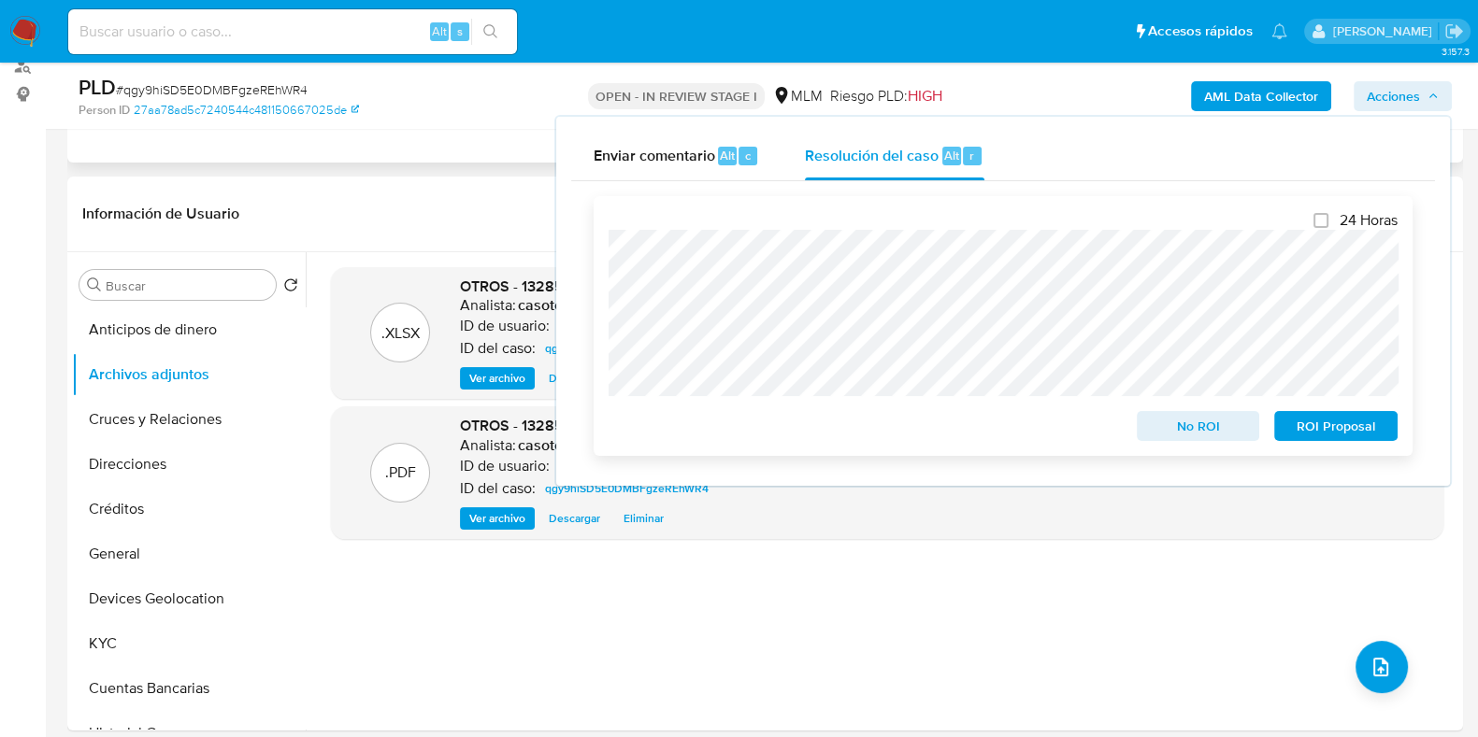
click at [1198, 436] on span "No ROI" at bounding box center [1198, 426] width 97 height 26
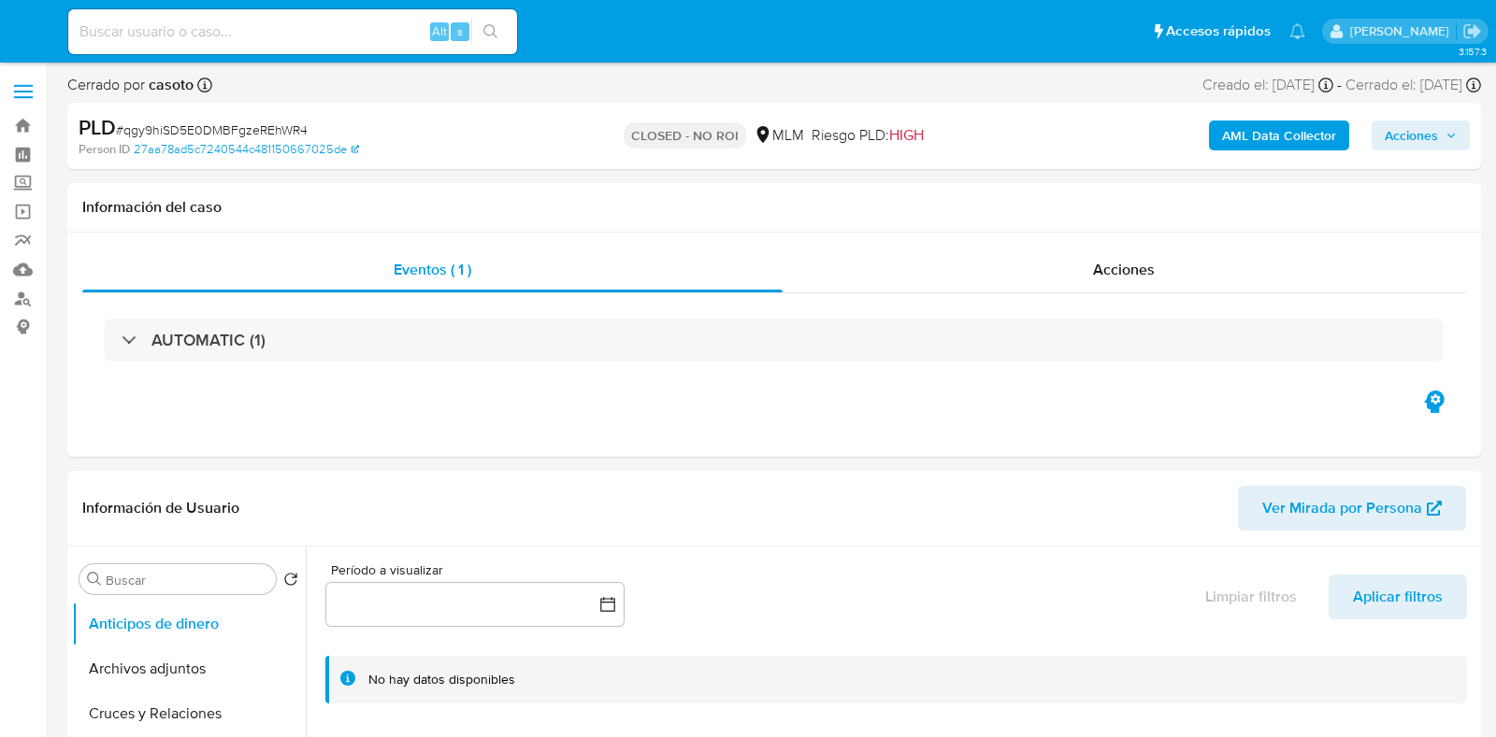
select select "10"
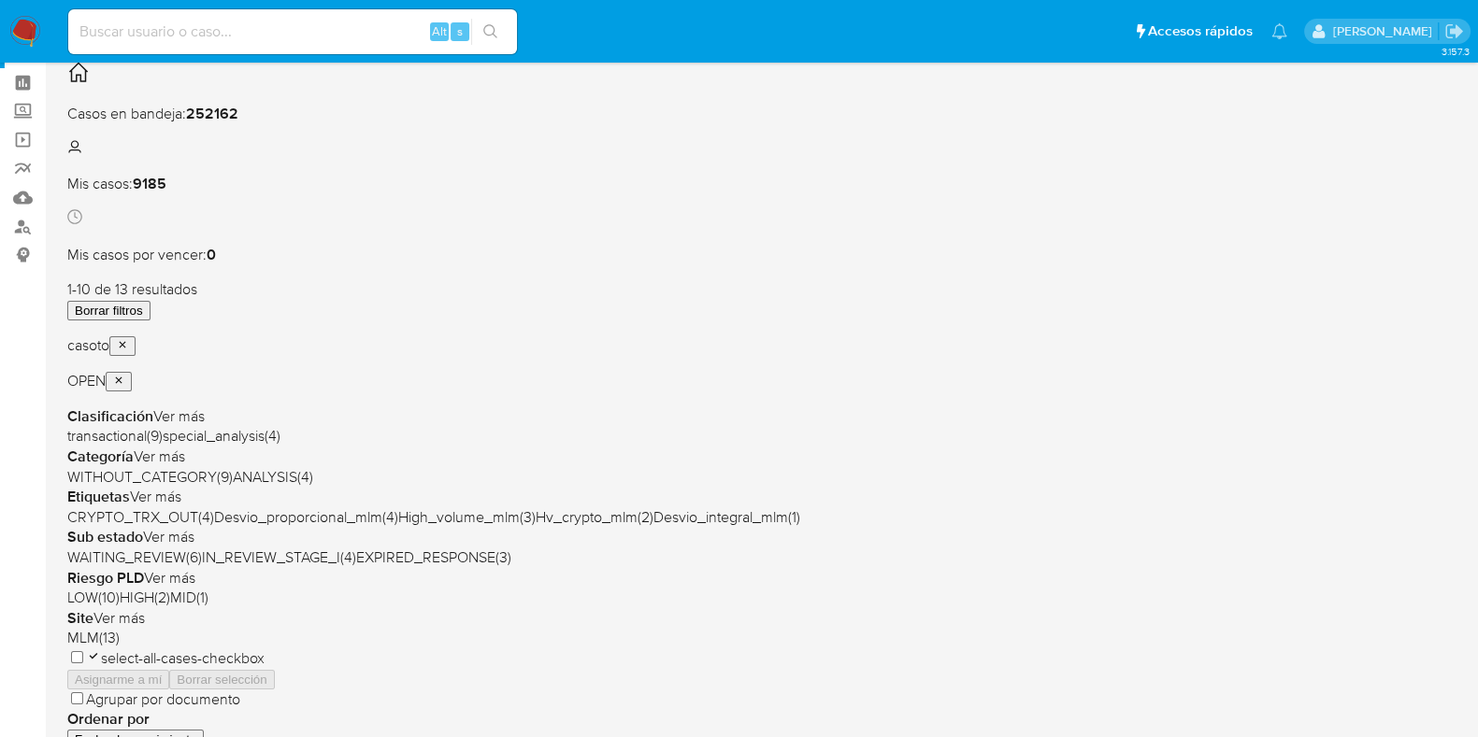
scroll to position [116, 0]
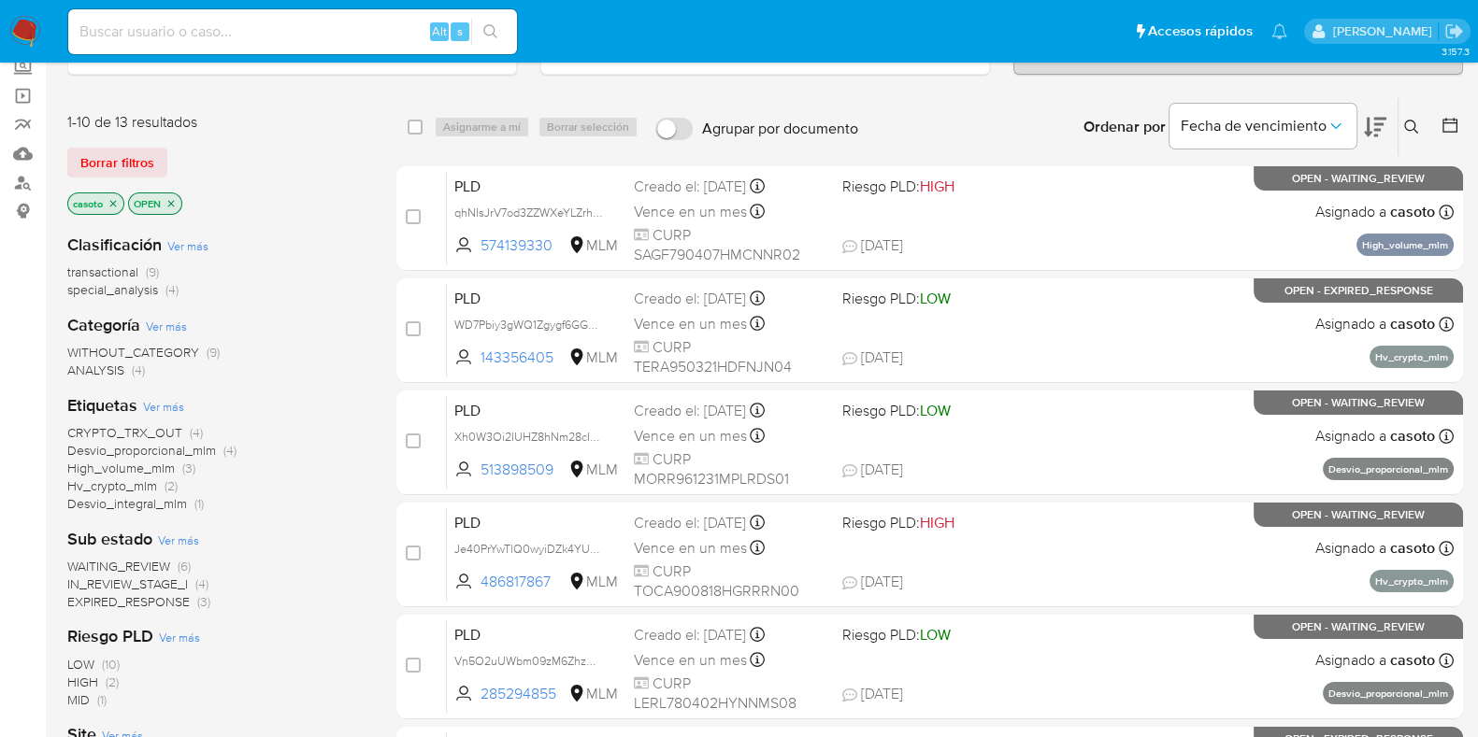
click at [114, 203] on icon "close-filter" at bounding box center [112, 203] width 11 height 11
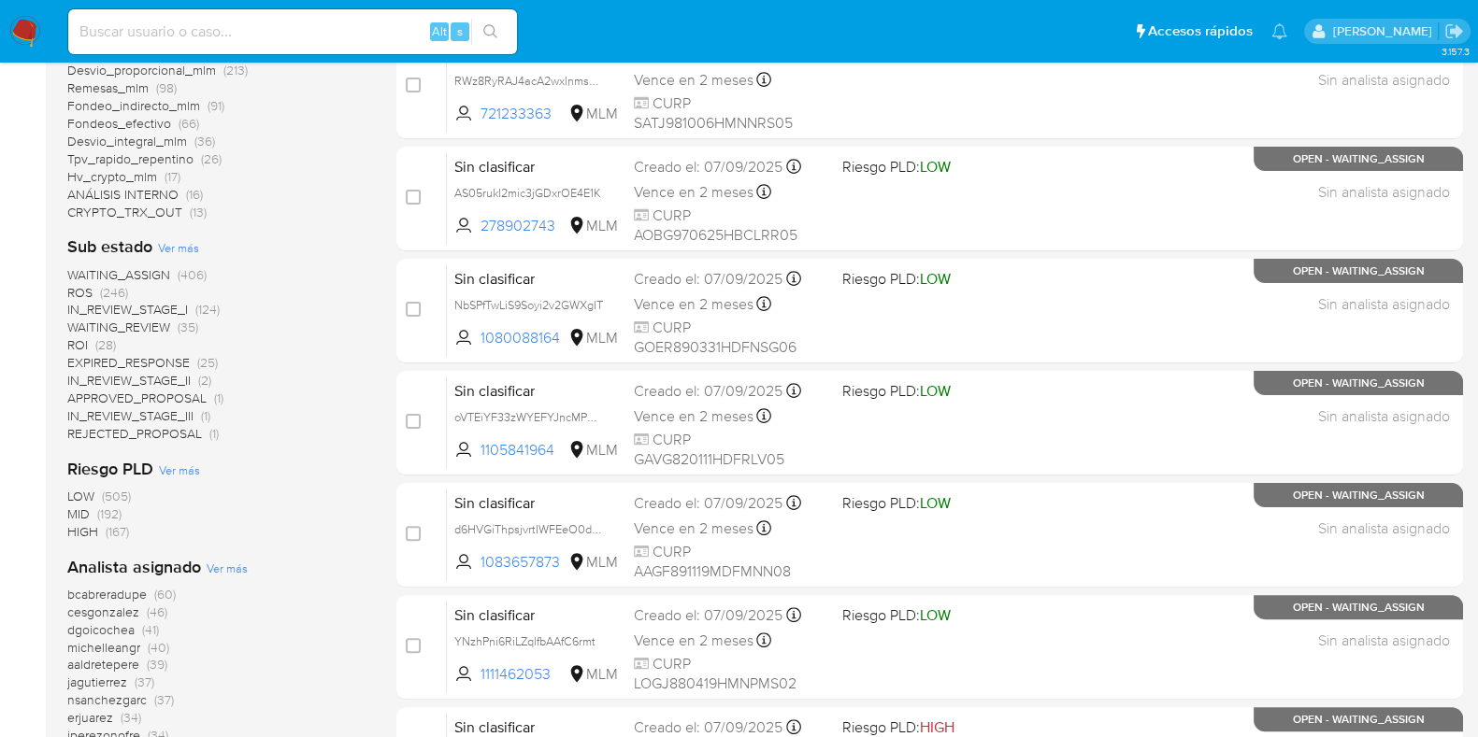
scroll to position [771, 0]
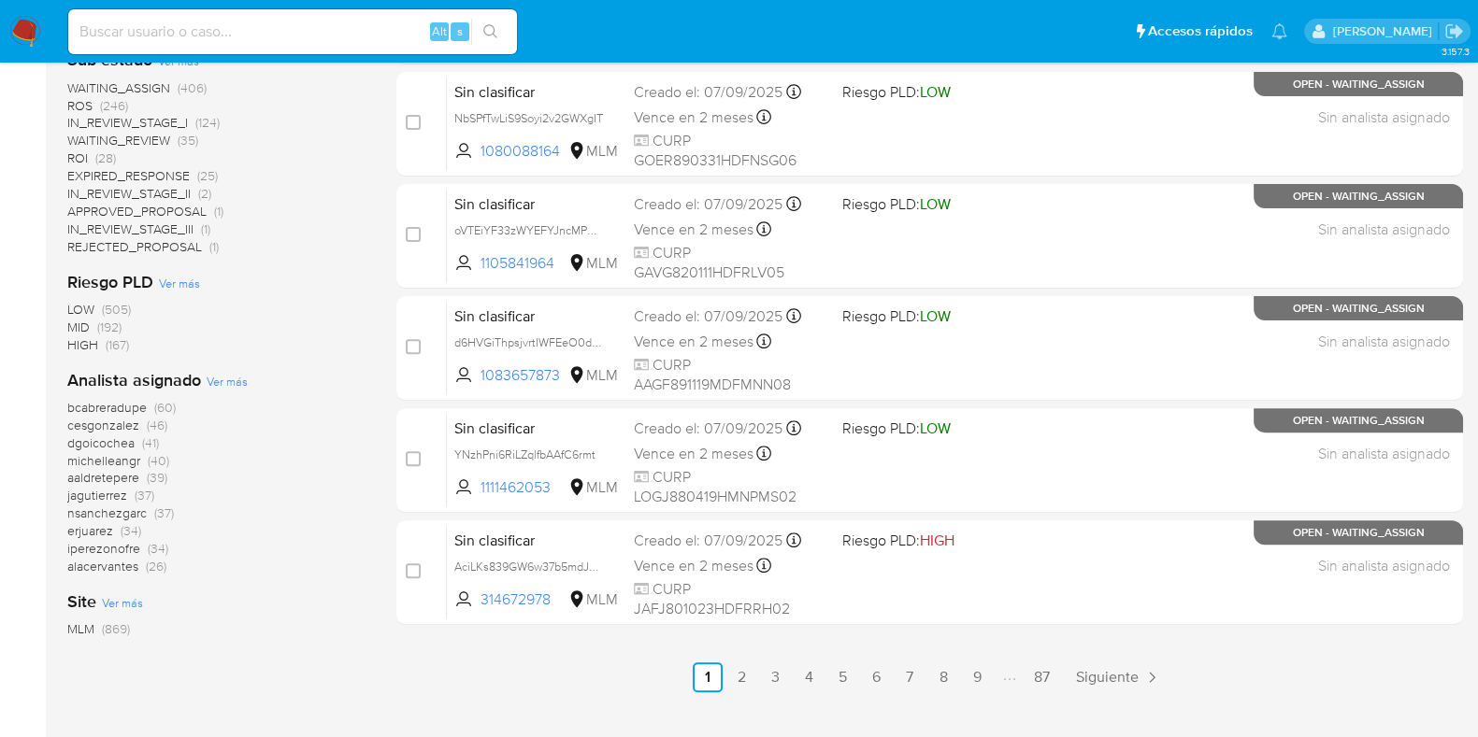
click at [228, 379] on span "Ver más" at bounding box center [227, 381] width 41 height 17
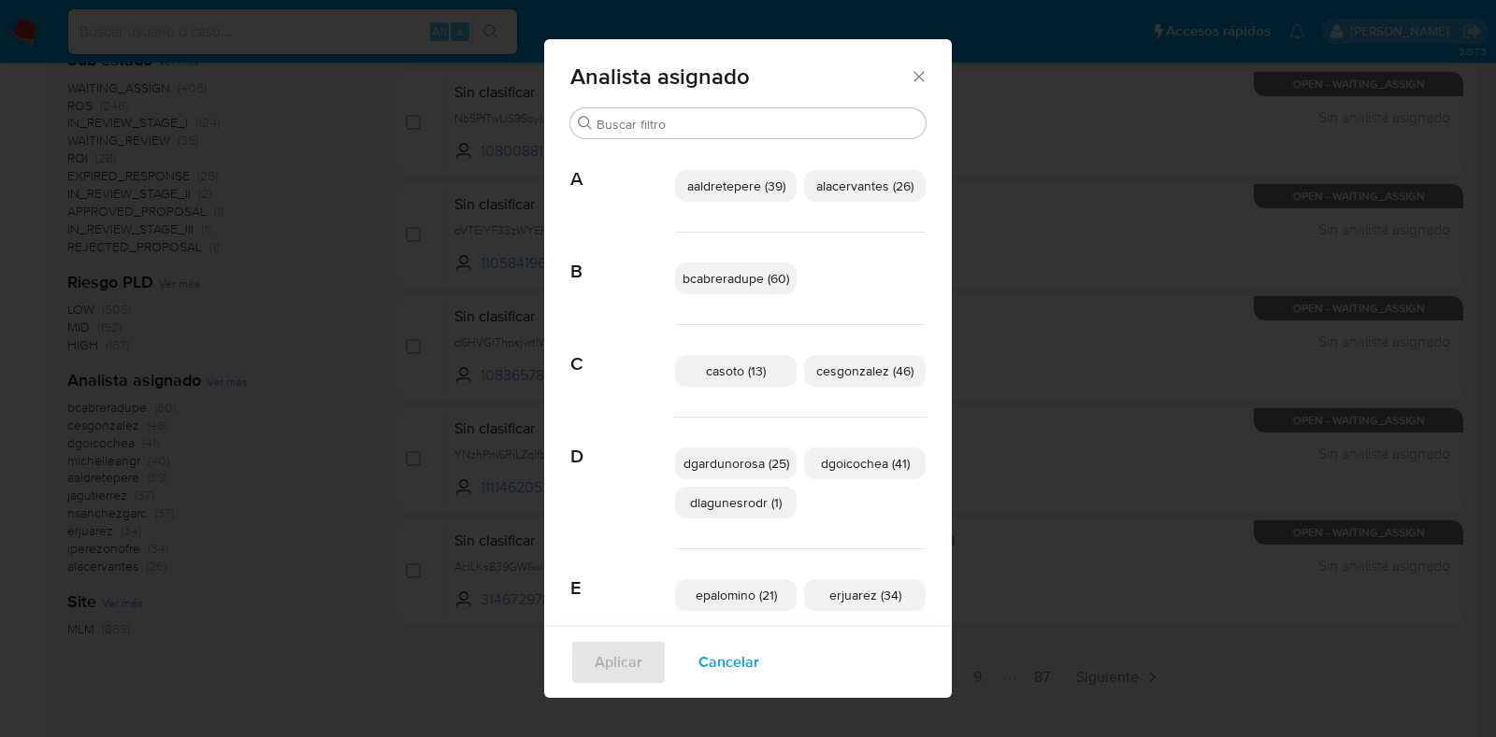
click at [913, 77] on icon "Cerrar" at bounding box center [918, 76] width 19 height 19
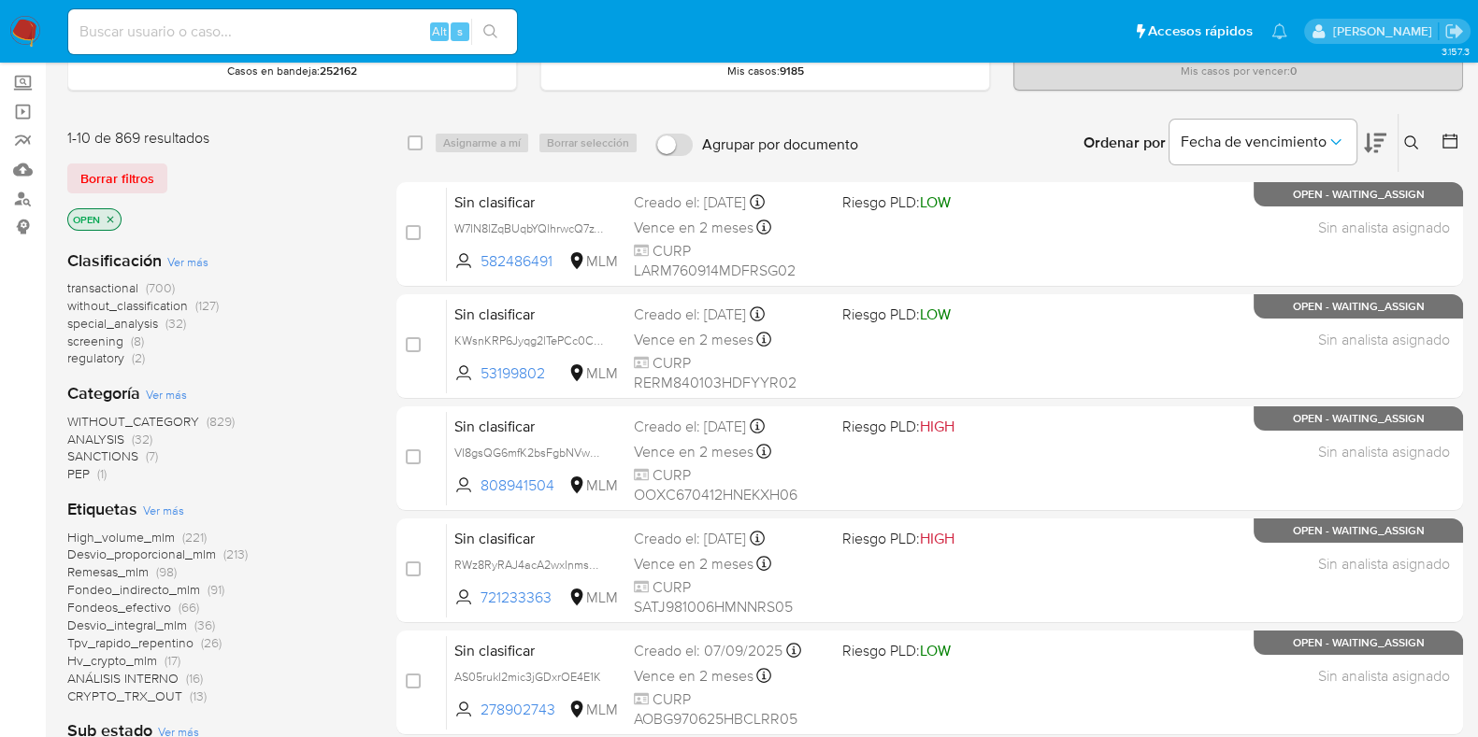
scroll to position [0, 0]
